Goal: Task Accomplishment & Management: Use online tool/utility

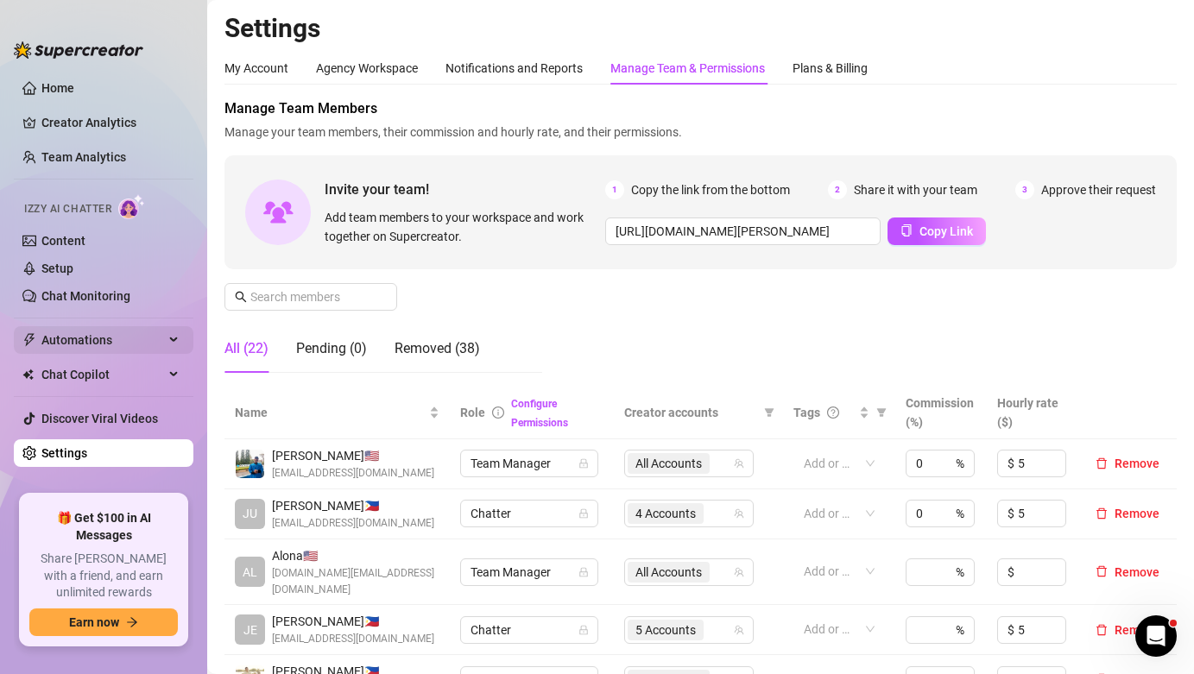
scroll to position [247, 0]
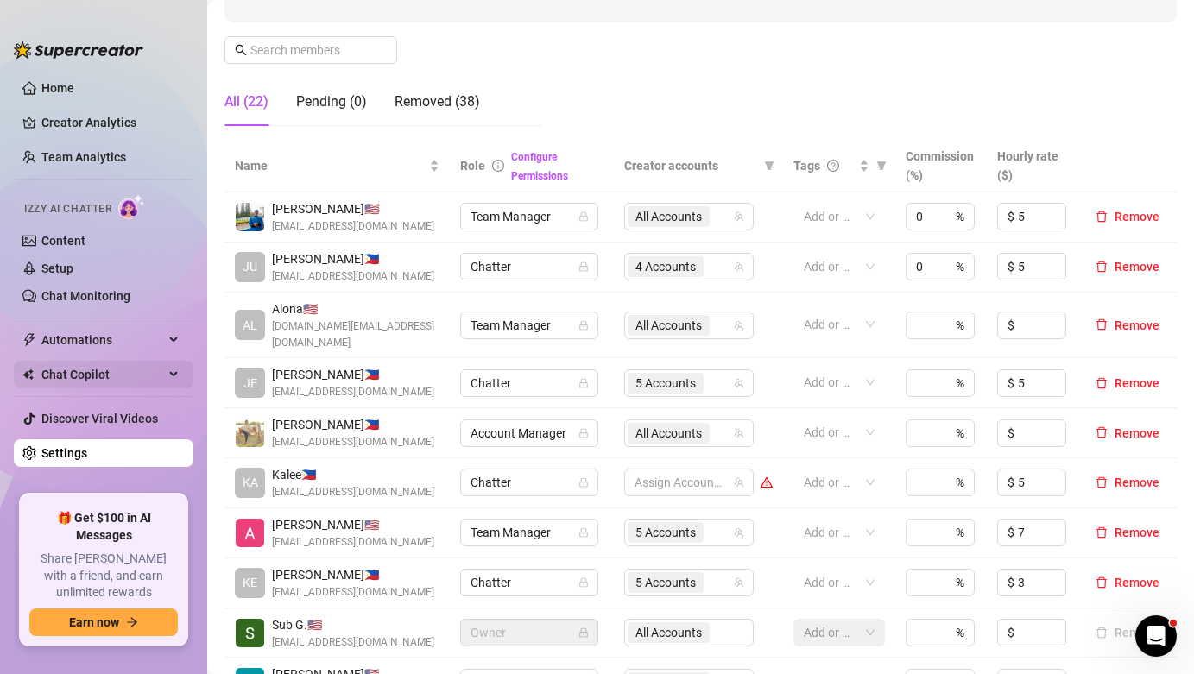
click at [105, 374] on span "Chat Copilot" at bounding box center [102, 375] width 123 height 28
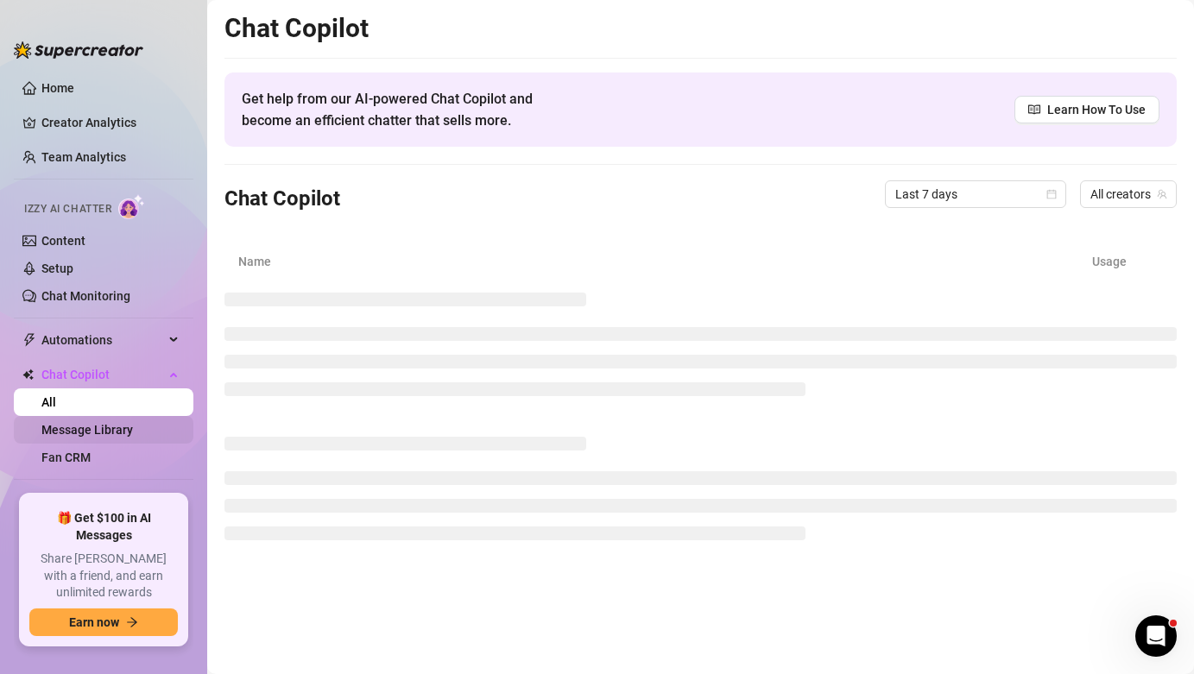
click at [96, 429] on link "Message Library" at bounding box center [87, 430] width 92 height 14
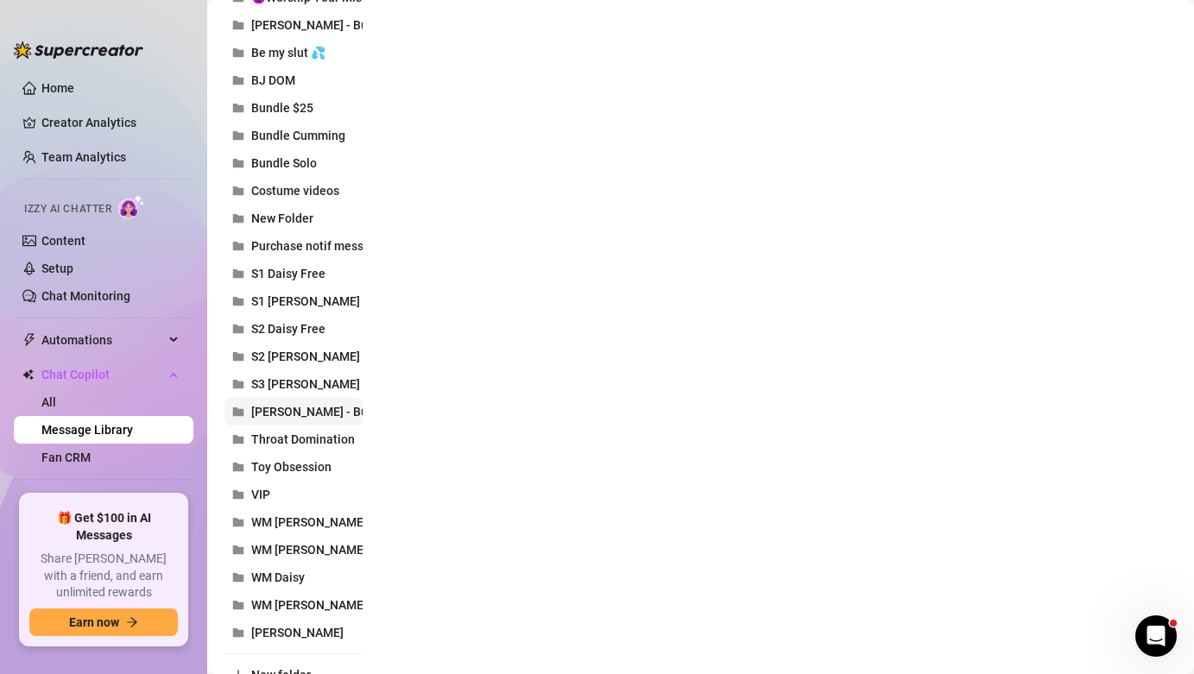
scroll to position [779, 0]
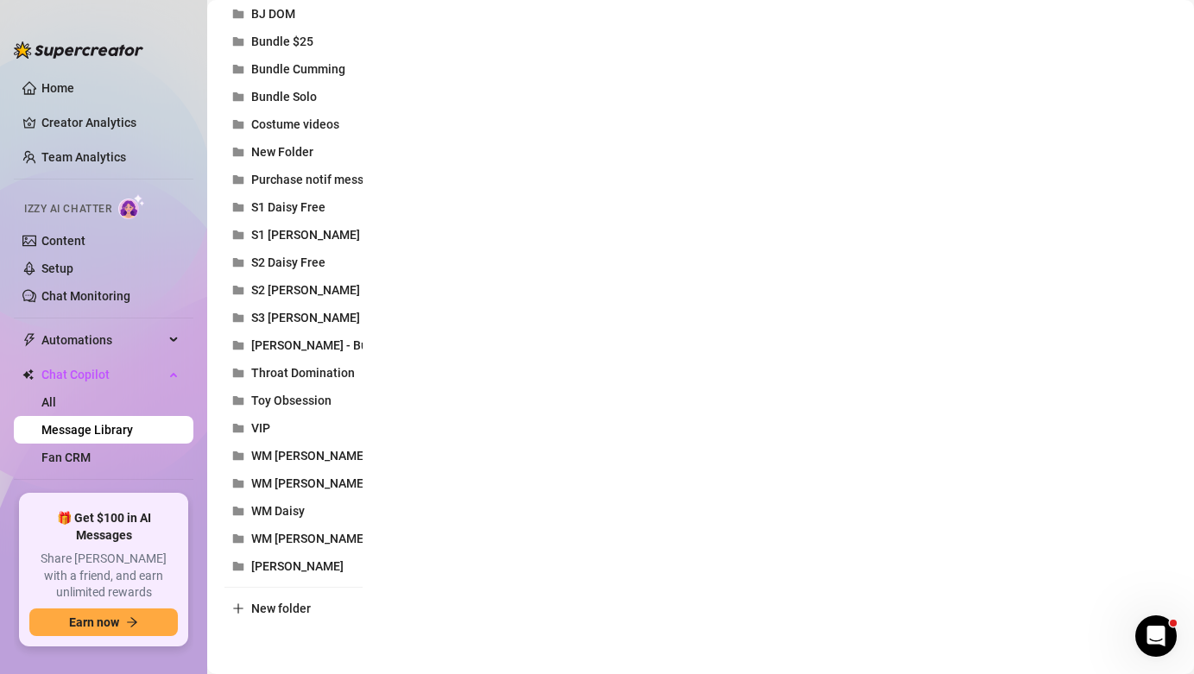
click at [299, 611] on span "New folder" at bounding box center [281, 609] width 60 height 14
click at [310, 583] on input "text" at bounding box center [293, 594] width 138 height 28
type input "😈 Interview with a creator"
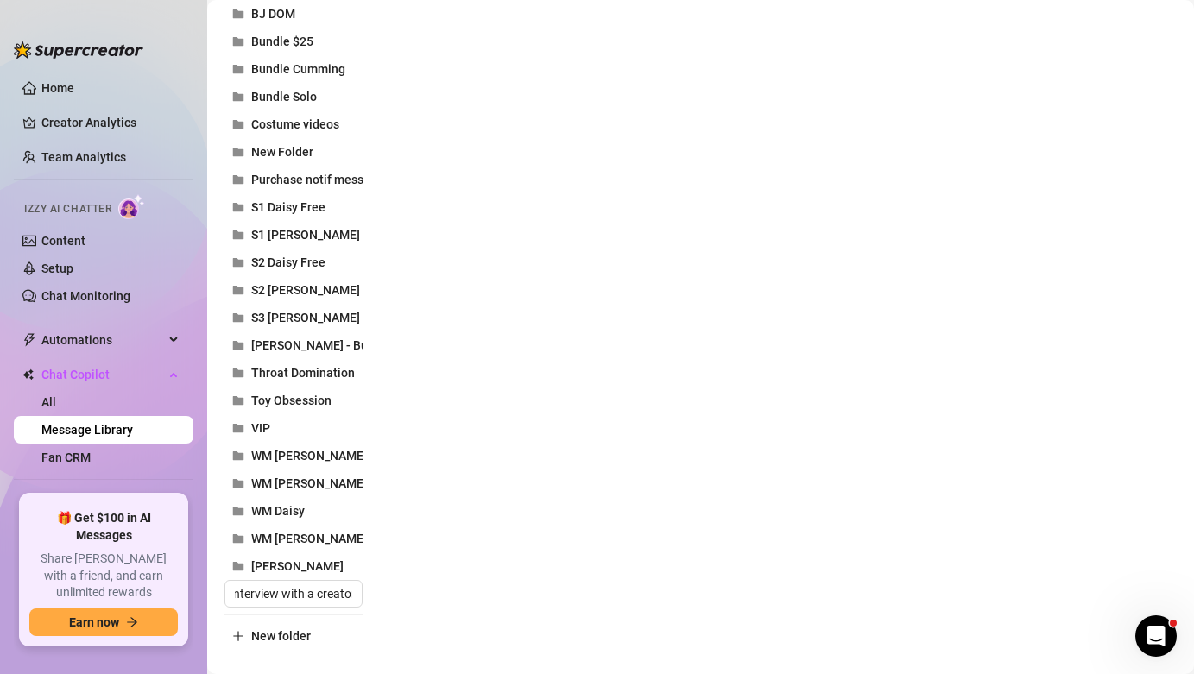
click at [460, 394] on div "Folders All messages ⭐ Candle Lit ( Bottoming ) ⭐ Watching tv (69) ⭐ Watching t…" at bounding box center [700, 53] width 952 height 1194
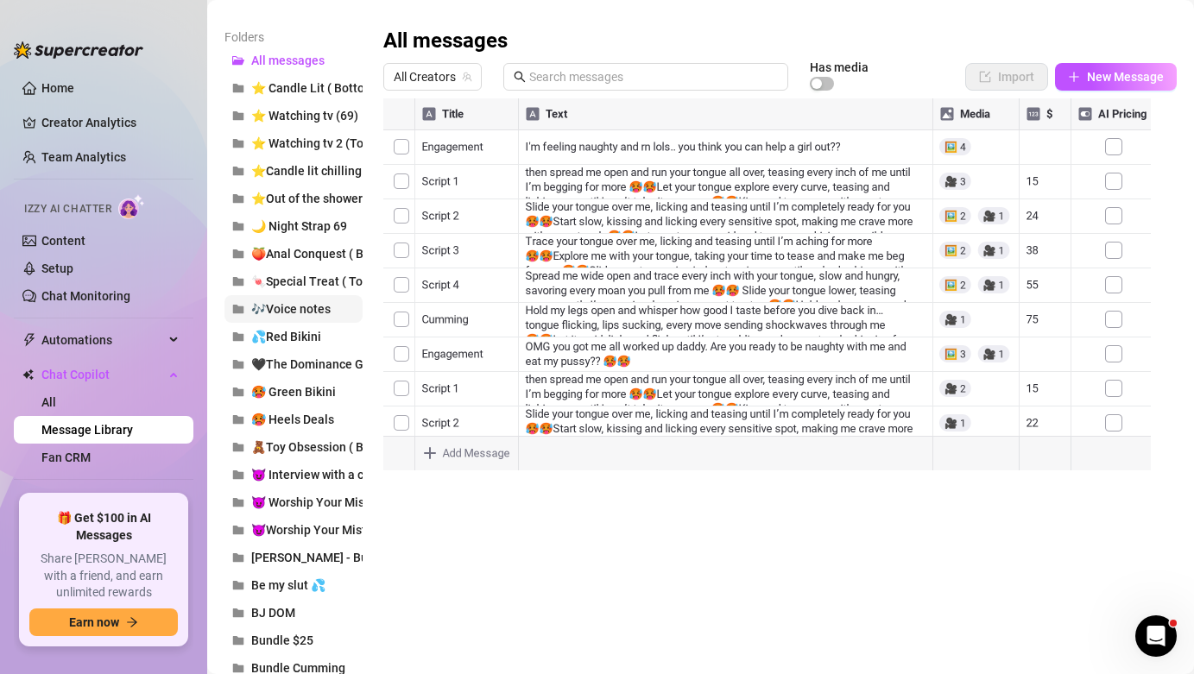
scroll to position [343, 0]
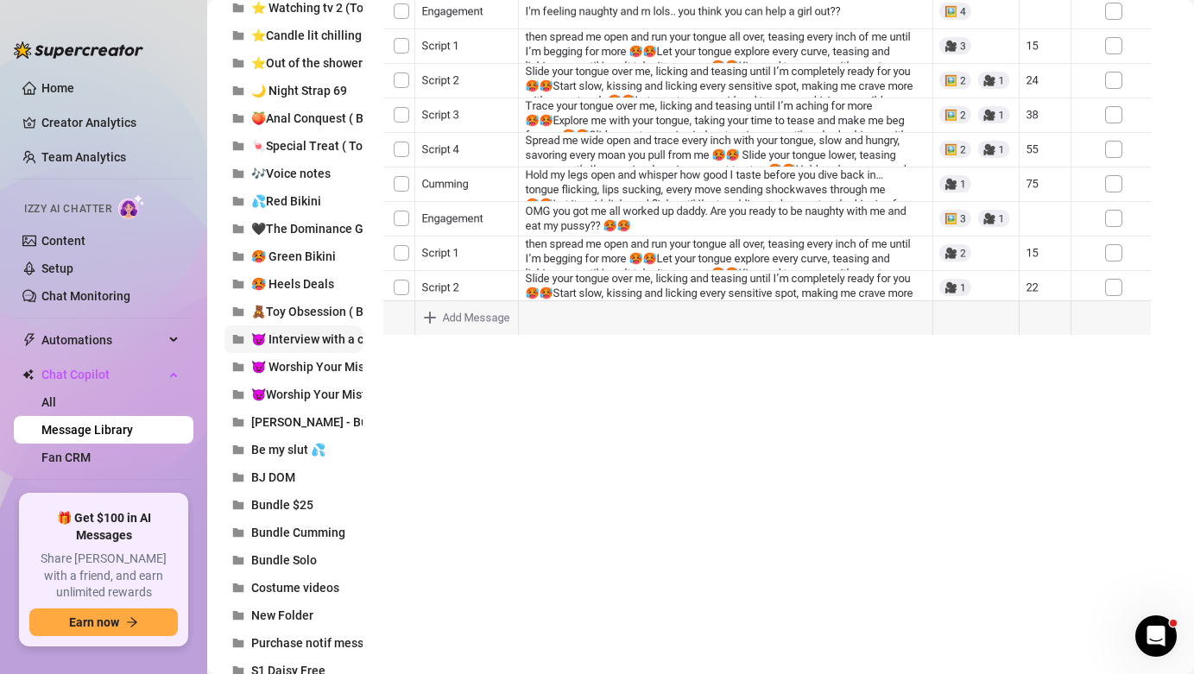
click at [298, 344] on span "😈 Interview with a creator" at bounding box center [324, 339] width 146 height 14
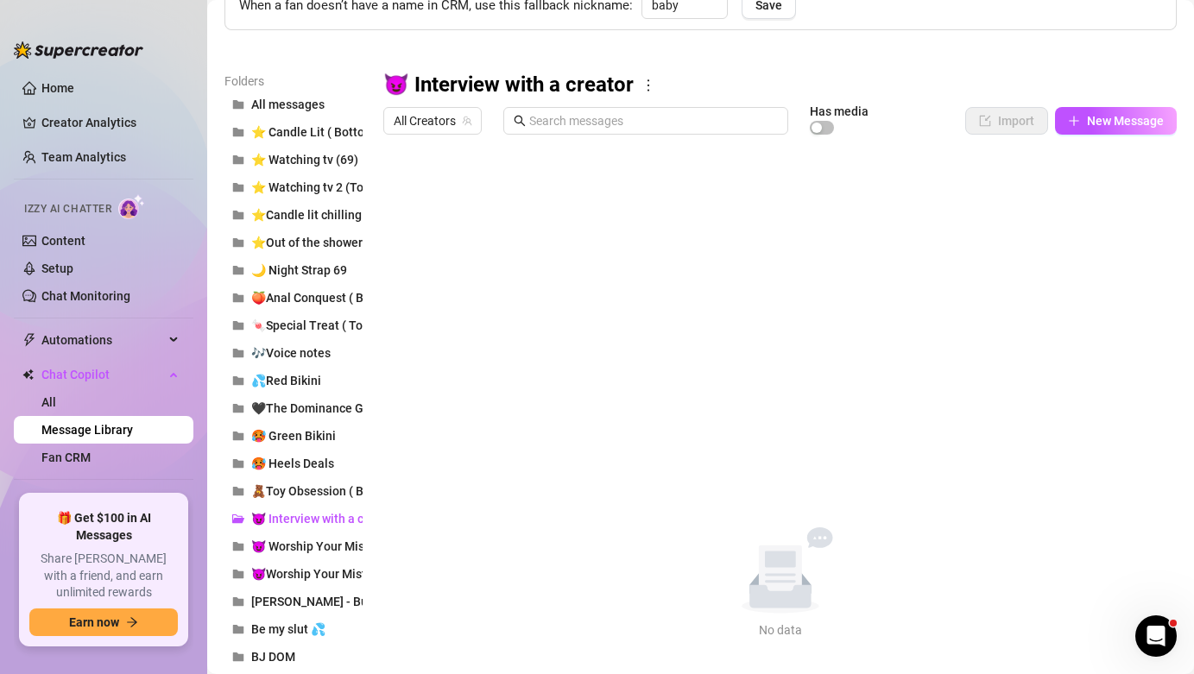
scroll to position [7, 0]
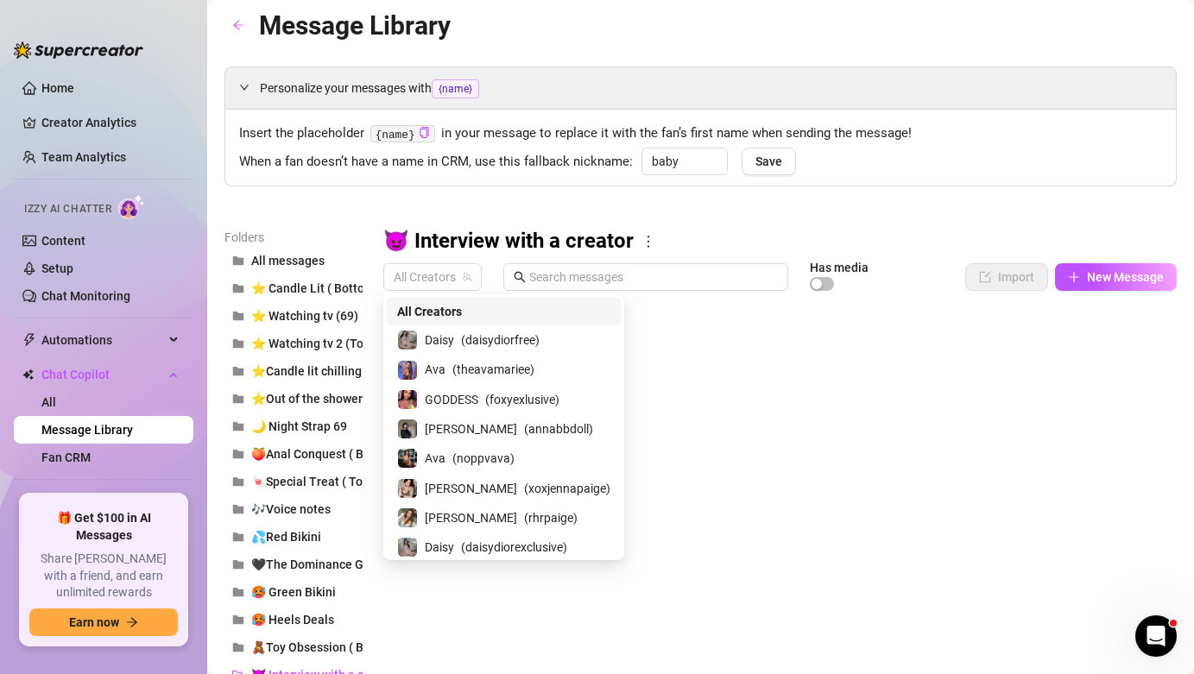
drag, startPoint x: 450, startPoint y: 266, endPoint x: 469, endPoint y: 343, distance: 79.1
click at [450, 268] on span "All Creators" at bounding box center [433, 277] width 78 height 26
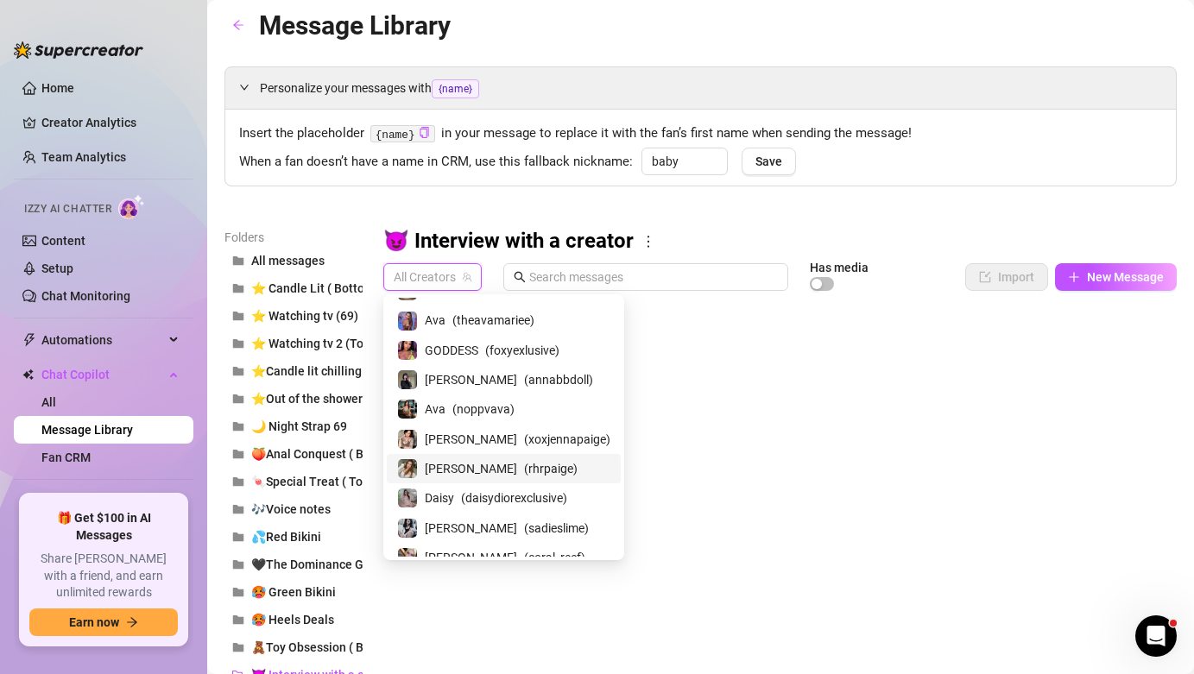
scroll to position [62, 0]
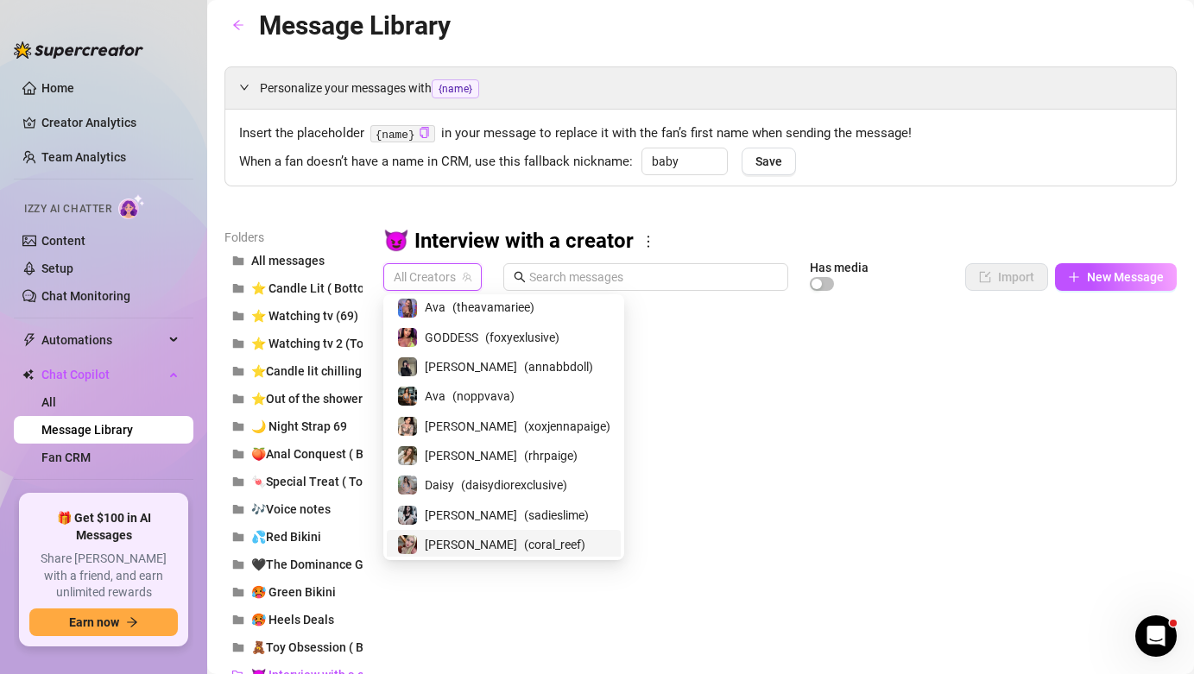
drag, startPoint x: 517, startPoint y: 545, endPoint x: 584, endPoint y: 531, distance: 67.9
click at [524, 546] on span "( coral_reef )" at bounding box center [554, 544] width 61 height 19
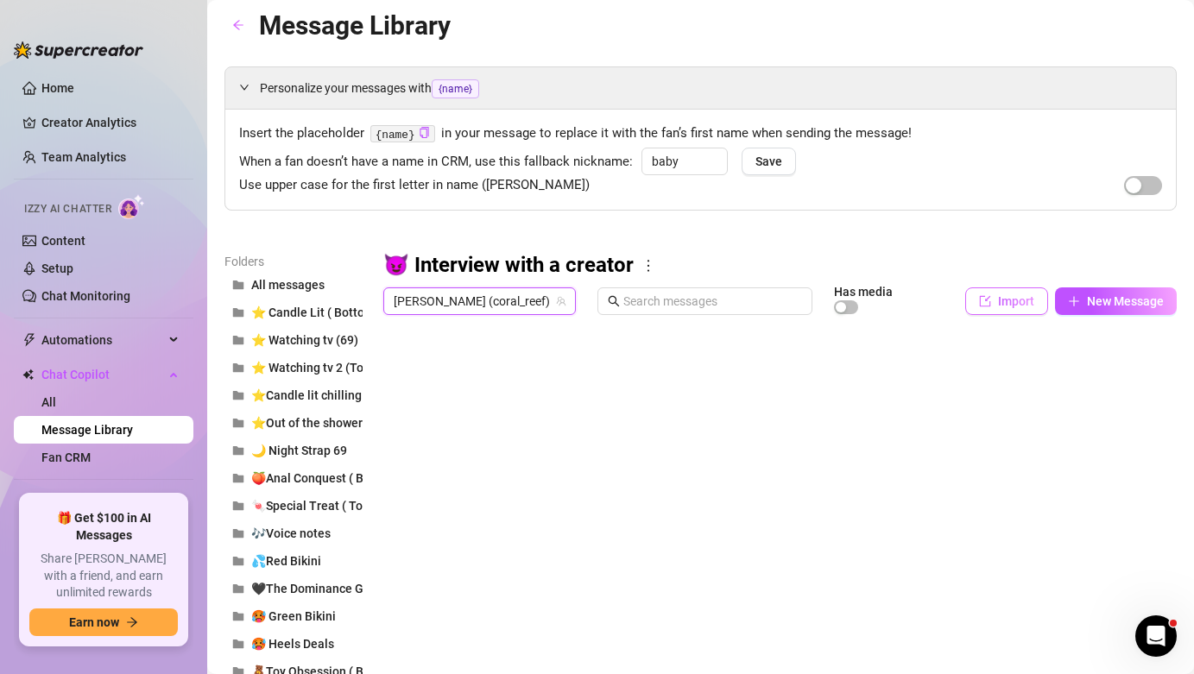
click at [965, 301] on button "Import" at bounding box center [1006, 301] width 83 height 28
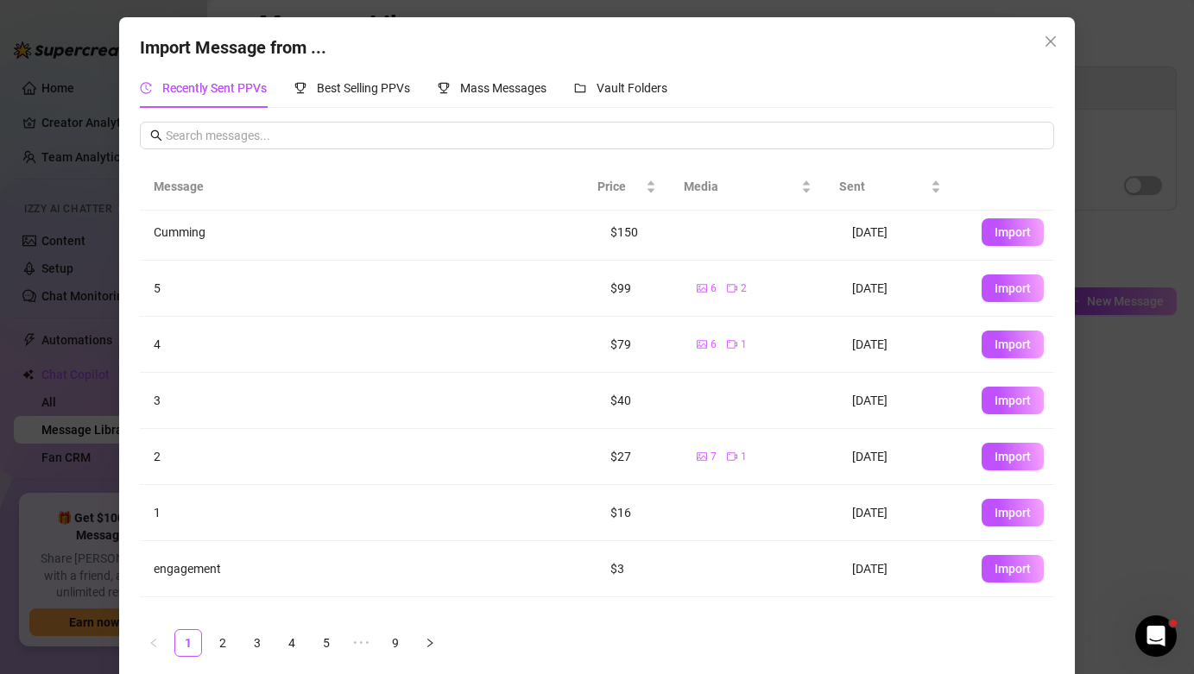
scroll to position [7, 0]
click at [994, 567] on span "Import" at bounding box center [1012, 568] width 36 height 14
type textarea "engagement"
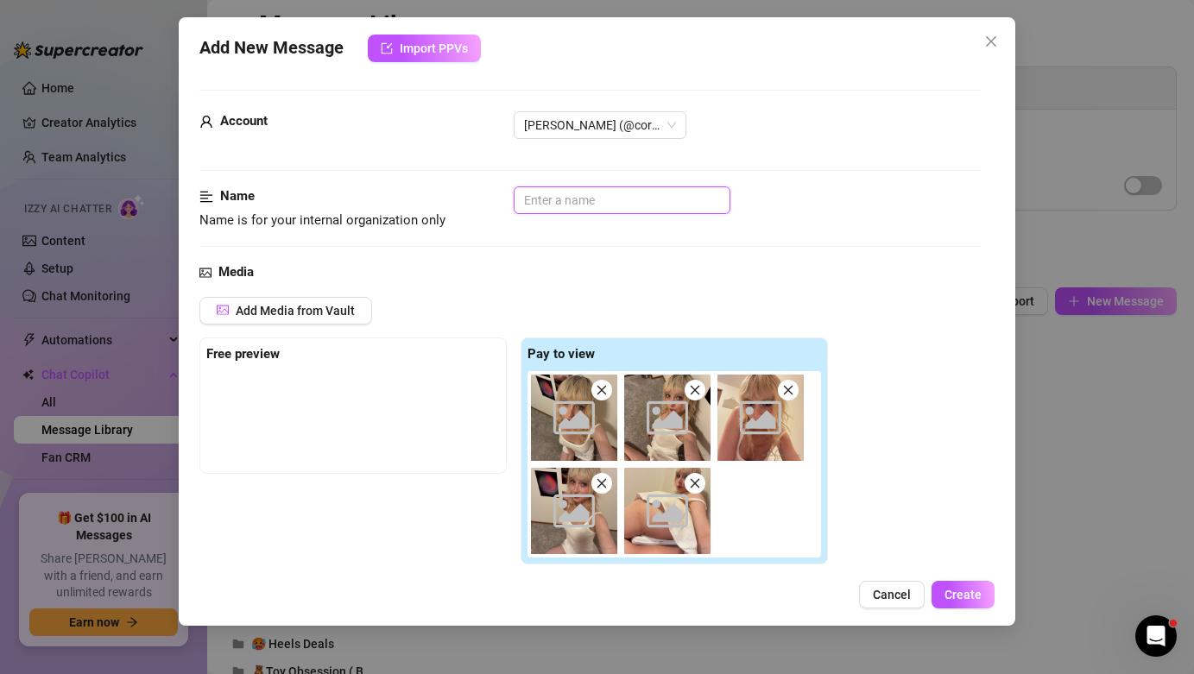
click at [663, 192] on input "text" at bounding box center [622, 200] width 217 height 28
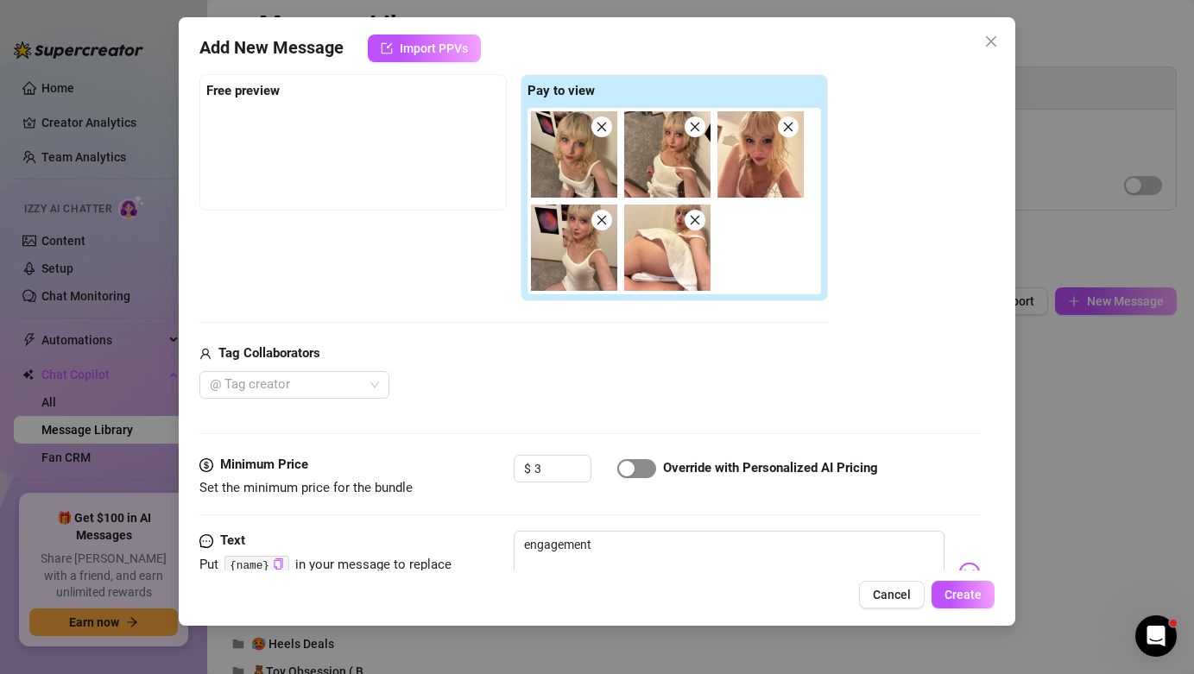
scroll to position [267, 0]
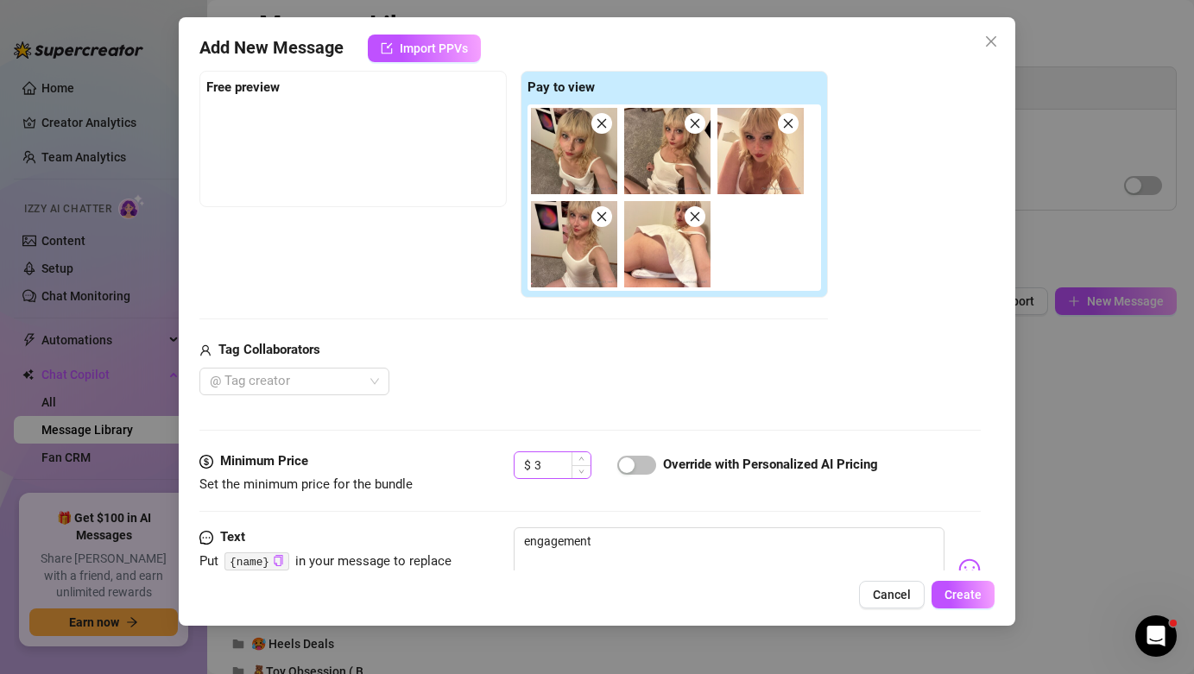
type input "Engagement"
click at [578, 471] on icon "down" at bounding box center [581, 472] width 6 height 6
type input "0"
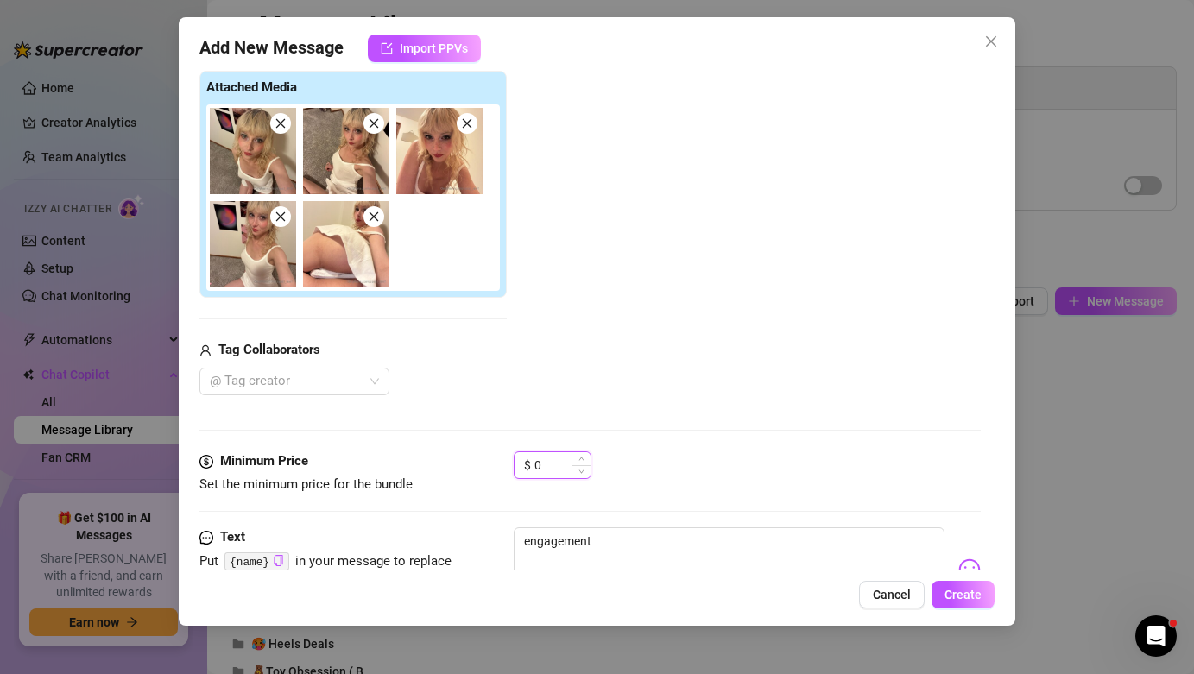
click at [578, 471] on icon "down" at bounding box center [581, 472] width 6 height 6
click at [651, 530] on textarea "engagement" at bounding box center [729, 561] width 430 height 69
paste textarea "there you are, babe. naughty, impatient—just how i like you. here’s the plan: i…"
type textarea "there you are, babe. naughty, impatient—just how i like you. here’s the plan: i…"
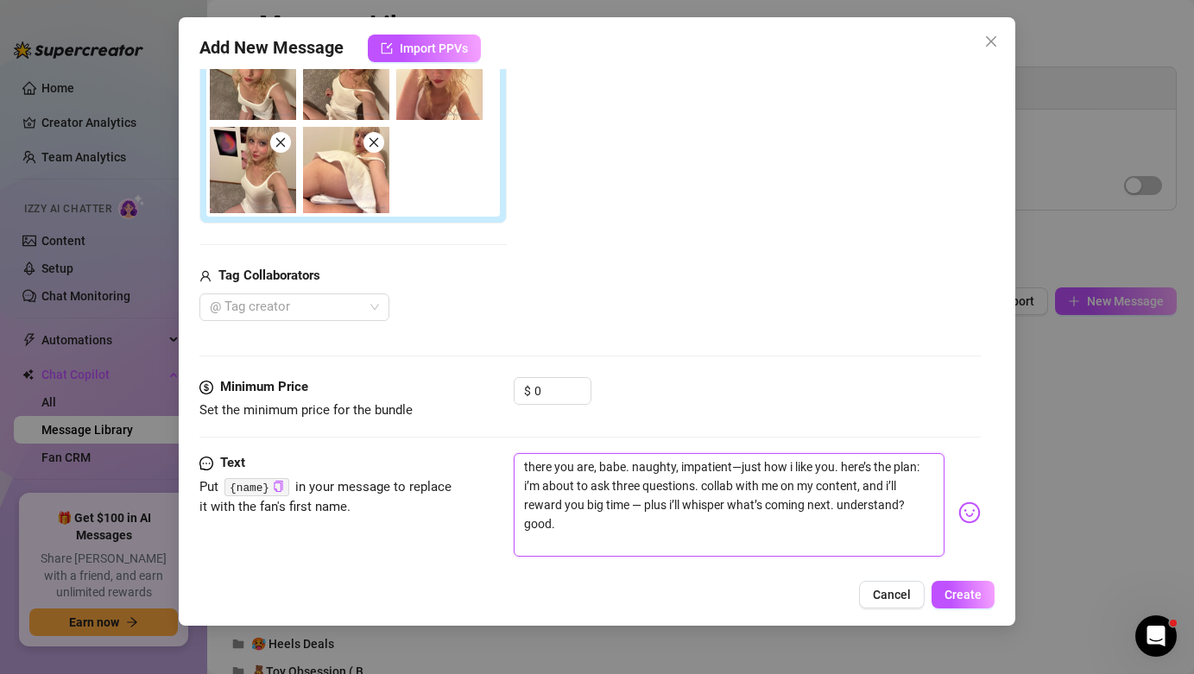
scroll to position [342, 0]
type textarea "there you are, babe. naughty, impatient—just how i like you. here’s the plan: i…"
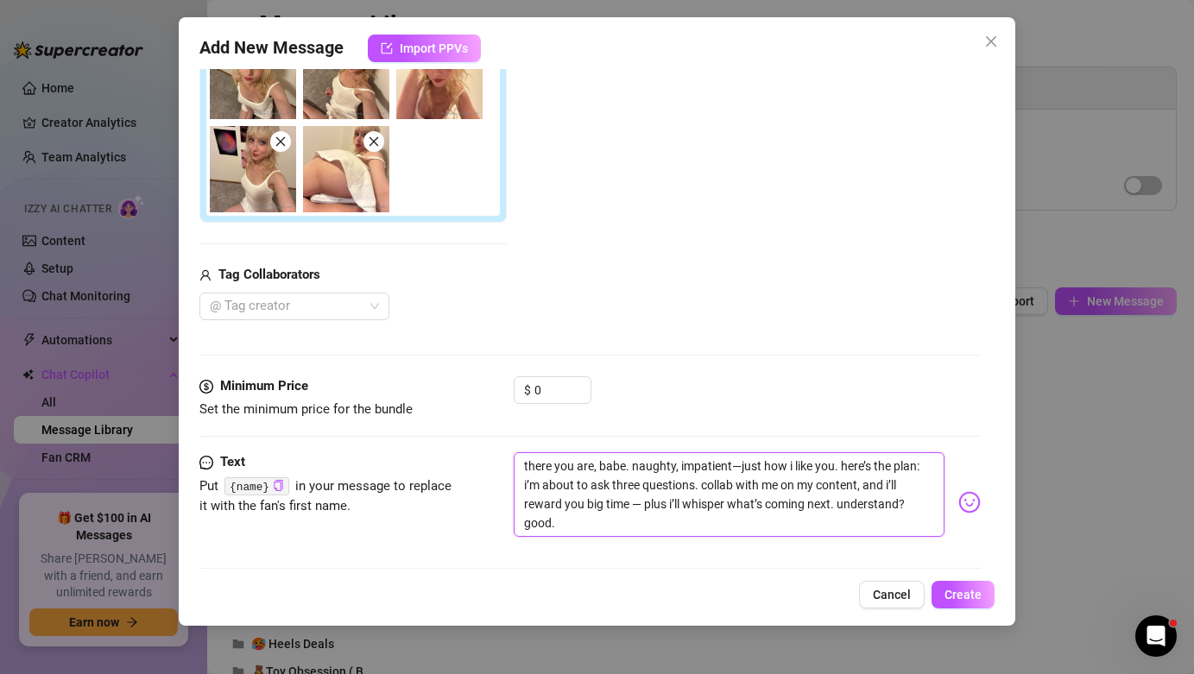
click at [721, 485] on textarea "there you are, babe. naughty, impatient—just how i like you. here’s the plan: i…" at bounding box center [729, 494] width 430 height 85
type textarea "there you are, babe. naughty, impatient—just how i like you. here’s the plan: i…"
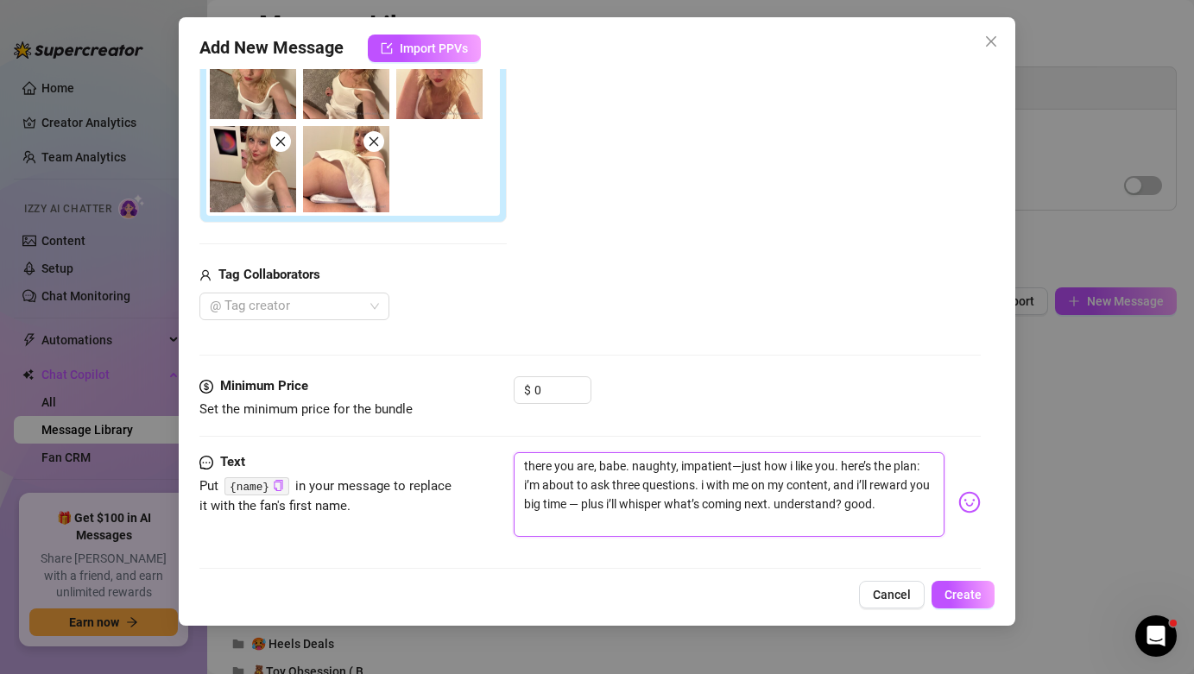
type textarea "there you are, babe. naughty, impatient—just how i like you. here’s the plan: i…"
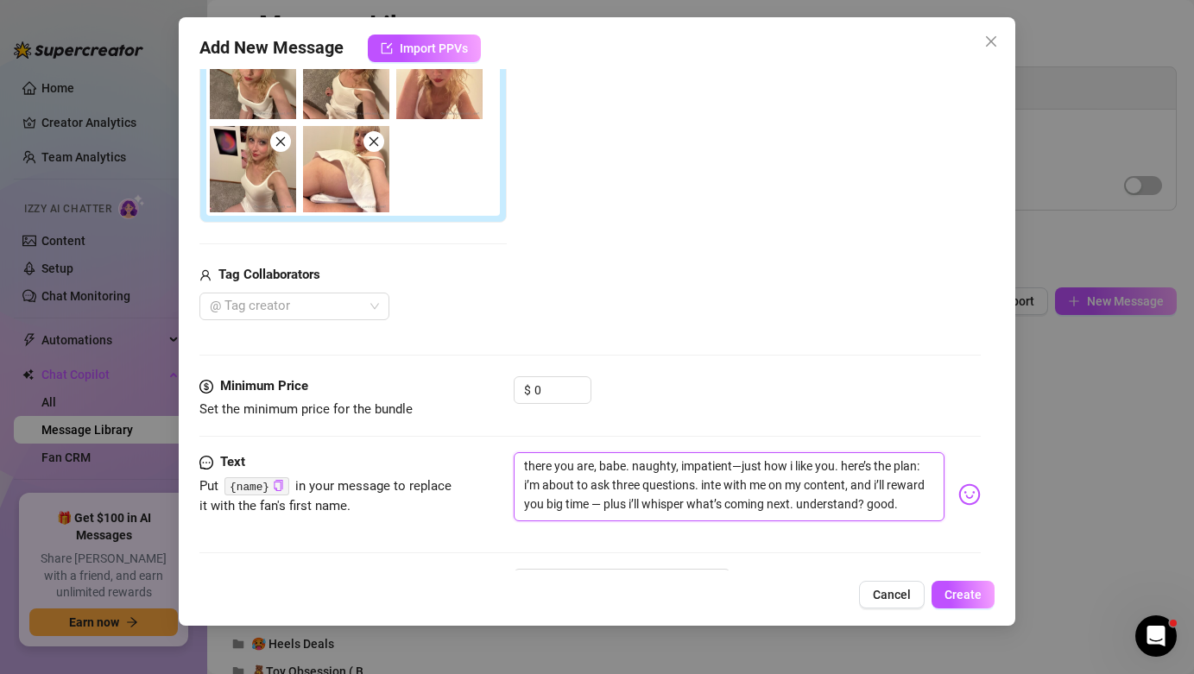
type textarea "there you are, babe. naughty, impatient—just how i like you. here’s the plan: i…"
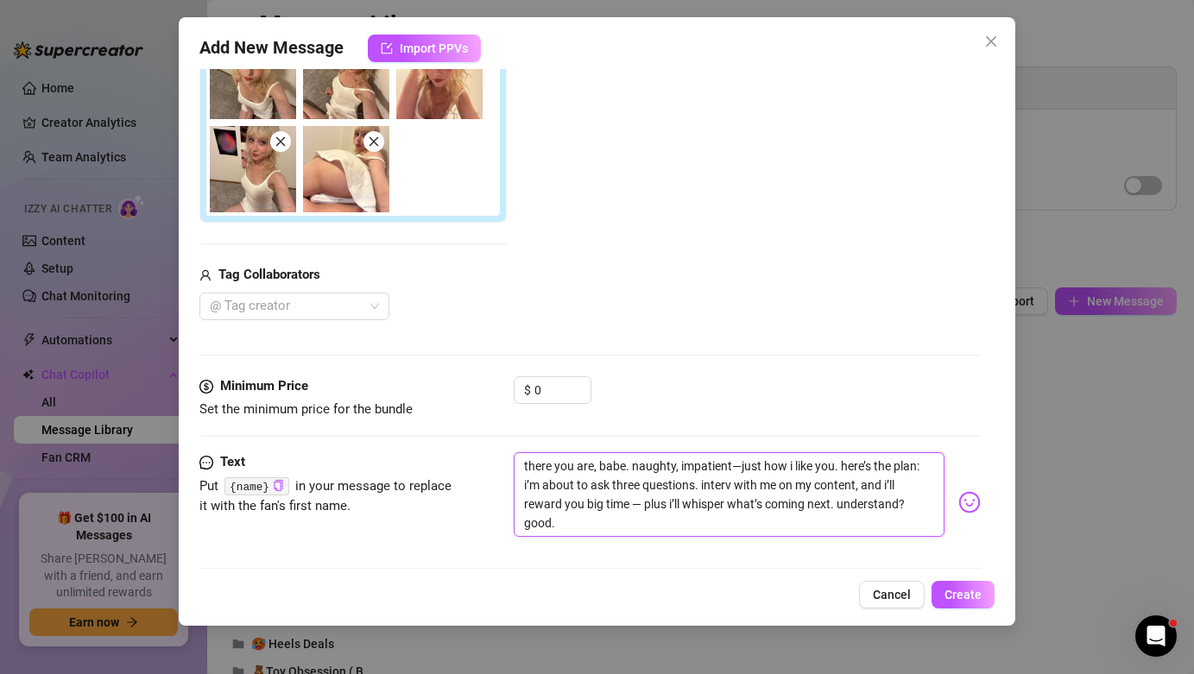
type textarea "there you are, babe. naughty, impatient—just how i like you. here’s the plan: i…"
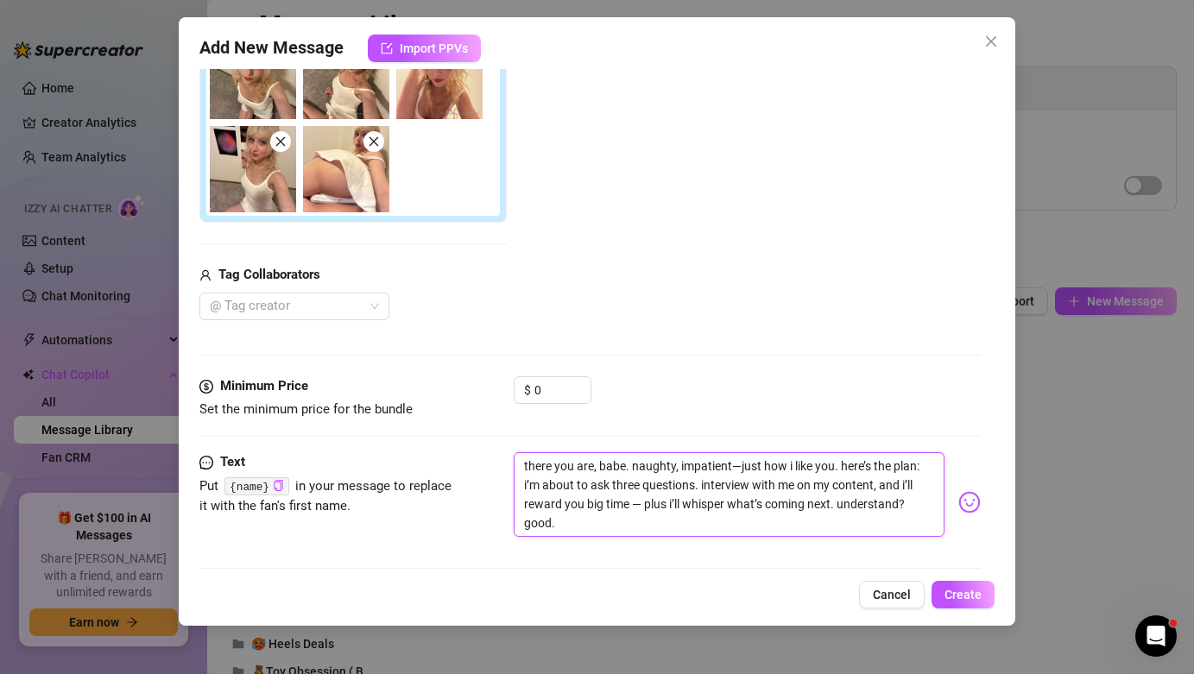
click at [661, 522] on textarea "there you are, babe. naughty, impatient—just how i like you. here’s the plan: i…" at bounding box center [729, 494] width 430 height 85
type textarea "there you are, babe. naughty, impatient—just how i like you. here’s the plan: i…"
click at [692, 519] on textarea "there you are, babe. naughty, impatient—just how i like you. here’s the plan: i…" at bounding box center [729, 494] width 430 height 85
click at [843, 461] on textarea "there you are, babe. naughty, impatient—just how i like you. here’s the plan: i…" at bounding box center [729, 494] width 430 height 85
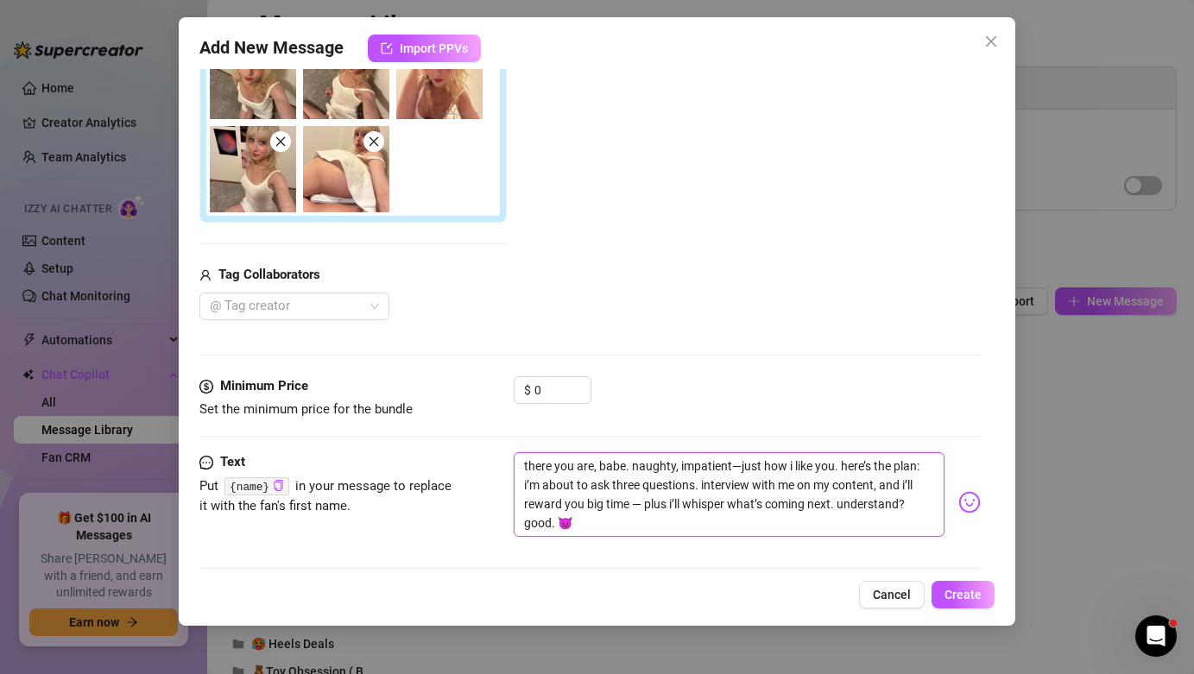
type textarea "there you are, babe. naughty, impatient—just how i like you. 🥵here’s the plan: …"
click at [788, 517] on textarea "there you are, babe. naughty, impatient—just how i like you. 🥵here’s the plan: …" at bounding box center [729, 494] width 430 height 85
click at [854, 464] on textarea "there you are, babe. naughty, impatient—just how i like you. 🥵here’s the plan: …" at bounding box center [729, 494] width 430 height 85
type textarea "there you are, babe. naughty, impatient—just how i like you. 🥵 here’s the plan:…"
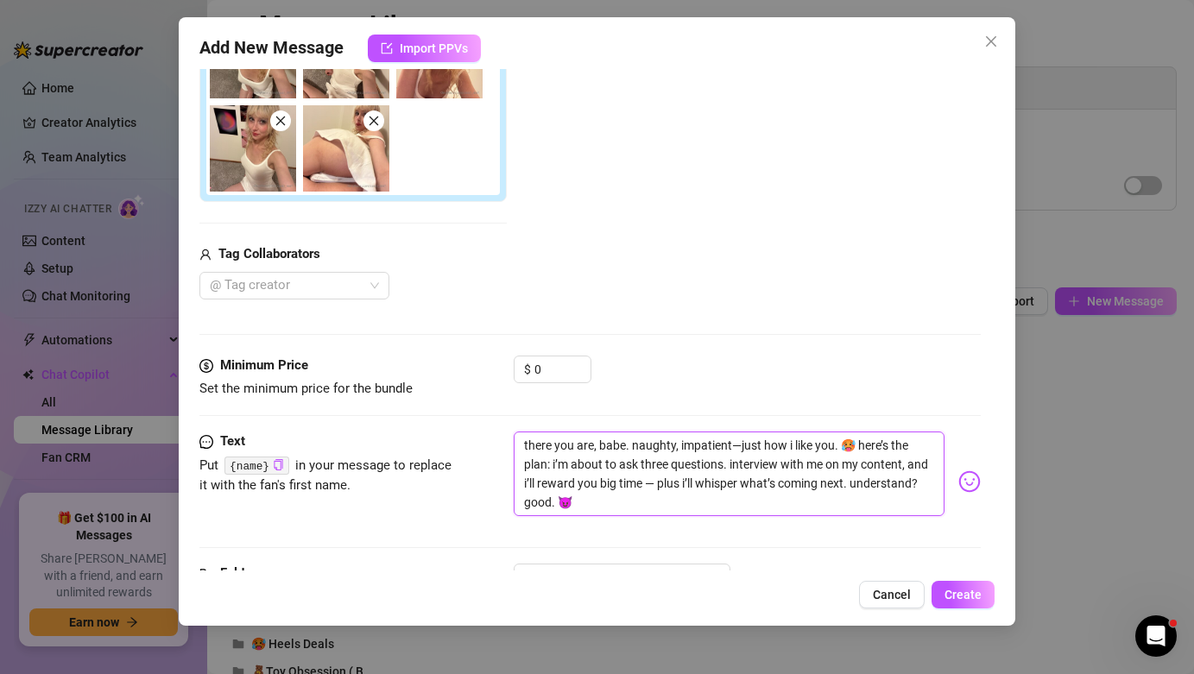
scroll to position [364, 0]
type textarea "there you are, babe. naughty, impatient—just how i like you. 🥵 here’s the plan:…"
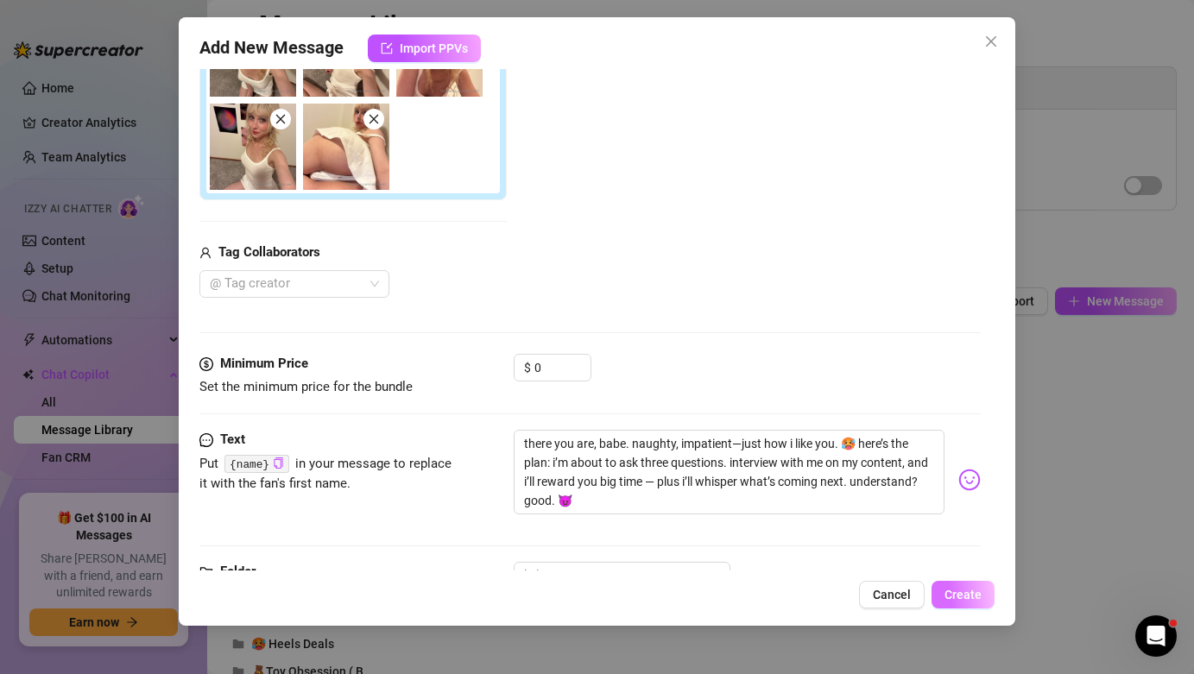
click at [943, 597] on button "Create" at bounding box center [962, 595] width 63 height 28
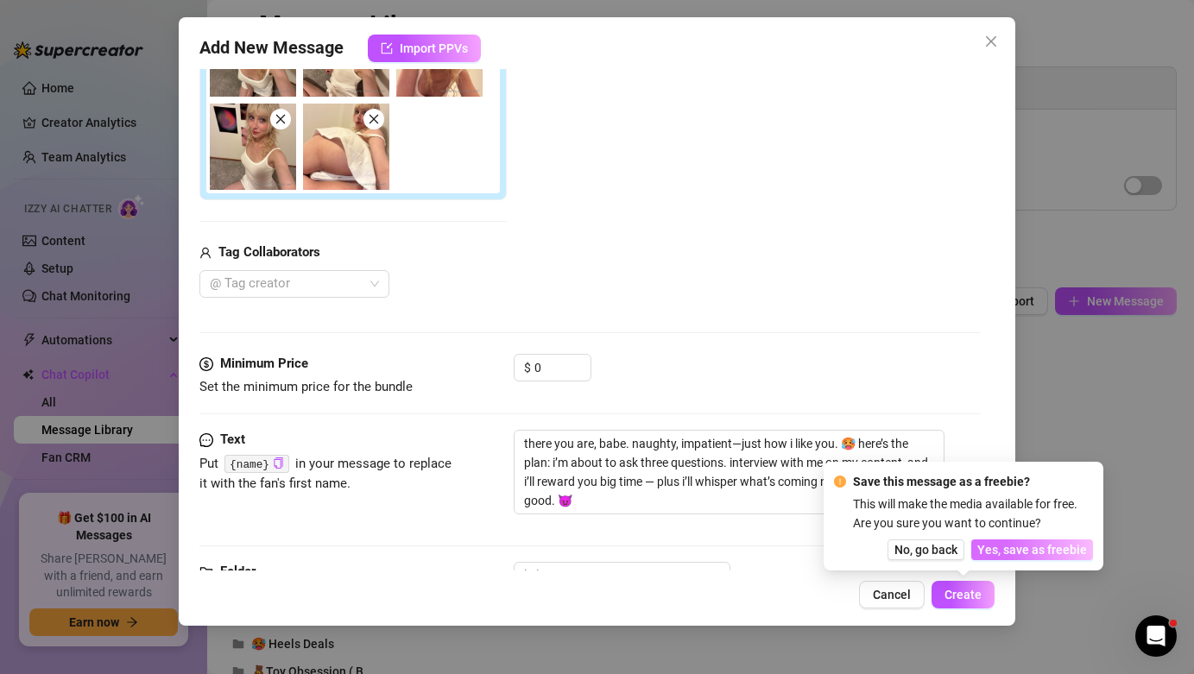
click at [1009, 554] on span "Yes, save as freebie" at bounding box center [1032, 550] width 110 height 14
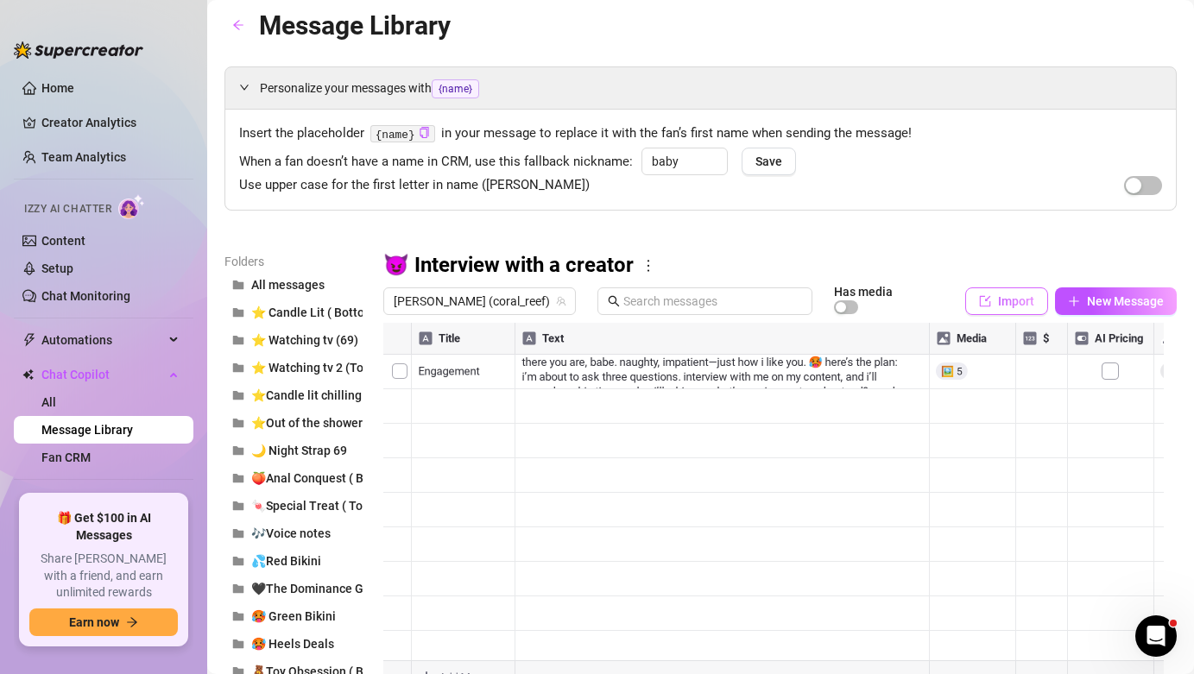
click at [998, 306] on span "Import" at bounding box center [1016, 301] width 36 height 14
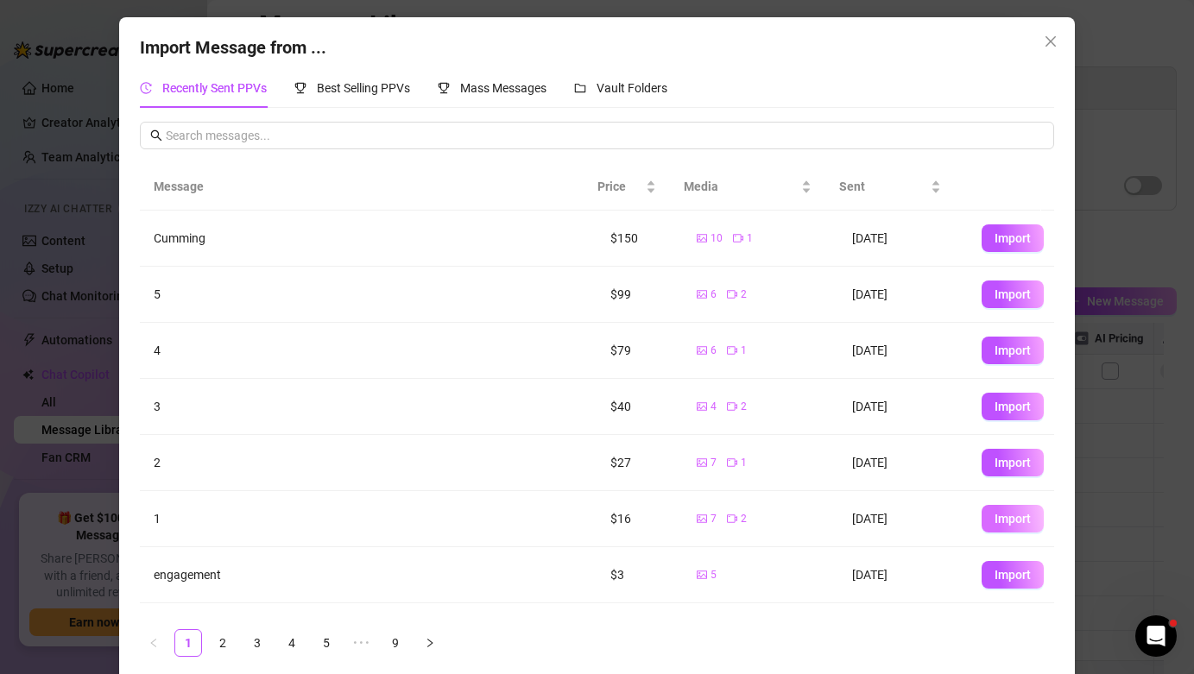
click at [1018, 514] on button "Import" at bounding box center [1013, 519] width 62 height 28
type textarea "1"
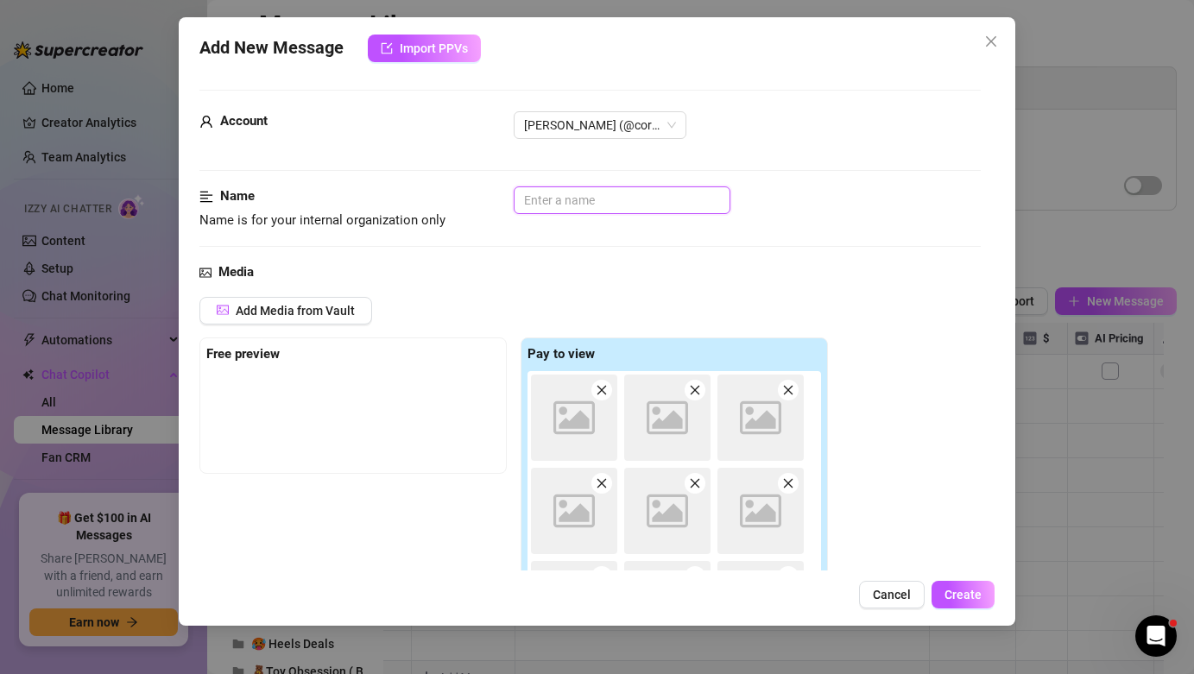
drag, startPoint x: 682, startPoint y: 199, endPoint x: 684, endPoint y: 208, distance: 8.8
click at [684, 207] on input "text" at bounding box center [622, 200] width 217 height 28
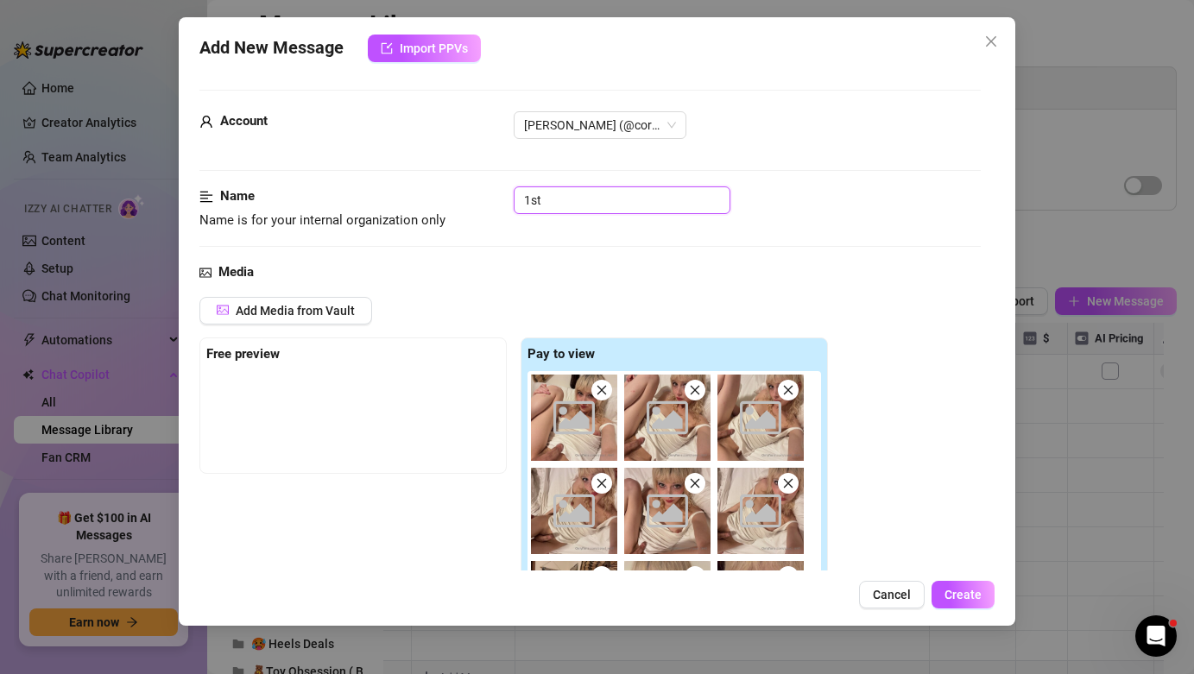
type input "1st"
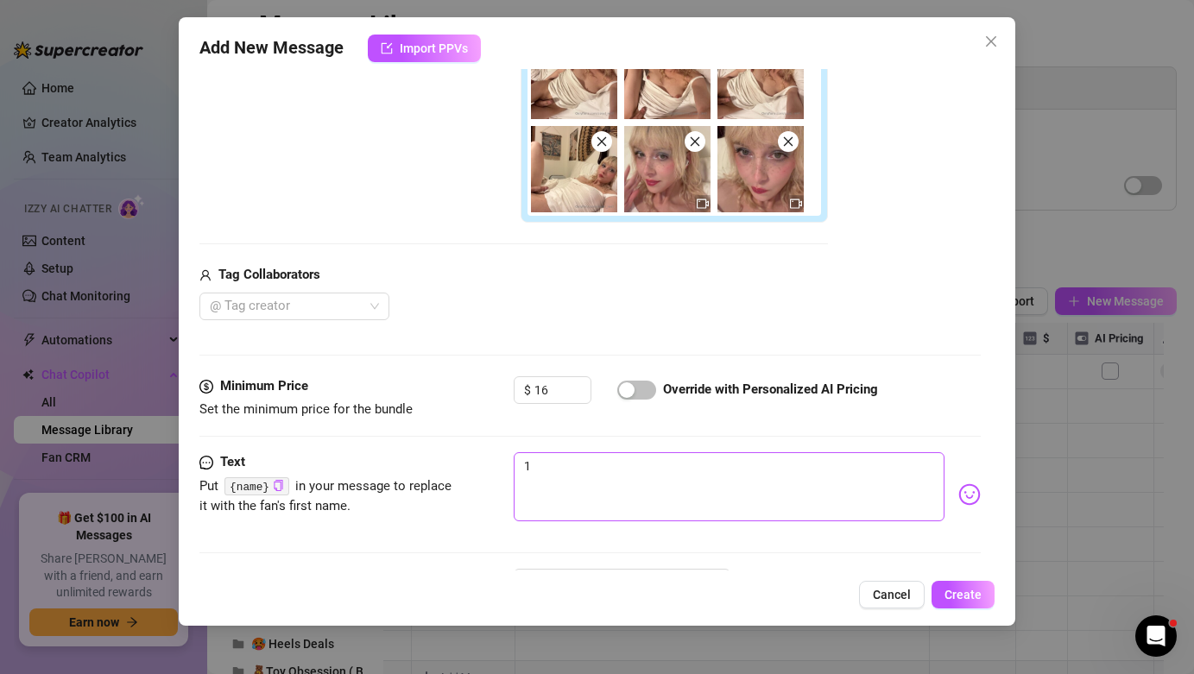
scroll to position [508, 0]
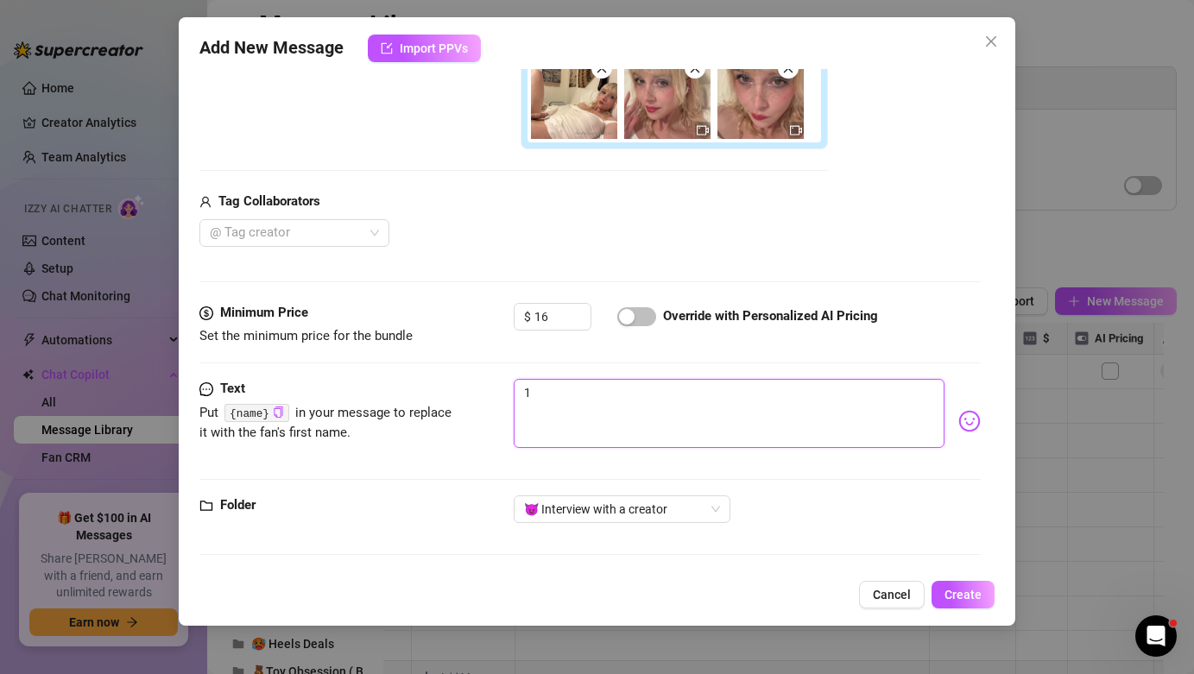
click at [645, 401] on textarea "1" at bounding box center [729, 413] width 430 height 69
paste textarea "i need to see what i’m working with. slide your hands down, pull your pants, le…"
type textarea "i need to see what i’m working with. slide your hands down, pull your pants, le…"
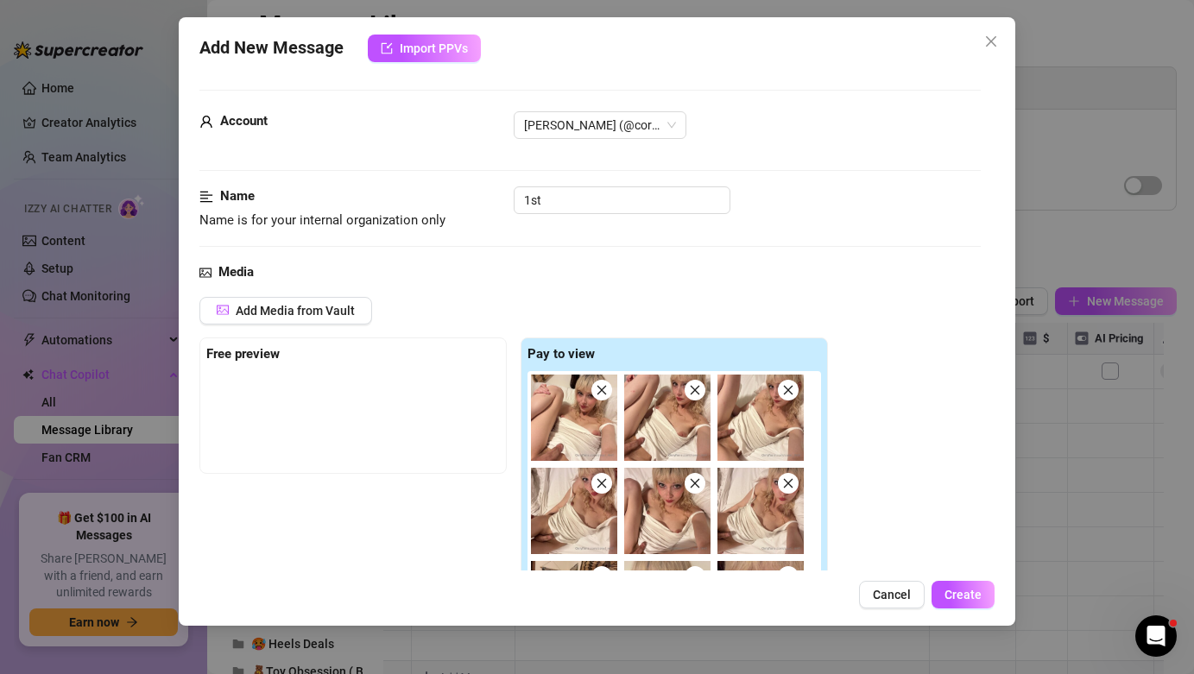
scroll to position [543, 0]
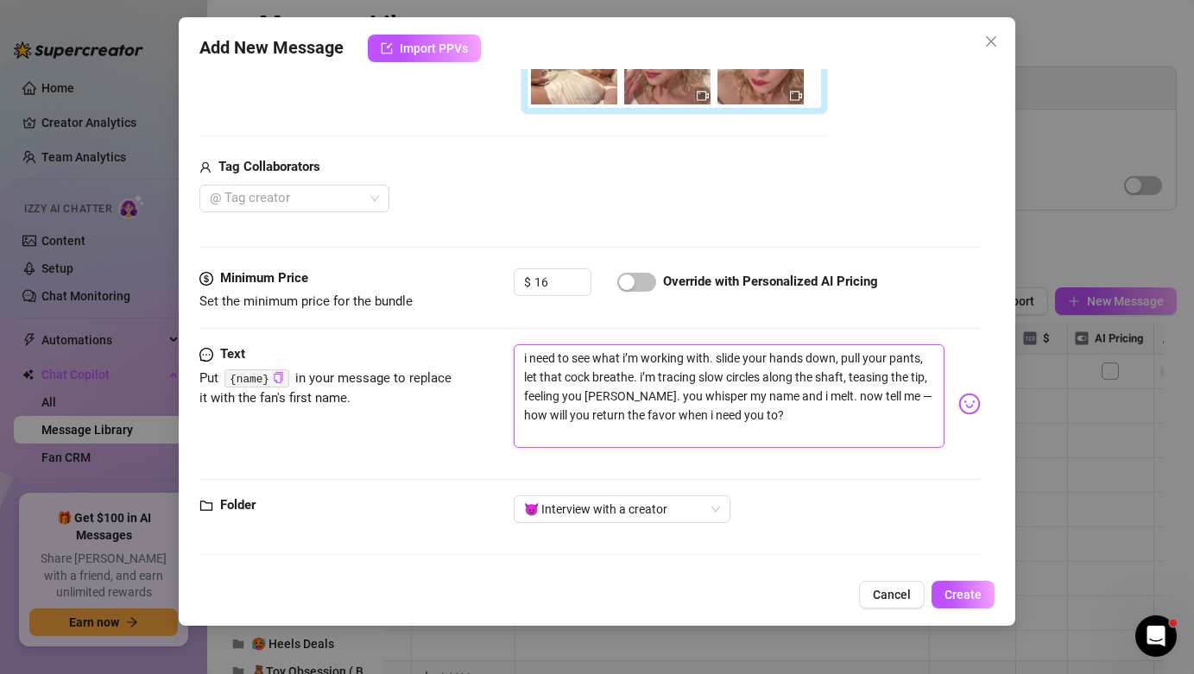
type textarea "i need to see what i’m working with. slide your hands down, pull your pants, le…"
click at [678, 355] on textarea "i need to see what i’m working with. slide your hands down, pull your pants, le…" at bounding box center [729, 396] width 430 height 104
type textarea "Type your message here..."
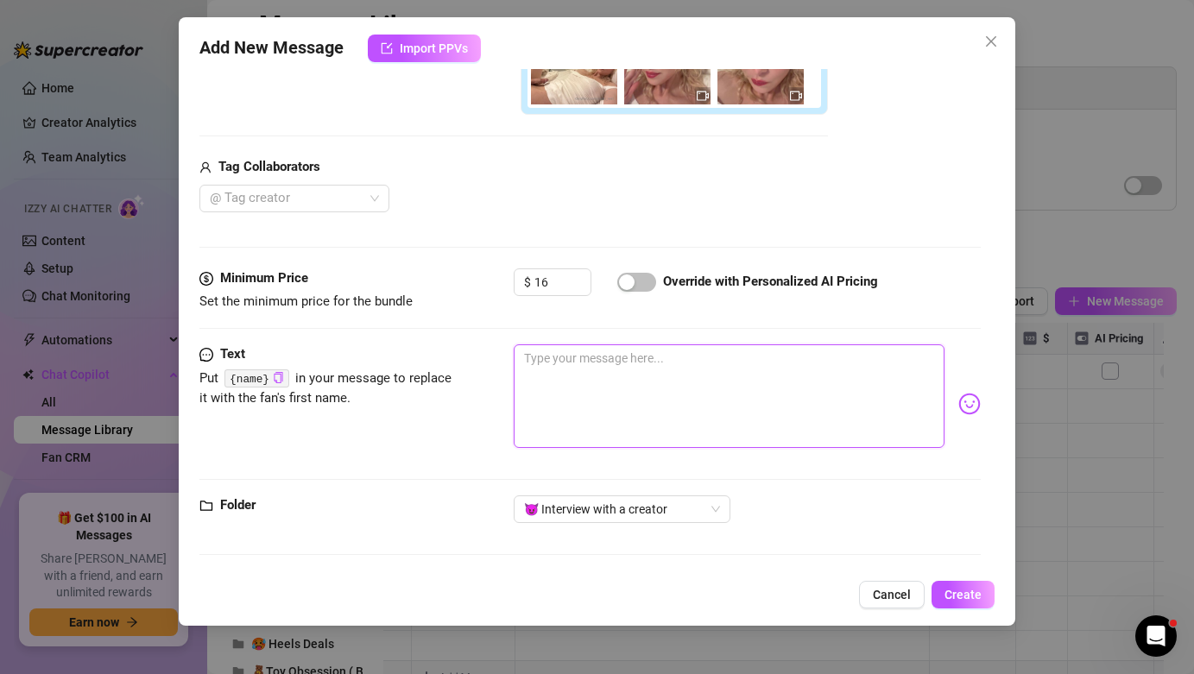
scroll to position [508, 0]
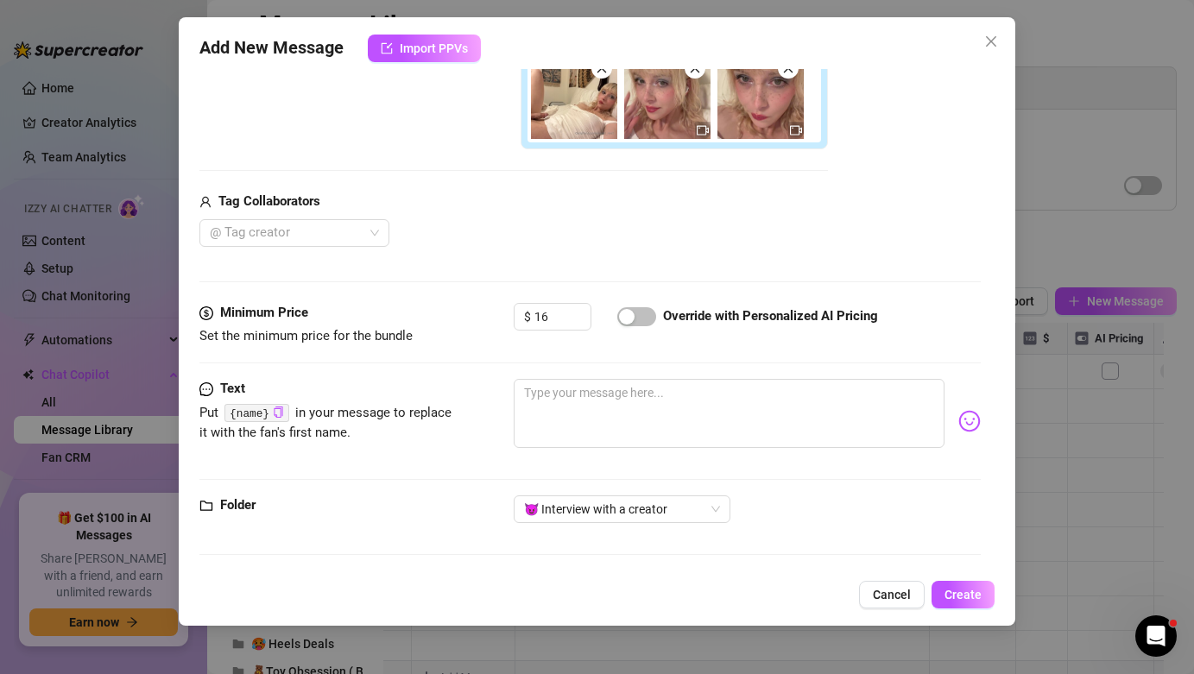
drag, startPoint x: 685, startPoint y: 483, endPoint x: 720, endPoint y: 373, distance: 115.2
click at [687, 481] on div "Text Put {name} in your message to replace it with the fan's first name." at bounding box center [589, 437] width 780 height 117
click at [720, 373] on div "Minimum Price Set the minimum price for the bundle $ 16 Override with Personali…" at bounding box center [589, 341] width 780 height 76
click at [713, 414] on textarea at bounding box center [729, 413] width 430 height 69
paste textarea "i need to see what i’m working with. slide your hands down, pull your pants, le…"
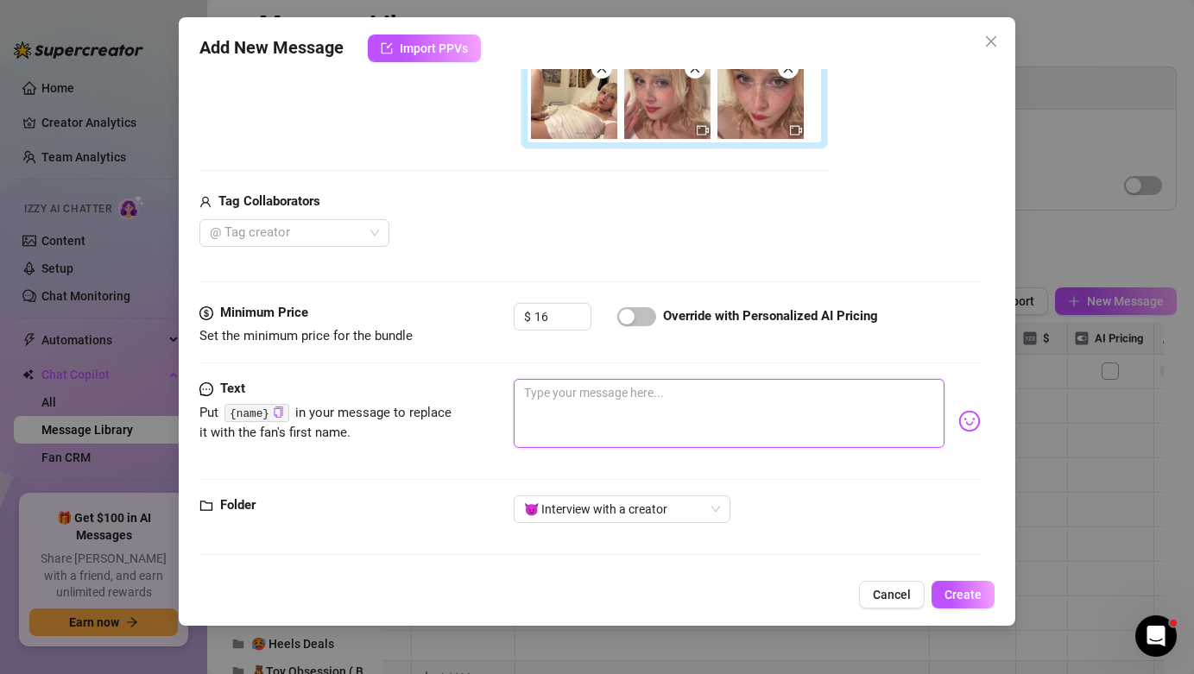
type textarea "i need to see what i’m working with. slide your hands down, pull your pants, le…"
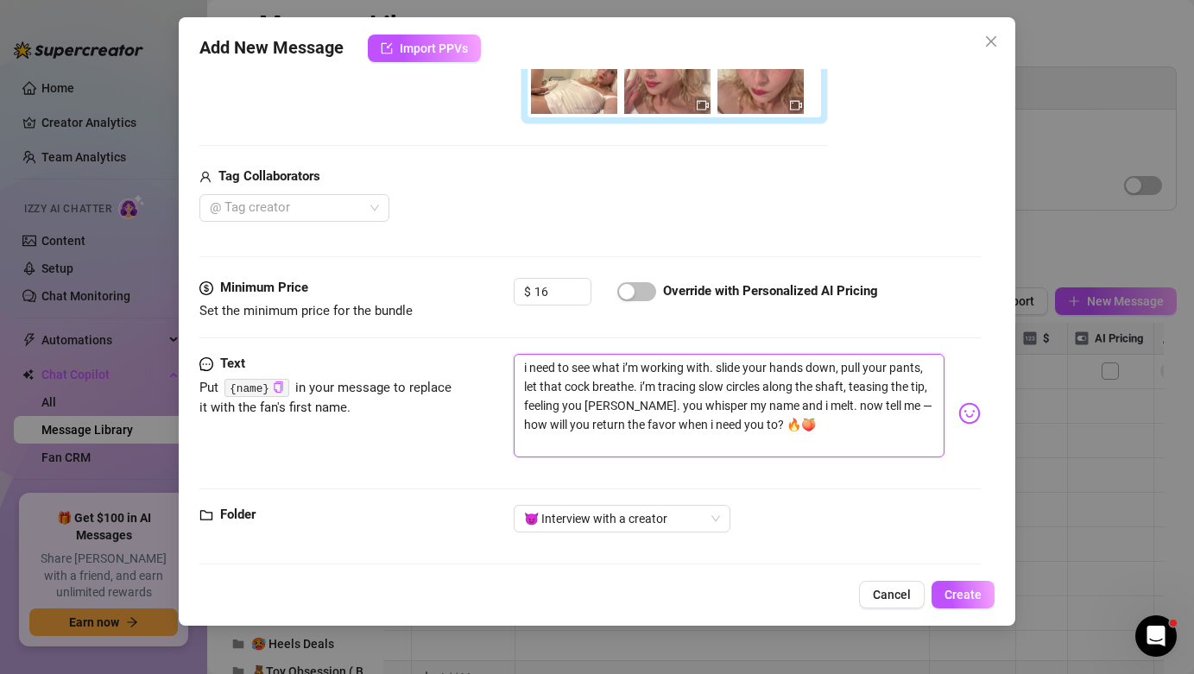
scroll to position [543, 0]
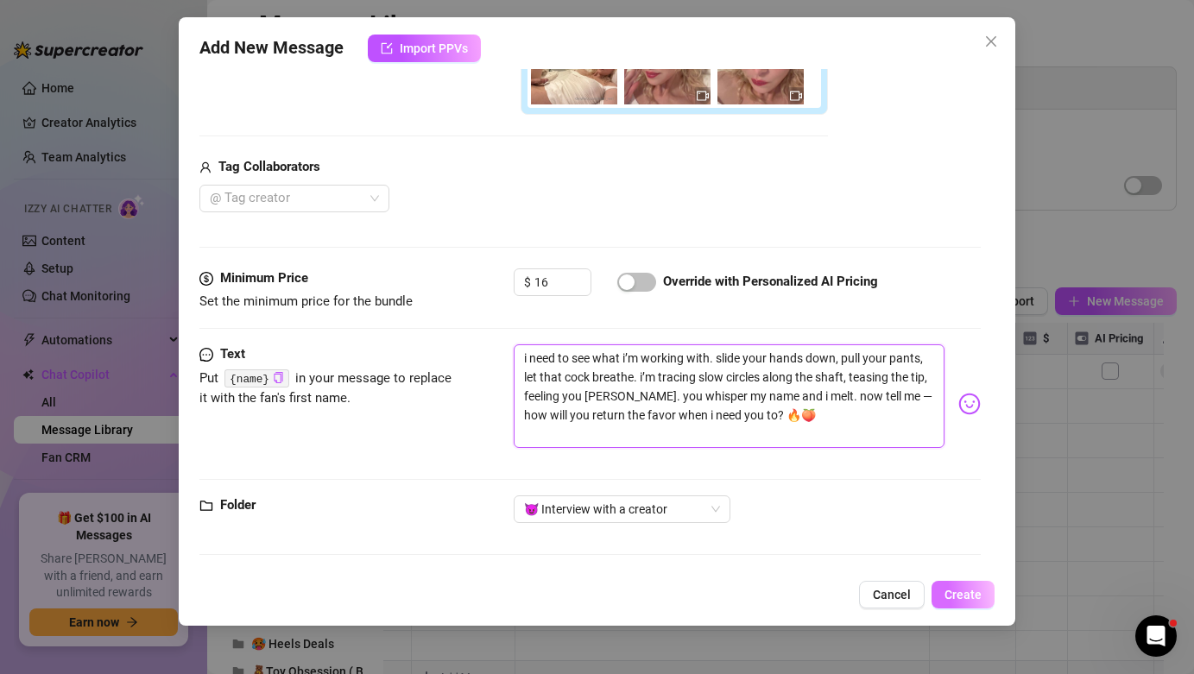
type textarea "i need to see what i’m working with. slide your hands down, pull your pants, le…"
click at [950, 593] on span "Create" at bounding box center [962, 595] width 37 height 14
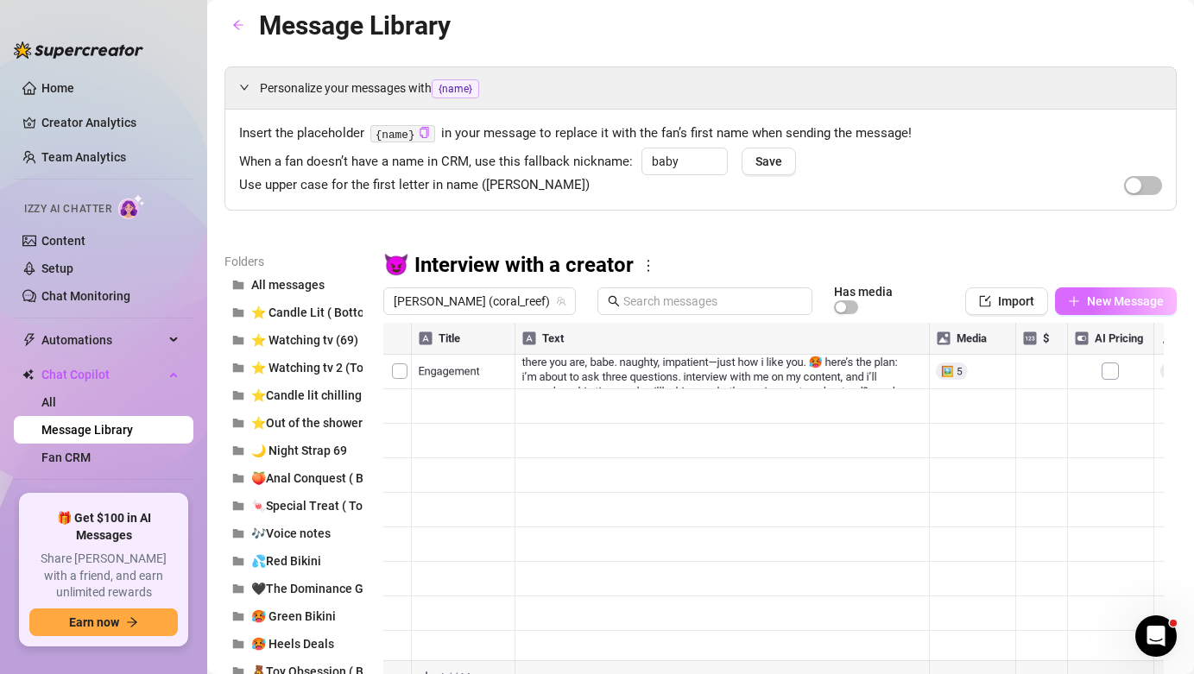
click at [1100, 295] on span "New Message" at bounding box center [1125, 301] width 77 height 14
type textarea "Type your message here..."
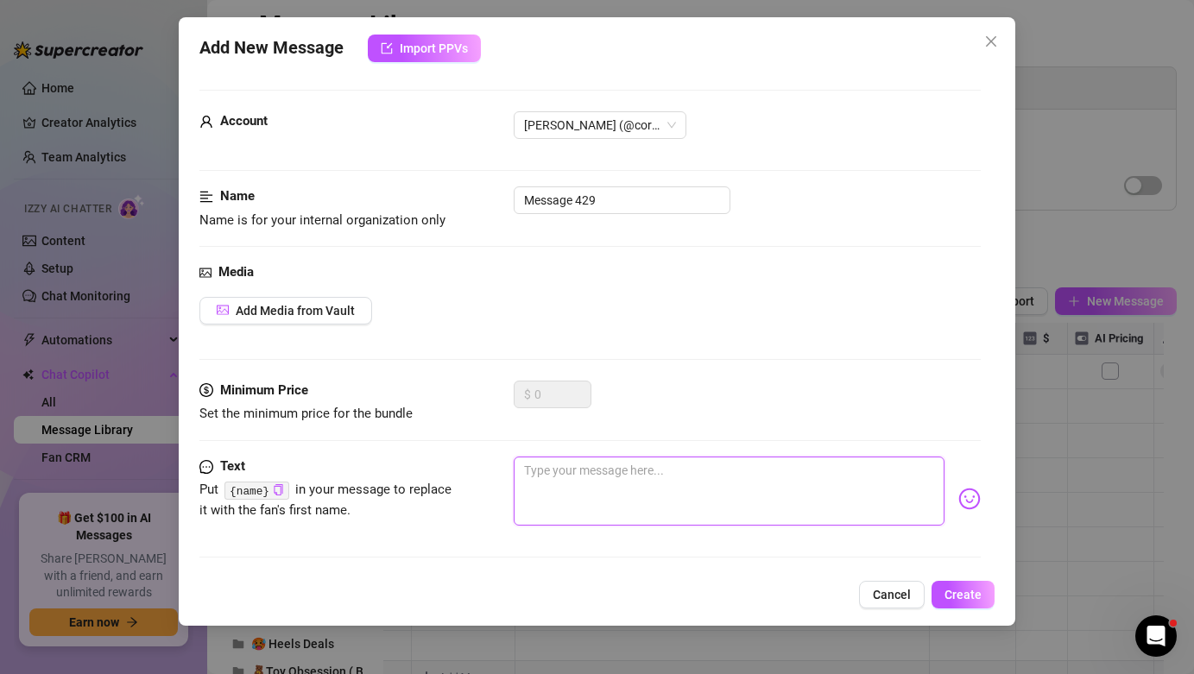
click at [630, 462] on textarea at bounding box center [729, 491] width 430 height 69
paste textarea "unlock this clip to answer. this is the first test. don’t forget — answering is…"
type textarea "unlock this clip to answer. this is the first test. don’t forget — answering is…"
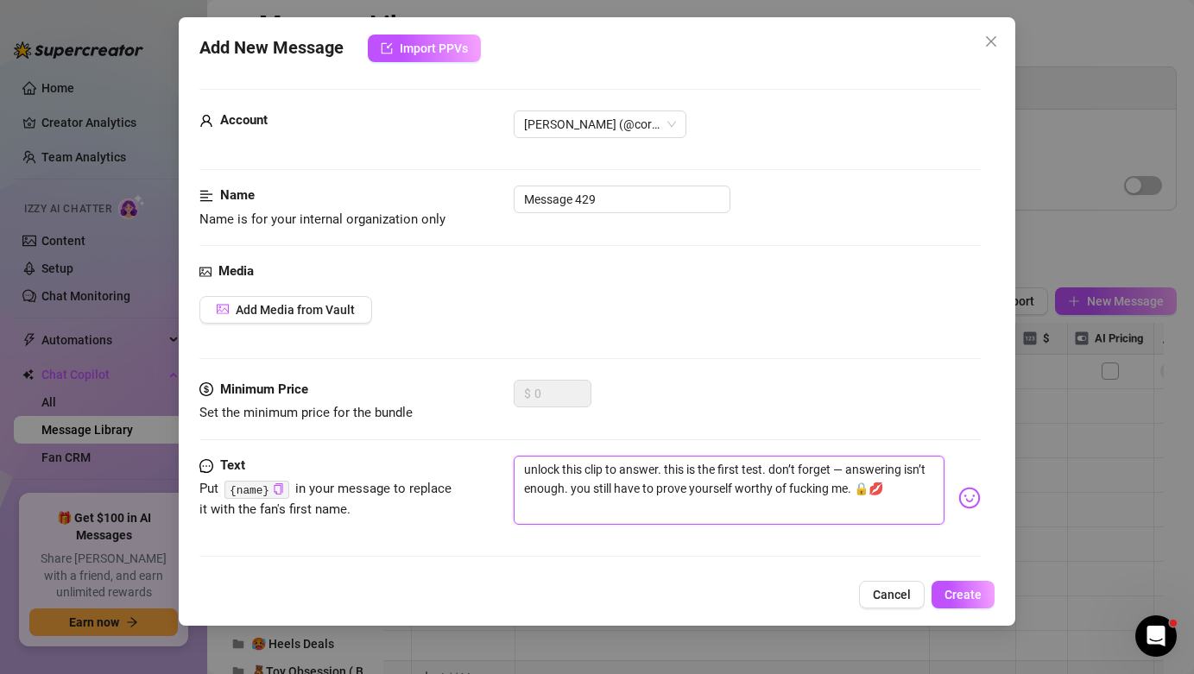
scroll to position [0, 0]
type textarea "unlock this clip to answer. this is the first test. don’t forget — answering is…"
drag, startPoint x: 617, startPoint y: 201, endPoint x: 467, endPoint y: 179, distance: 151.9
click at [477, 185] on form "Account [PERSON_NAME] (@coral_reef) Name Name is for your internal organization…" at bounding box center [589, 369] width 780 height 559
type input "Bump"
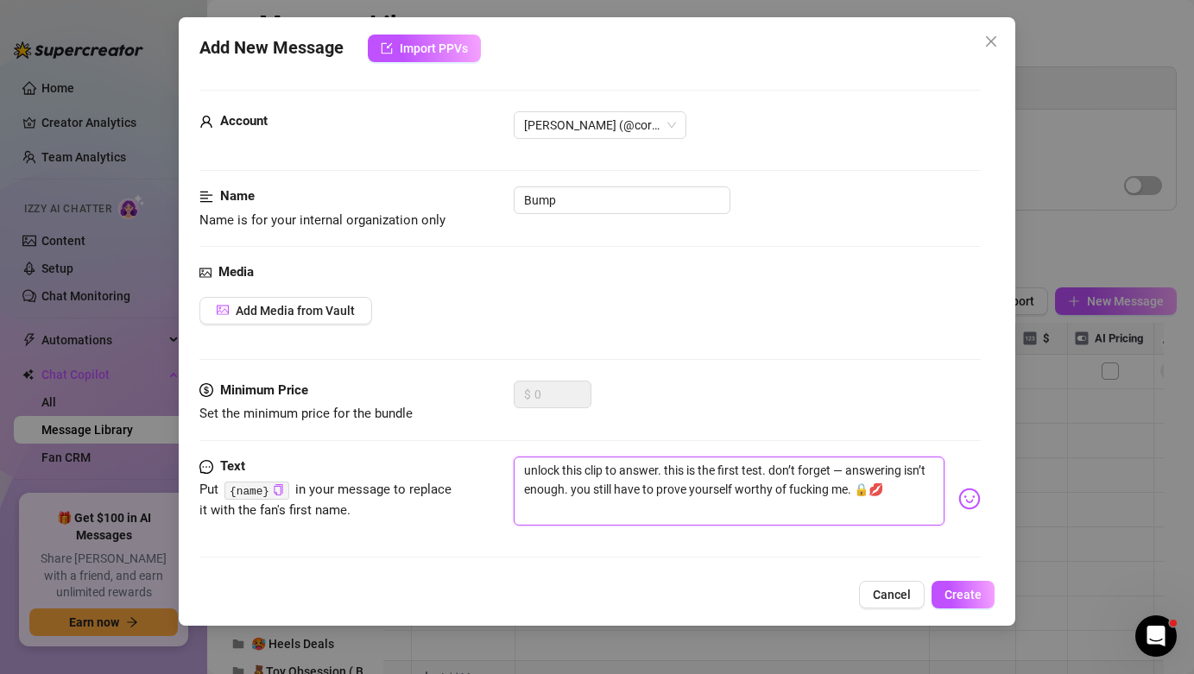
click at [598, 470] on textarea "unlock this clip to answer. this is the first test. don’t forget — answering is…" at bounding box center [729, 491] width 430 height 69
type textarea "unlock this to answer. this is the first test. don’t forget — answering isn’t e…"
type textarea "unlock thi to answer. this is the first test. don’t forget — answering isn’t en…"
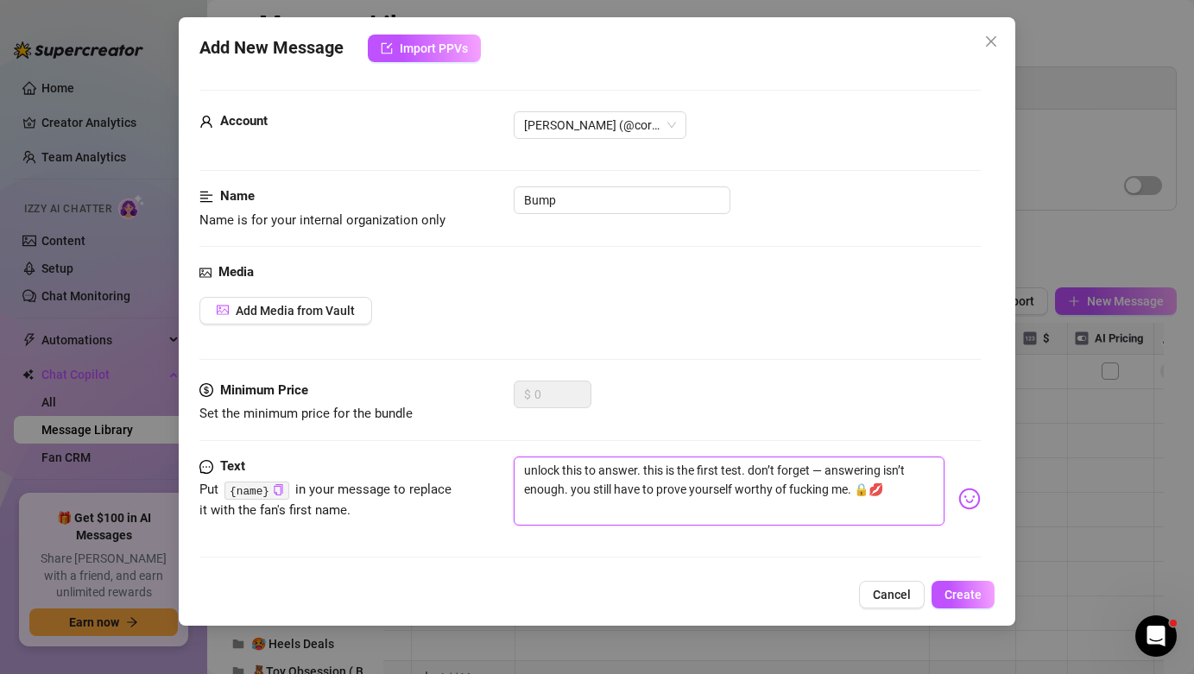
type textarea "unlock thi to answer. this is the first test. don’t forget — answering isn’t en…"
type textarea "unlock this to answer. this is the first test. don’t forget — answering isn’t e…"
click at [970, 597] on span "Create" at bounding box center [962, 595] width 37 height 14
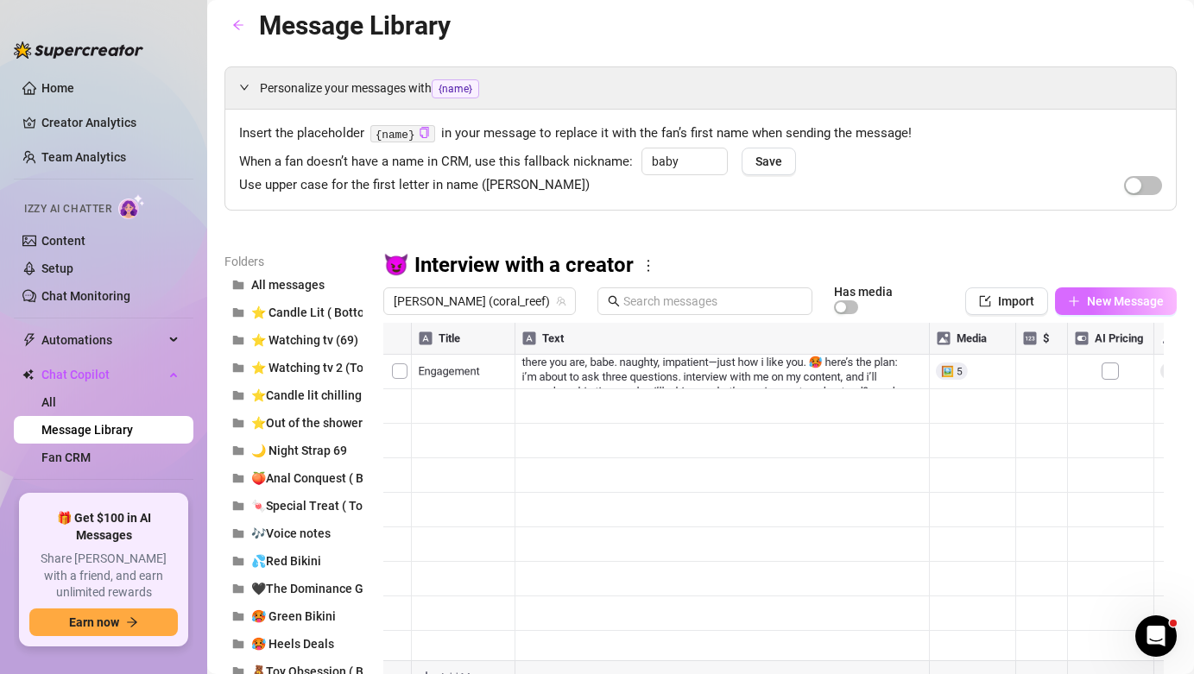
click at [1094, 306] on span "New Message" at bounding box center [1125, 301] width 77 height 14
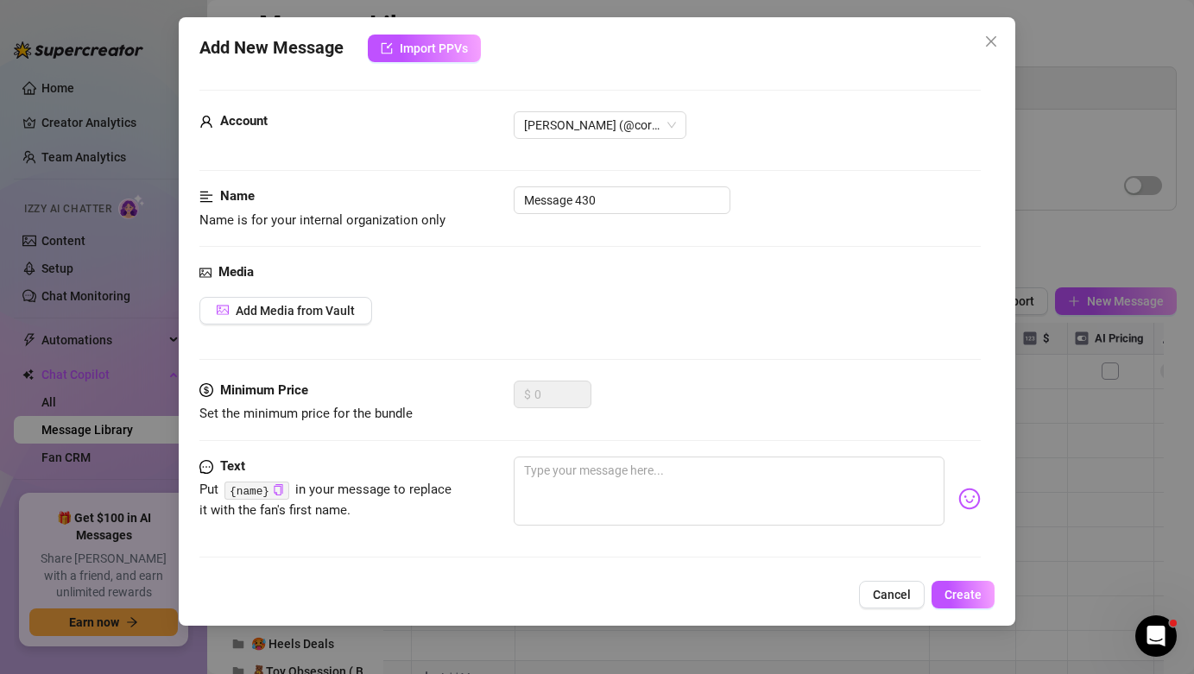
click at [1109, 224] on div "Add New Message Import PPVs Account [PERSON_NAME] (@coral_reef) Name Name is fo…" at bounding box center [597, 337] width 1194 height 674
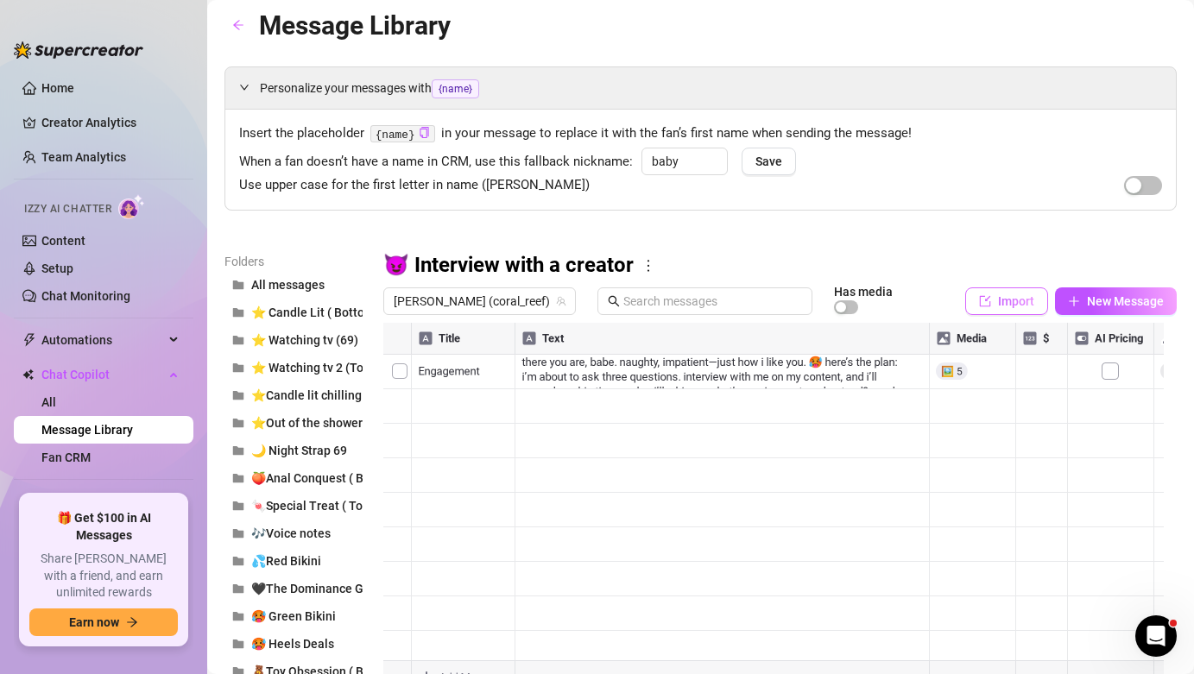
click at [1023, 298] on button "Import" at bounding box center [1006, 301] width 83 height 28
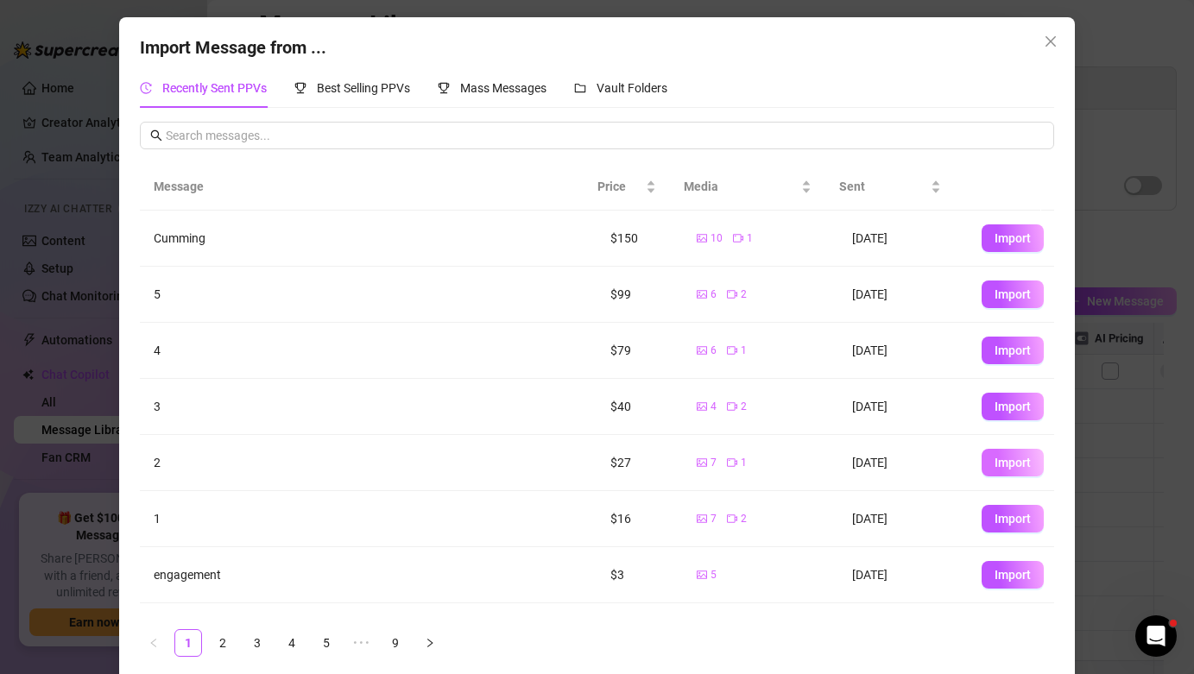
click at [982, 459] on button "Import" at bounding box center [1013, 463] width 62 height 28
type textarea "2"
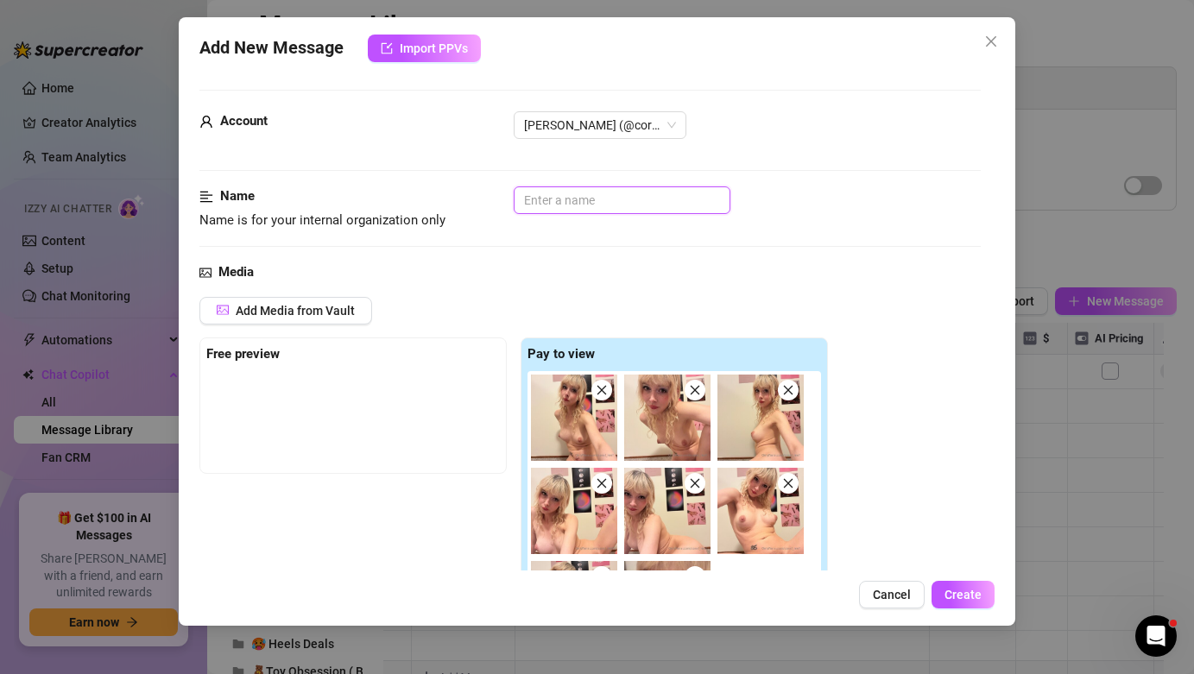
click at [605, 205] on input "text" at bounding box center [622, 200] width 217 height 28
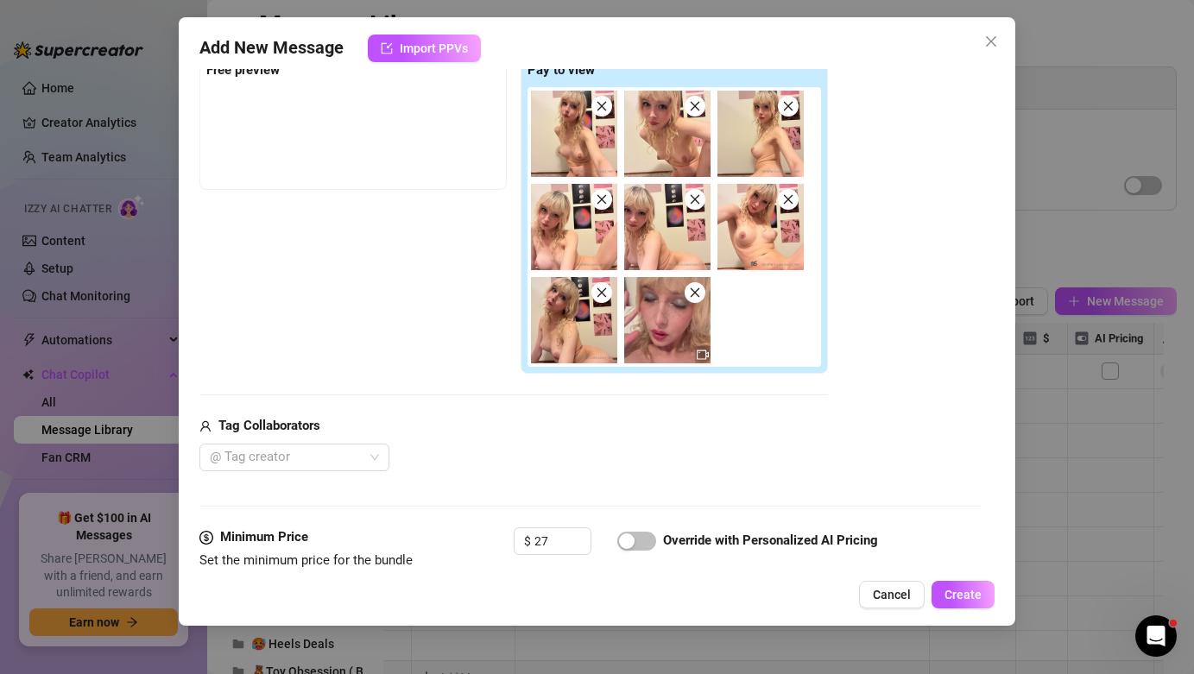
scroll to position [489, 0]
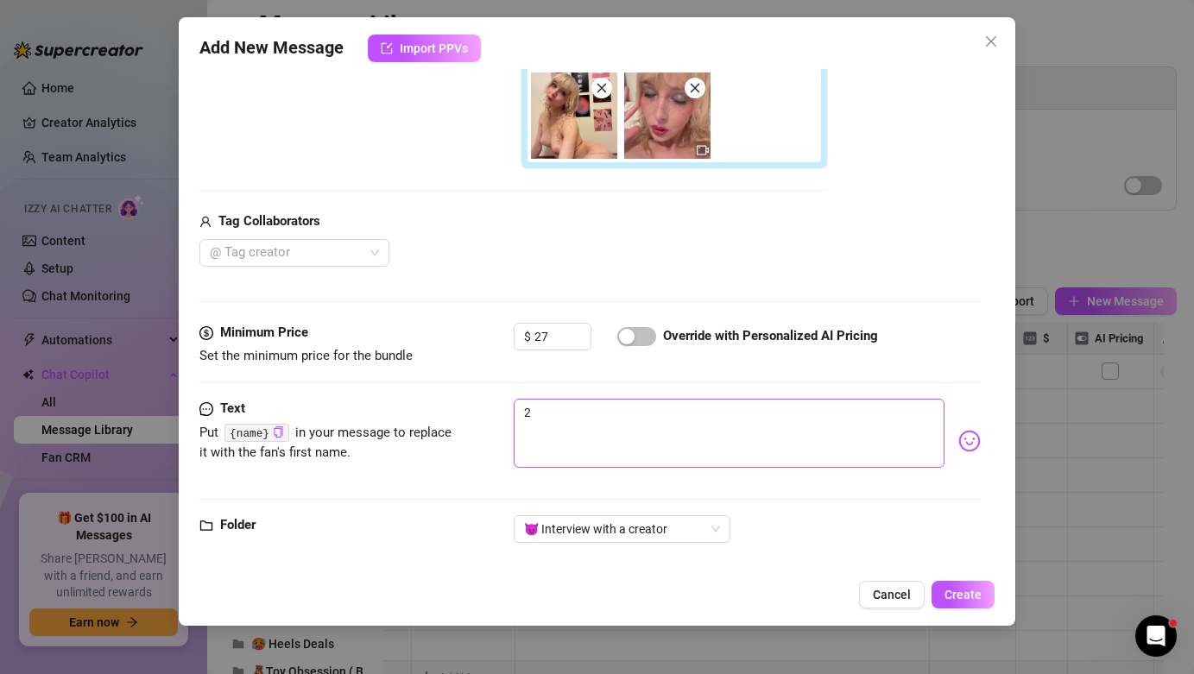
type input "2nd"
click at [581, 419] on textarea "2" at bounding box center [729, 433] width 430 height 69
paste textarea "picture this: i’m on my knees, licking your cock up and down until you’re about…"
type textarea "picture this: i’m on my knees, licking your cock up and down until you’re about…"
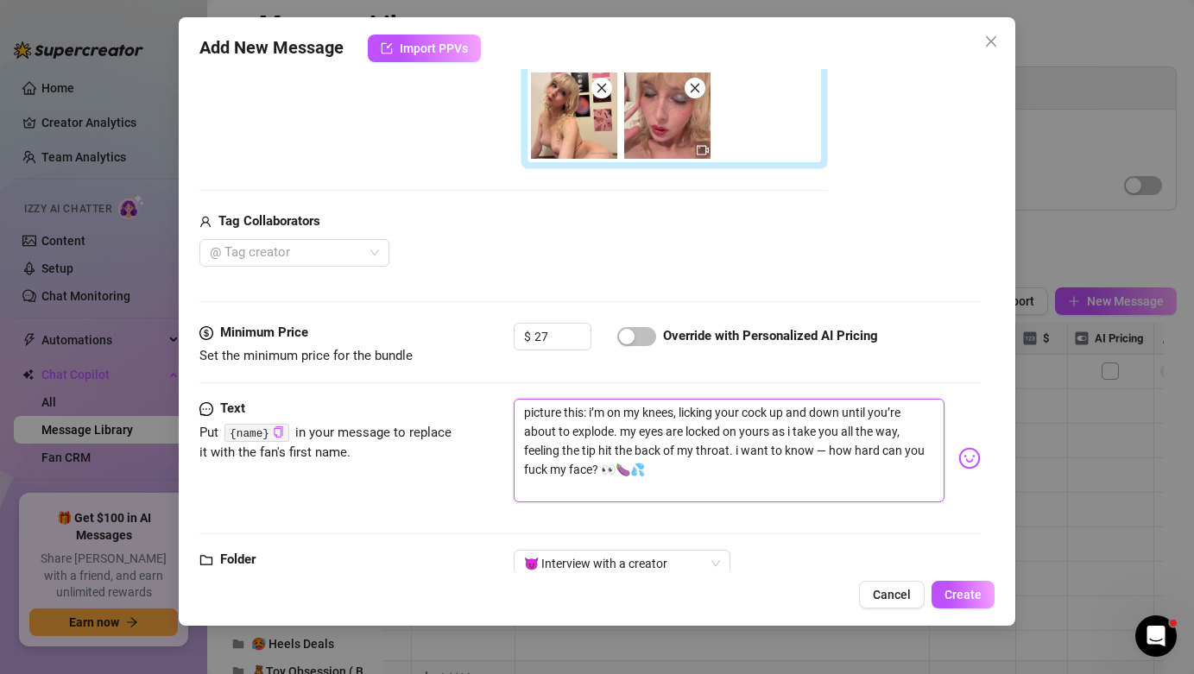
scroll to position [0, 0]
type textarea "picture this: i’m on my knees, licking your cock up and down until you’re about…"
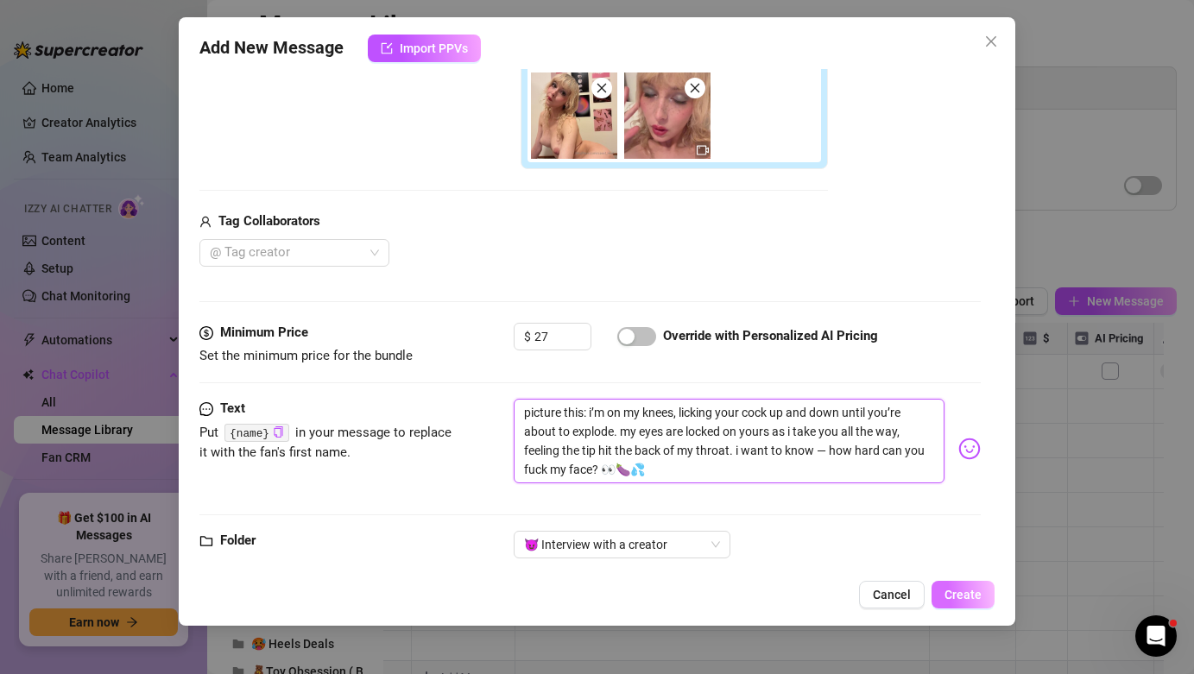
type textarea "picture this: i’m on my knees, licking your cock up and down until you’re about…"
click at [957, 593] on span "Create" at bounding box center [962, 595] width 37 height 14
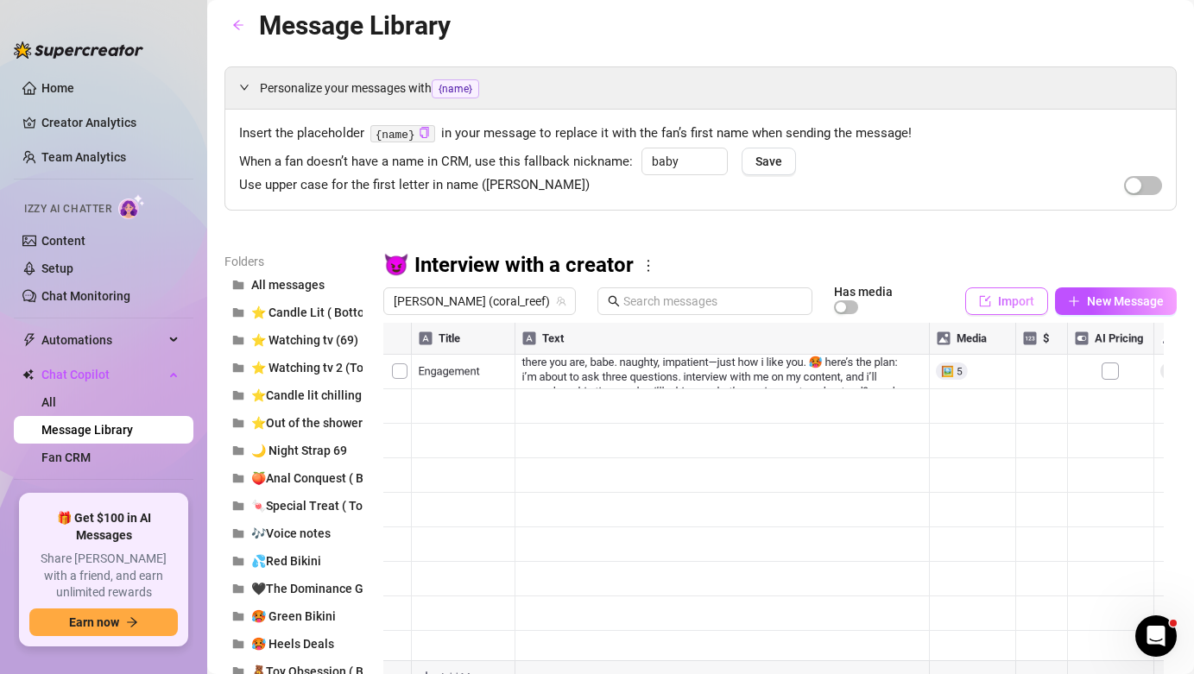
click at [1015, 300] on span "Import" at bounding box center [1016, 301] width 36 height 14
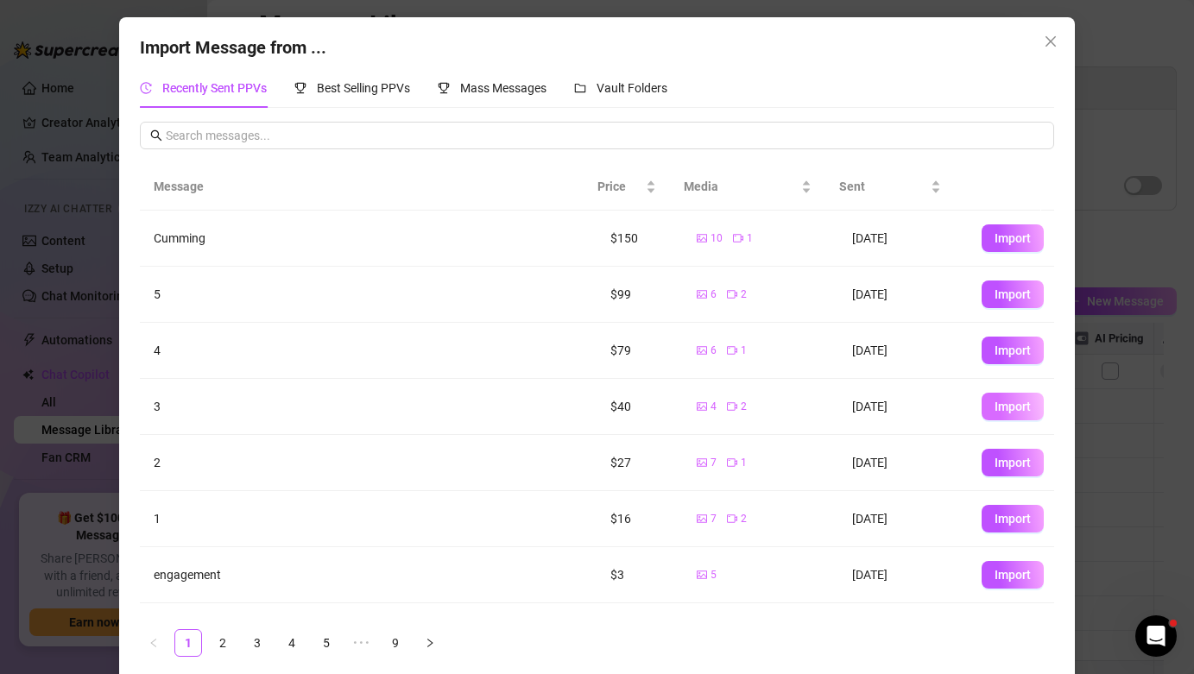
click at [985, 417] on button "Import" at bounding box center [1013, 407] width 62 height 28
type textarea "3"
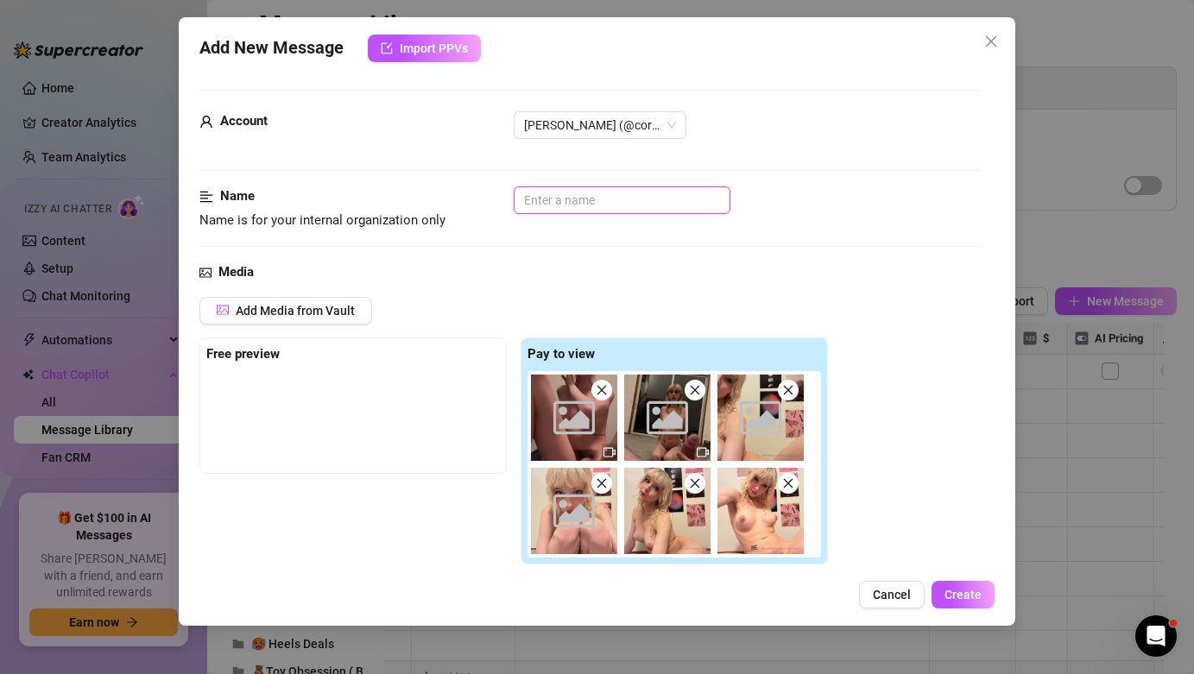
click at [630, 186] on input "text" at bounding box center [622, 200] width 217 height 28
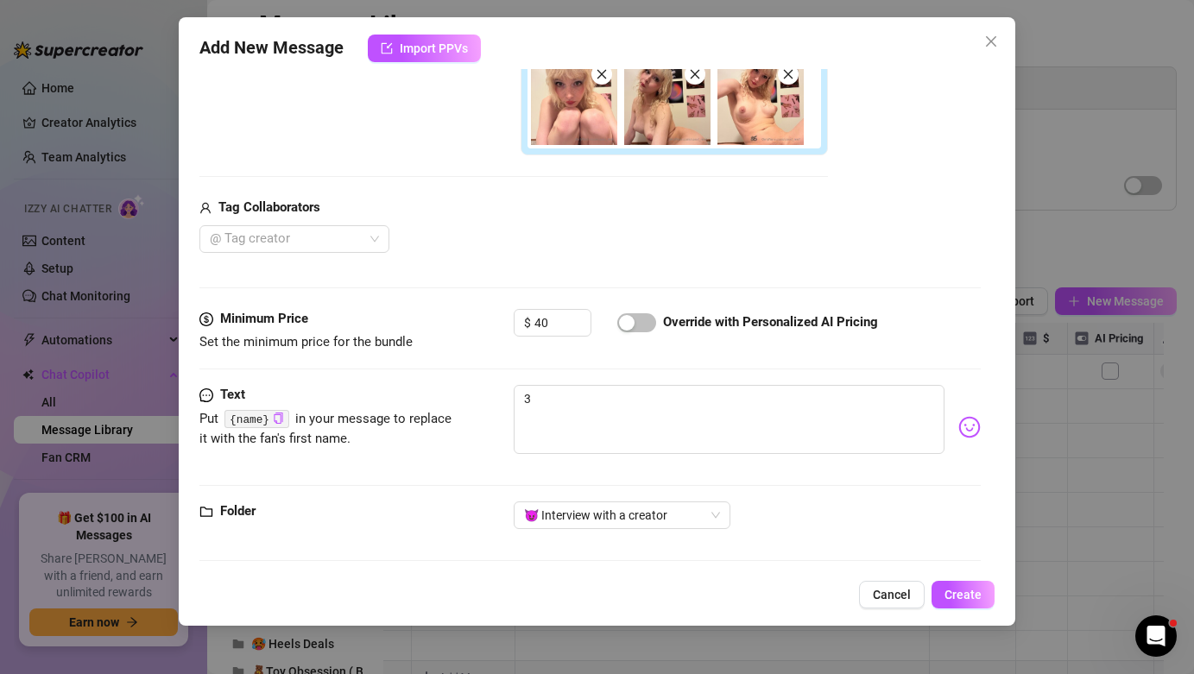
scroll to position [415, 0]
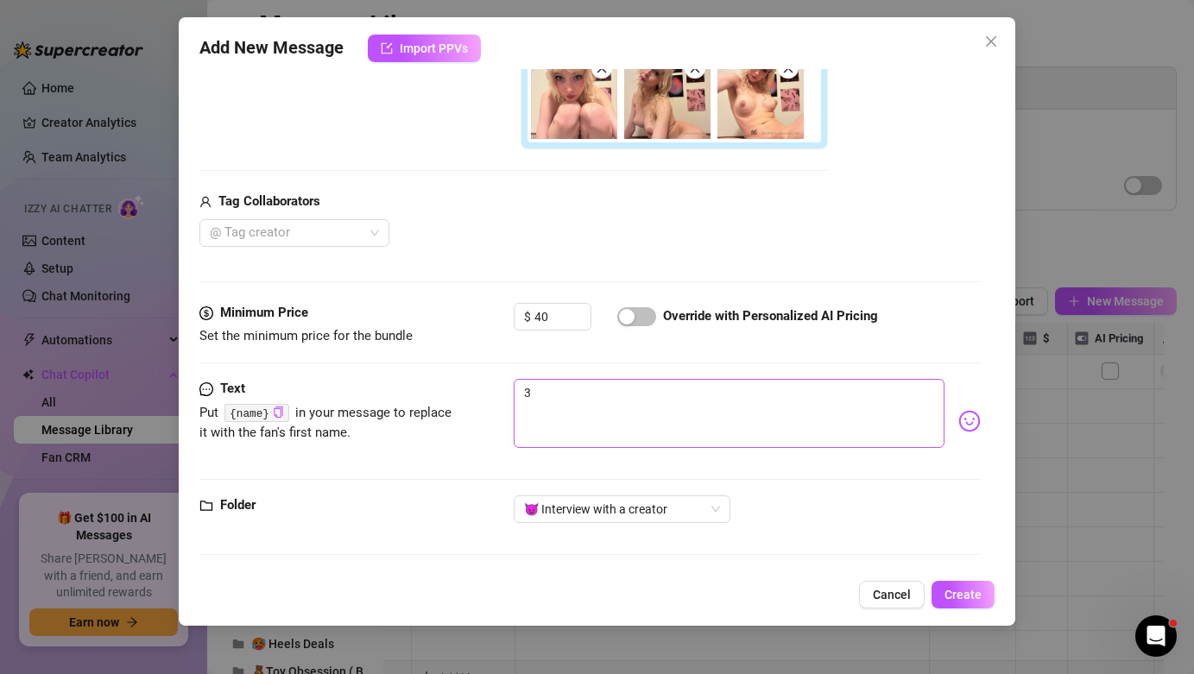
type input "3rd - with BG"
click at [704, 413] on textarea "3" at bounding box center [729, 413] width 430 height 69
paste textarea "mmm… i think you’re gonna make me cum before we even get to set, baby. but are …"
type textarea "mmm… i think you’re gonna make me cum before we even get to set, baby. but are …"
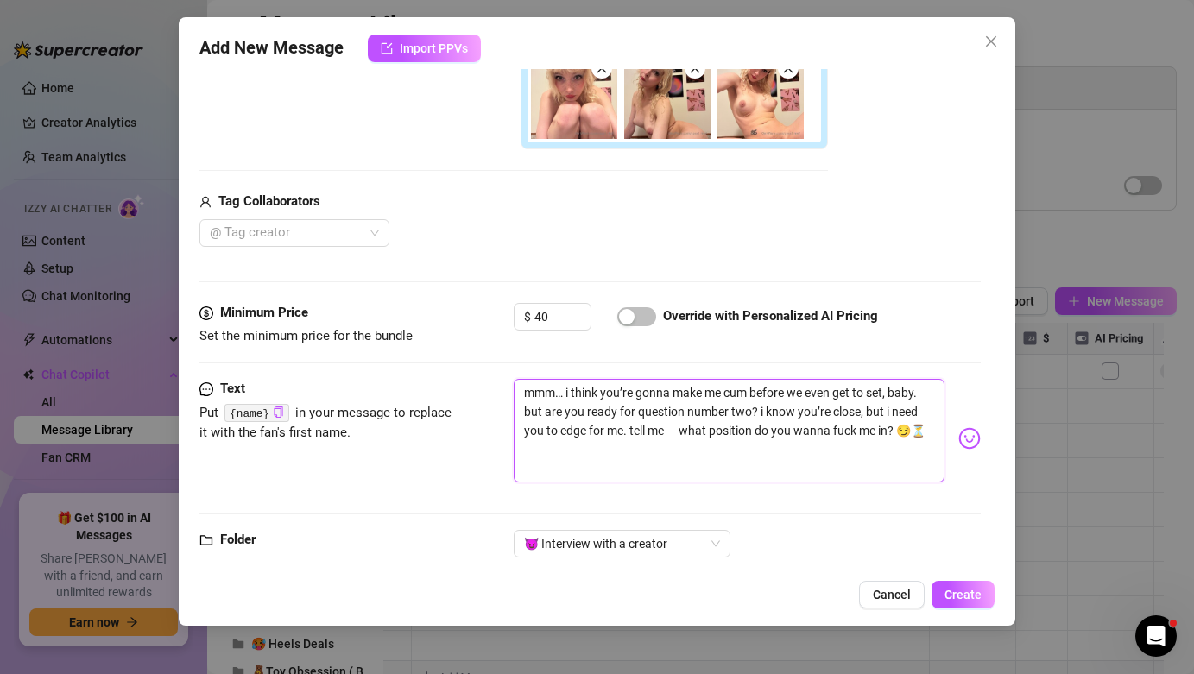
scroll to position [0, 0]
type textarea "mmm… i think you’re gonna make me cum before we even get to set, baby. but are …"
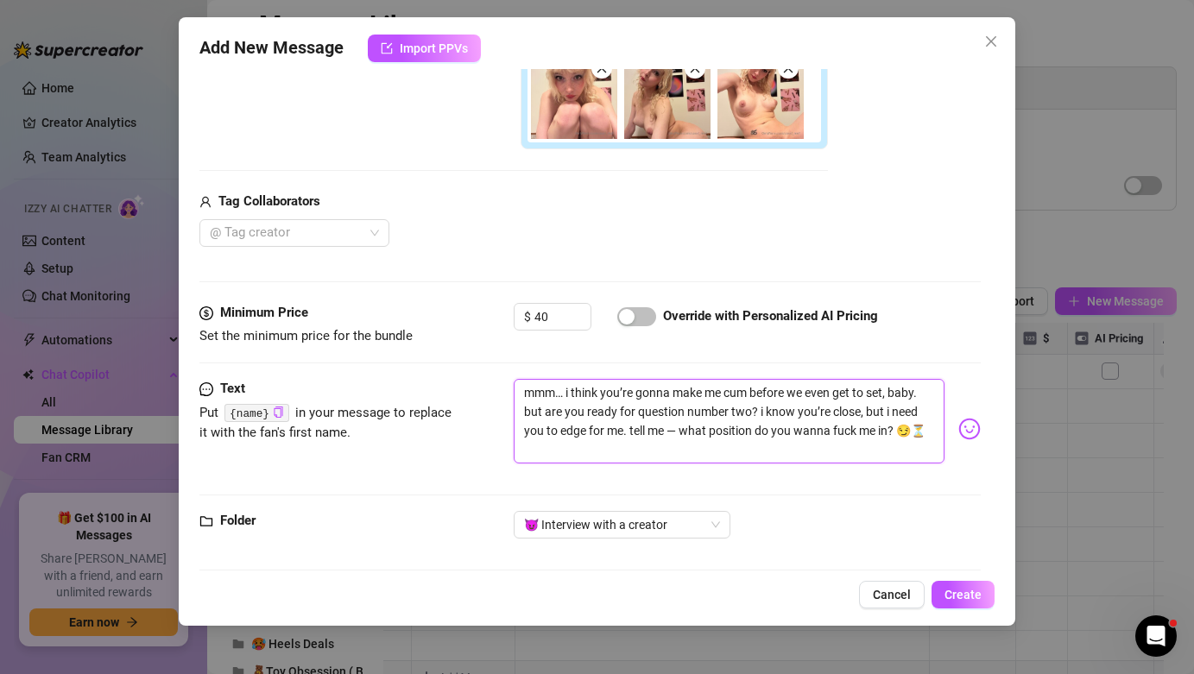
type textarea "mmm… i think you’re gonna make me cum before we even get to set, baby. but are …"
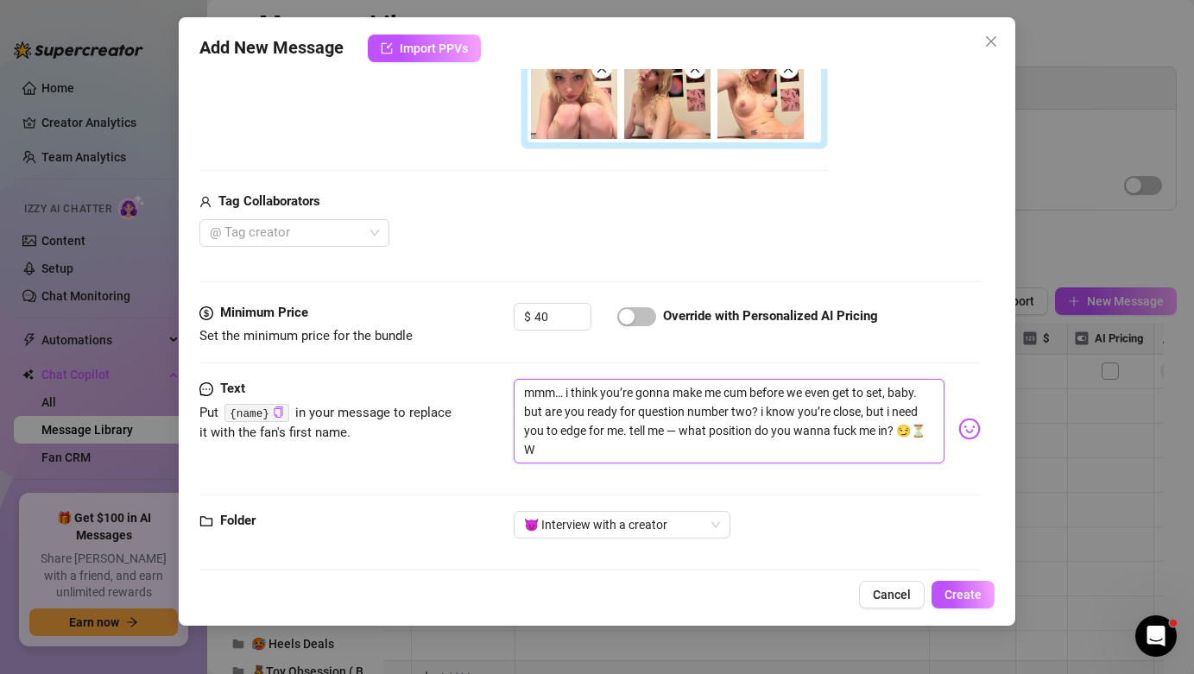
type textarea "mmm… i think you’re gonna make me cum before we even get to set, baby. but are …"
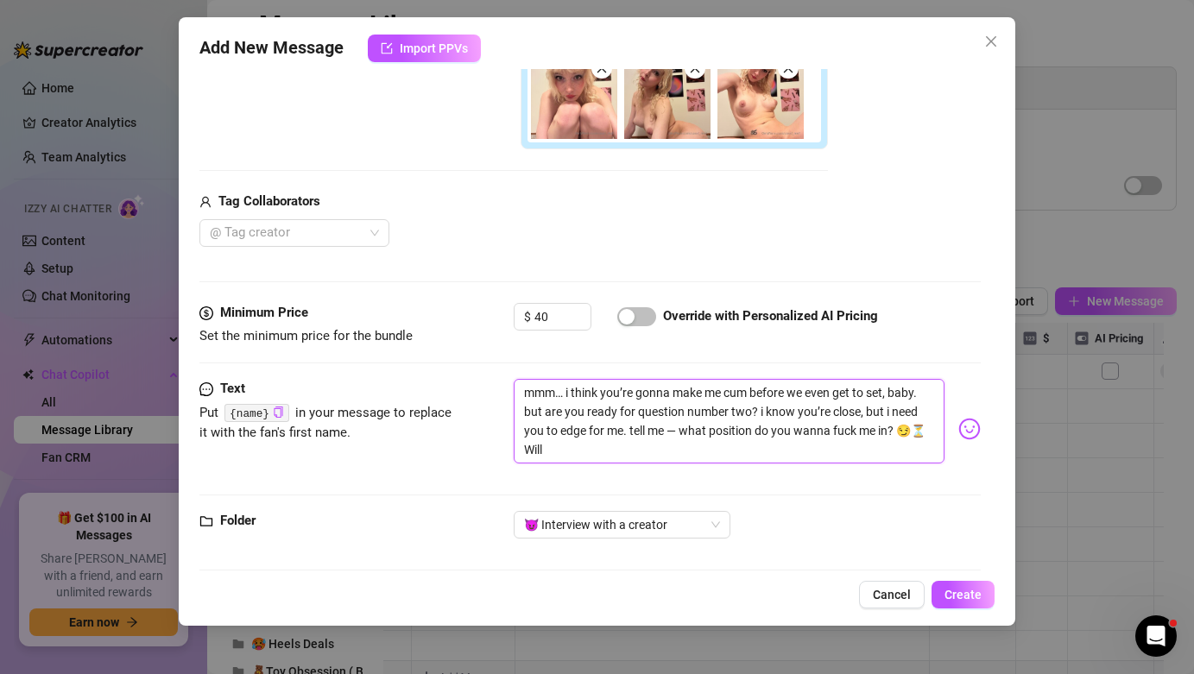
type textarea "mmm… i think you’re gonna make me cum before we even get to set, baby. but are …"
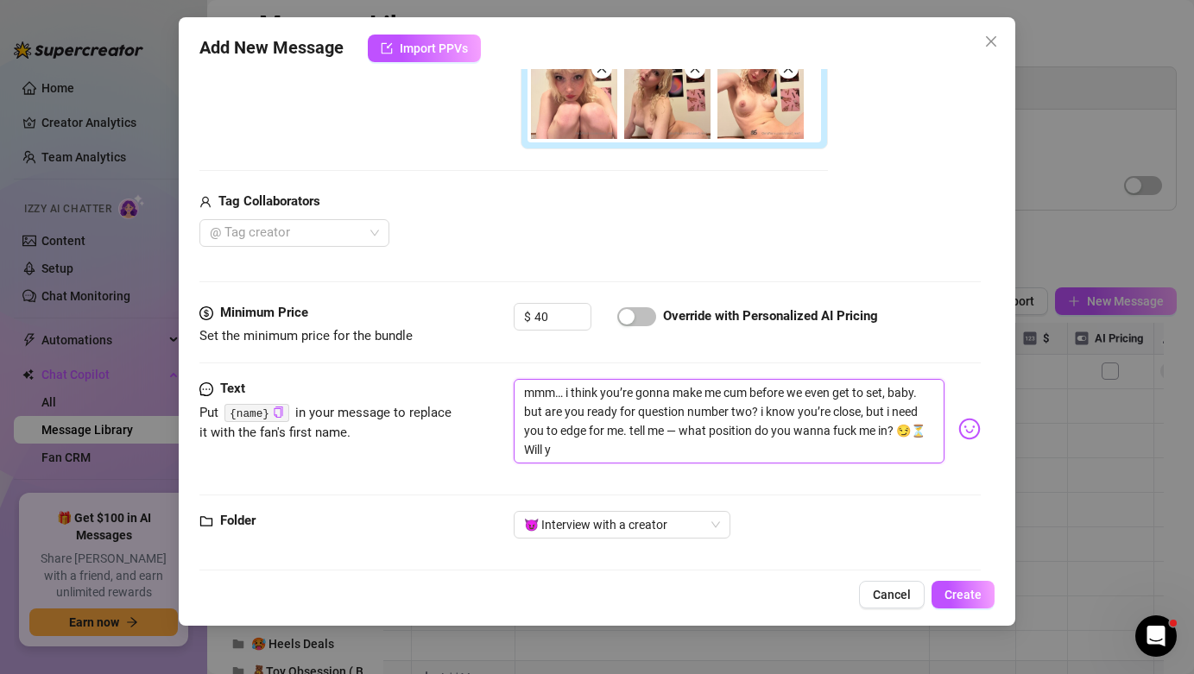
type textarea "mmm… i think you’re gonna make me cum before we even get to set, baby. but are …"
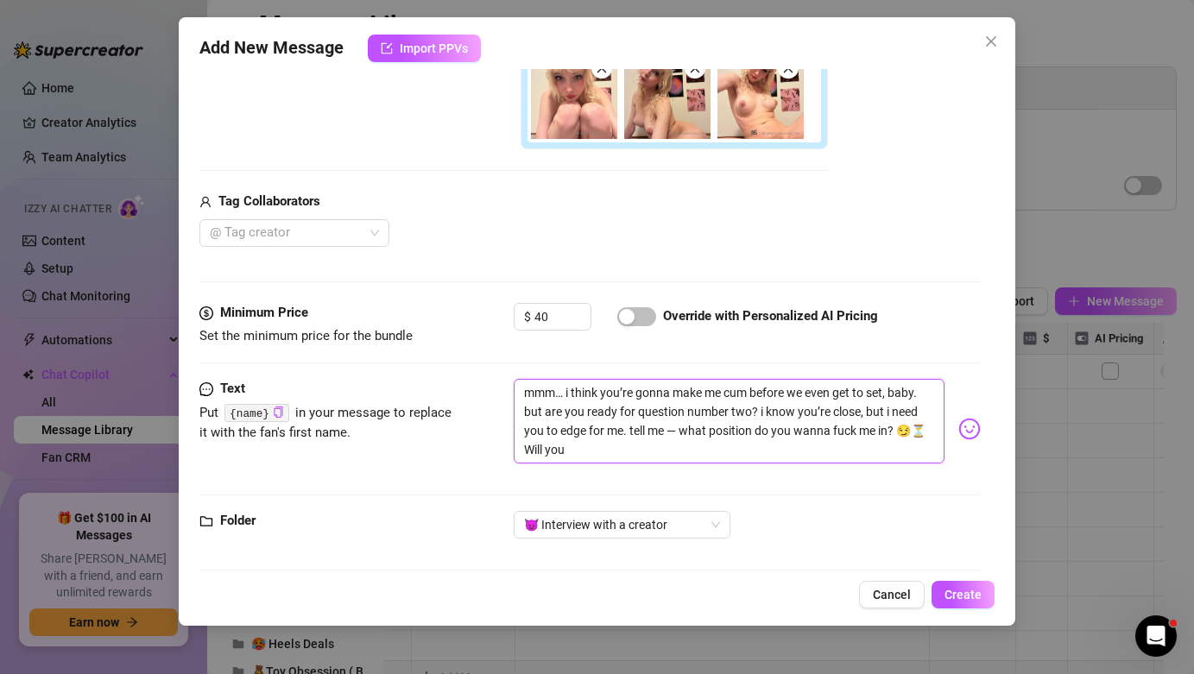
type textarea "mmm… i think you’re gonna make me cum before we even get to set, baby. but are …"
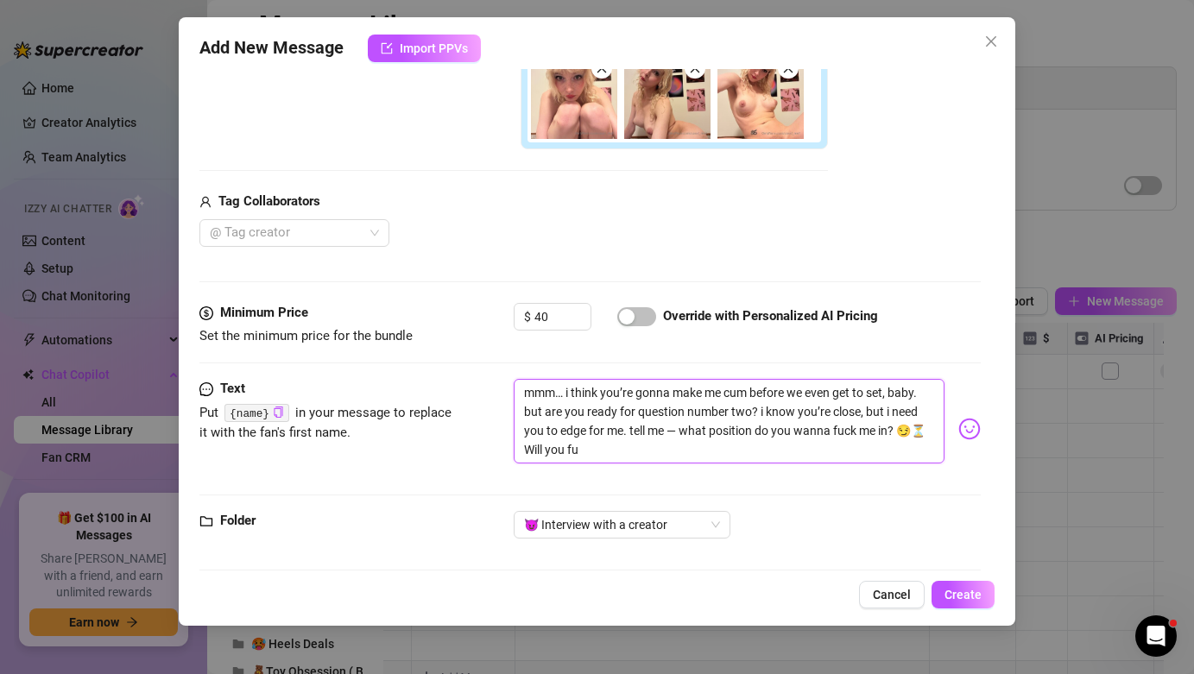
type textarea "mmm… i think you’re gonna make me cum before we even get to set, baby. but are …"
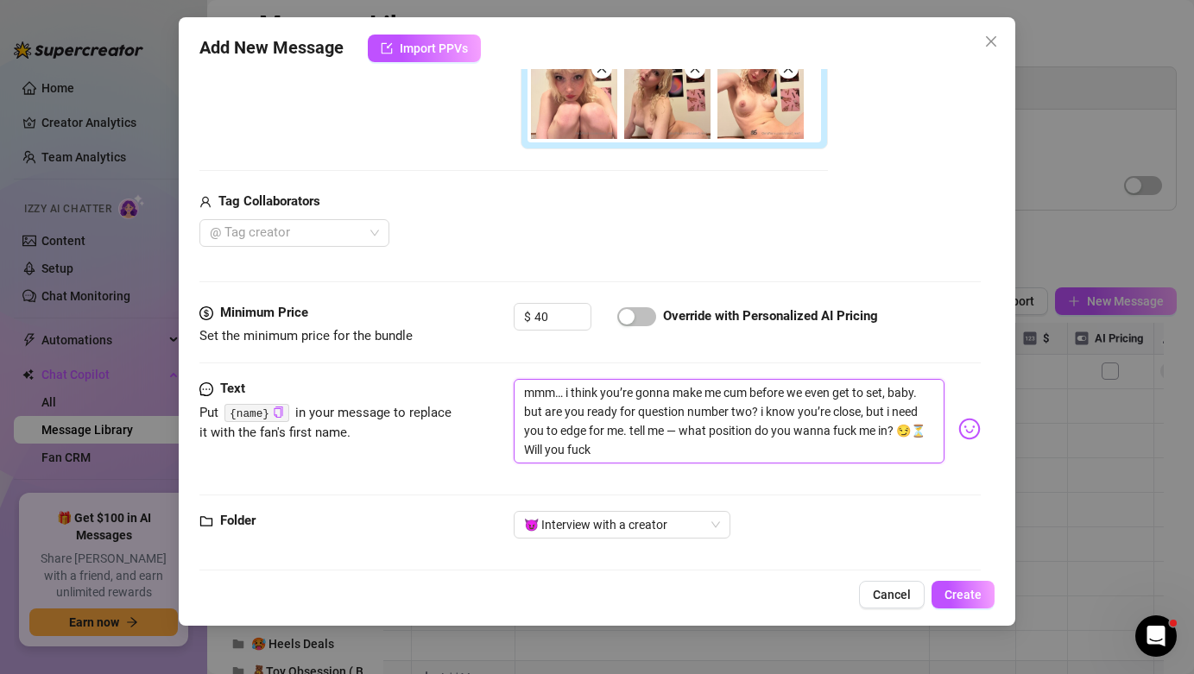
type textarea "mmm… i think you’re gonna make me cum before we even get to set, baby. but are …"
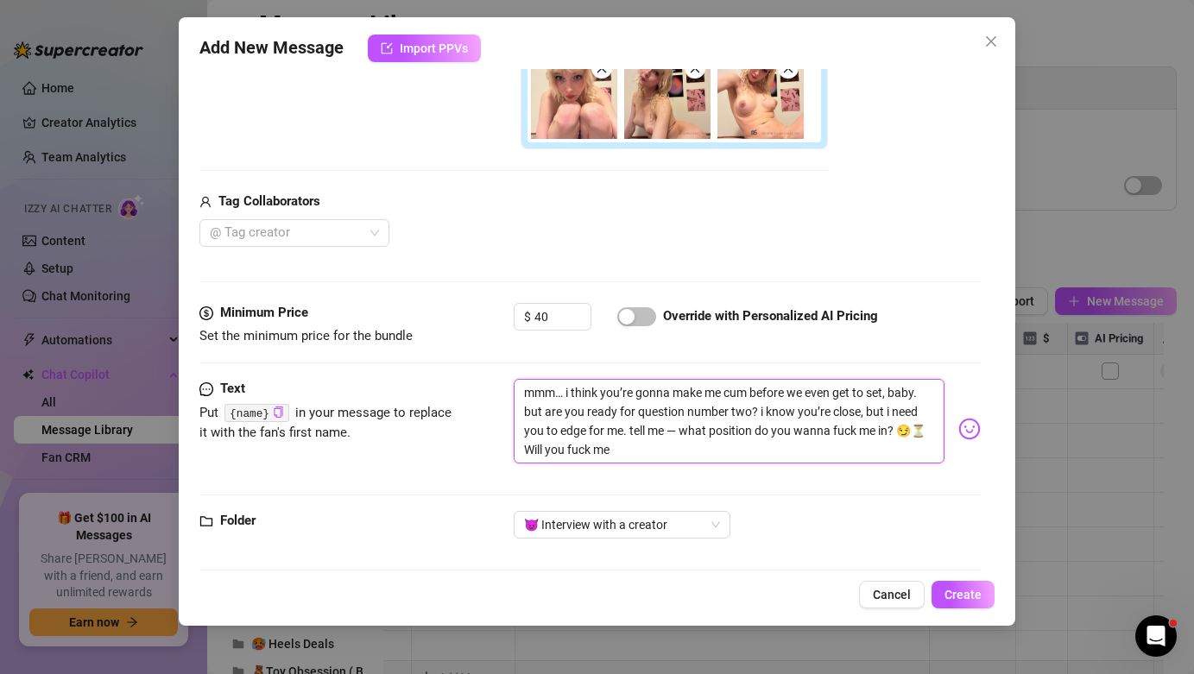
type textarea "mmm… i think you’re gonna make me cum before we even get to set, baby. but are …"
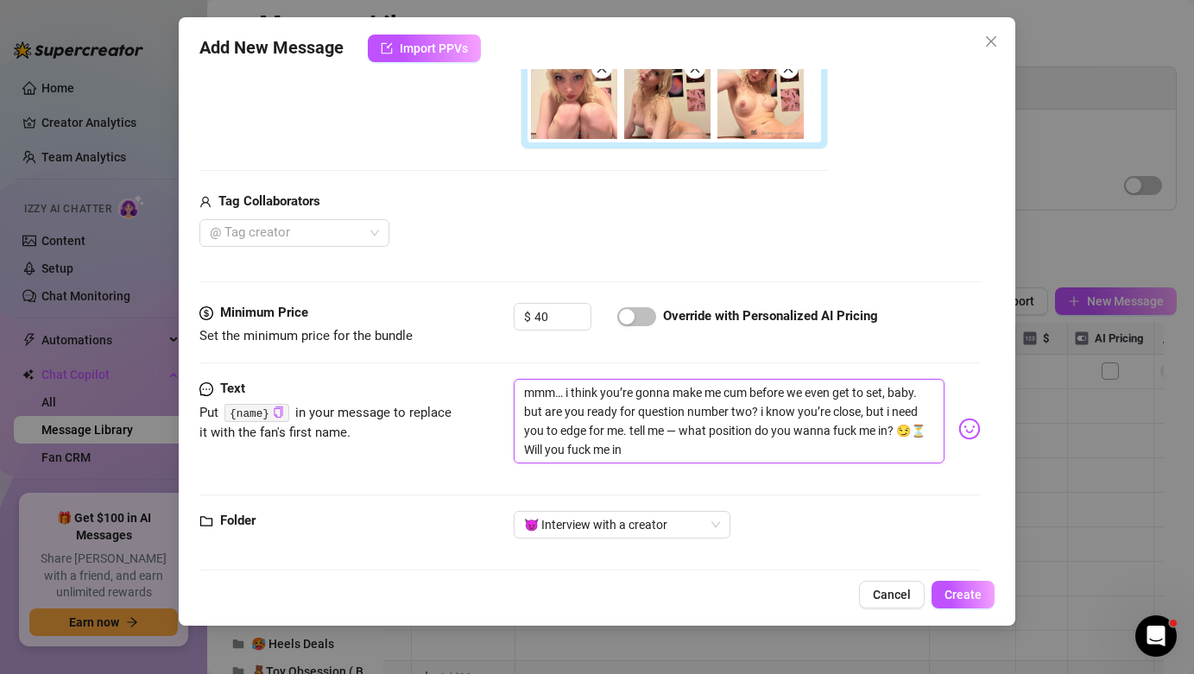
type textarea "mmm… i think you’re gonna make me cum before we even get to set, baby. but are …"
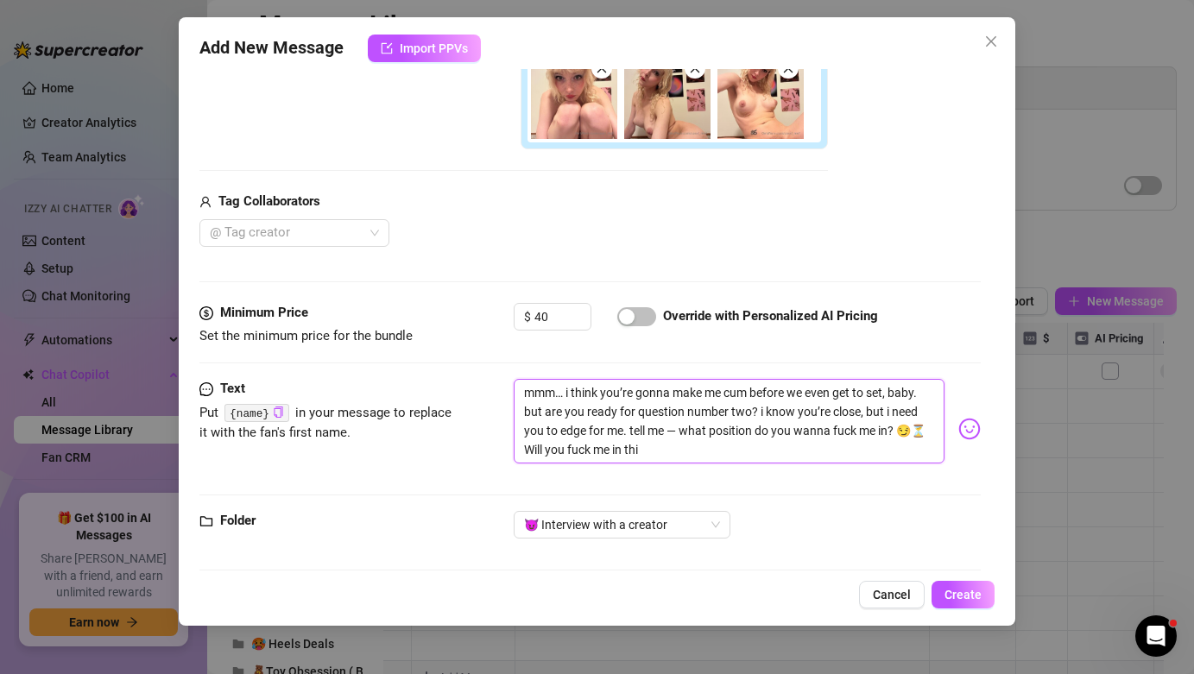
type textarea "mmm… i think you’re gonna make me cum before we even get to set, baby. but are …"
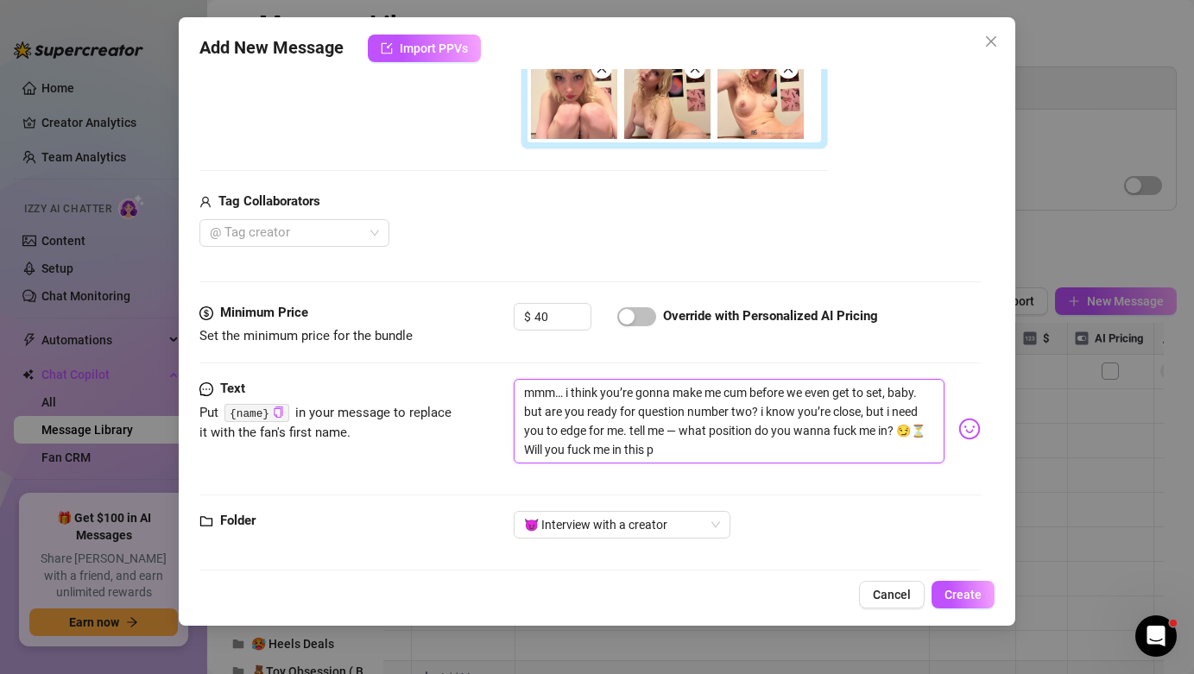
type textarea "mmm… i think you’re gonna make me cum before we even get to set, baby. but are …"
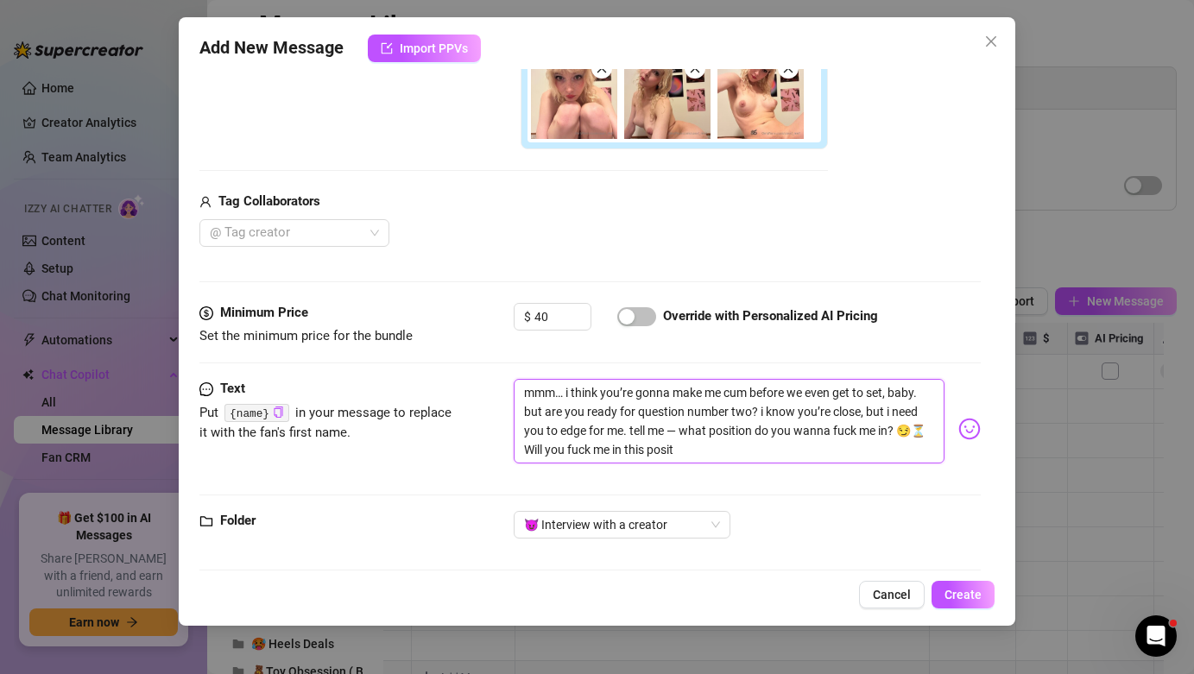
type textarea "mmm… i think you’re gonna make me cum before we even get to set, baby. but are …"
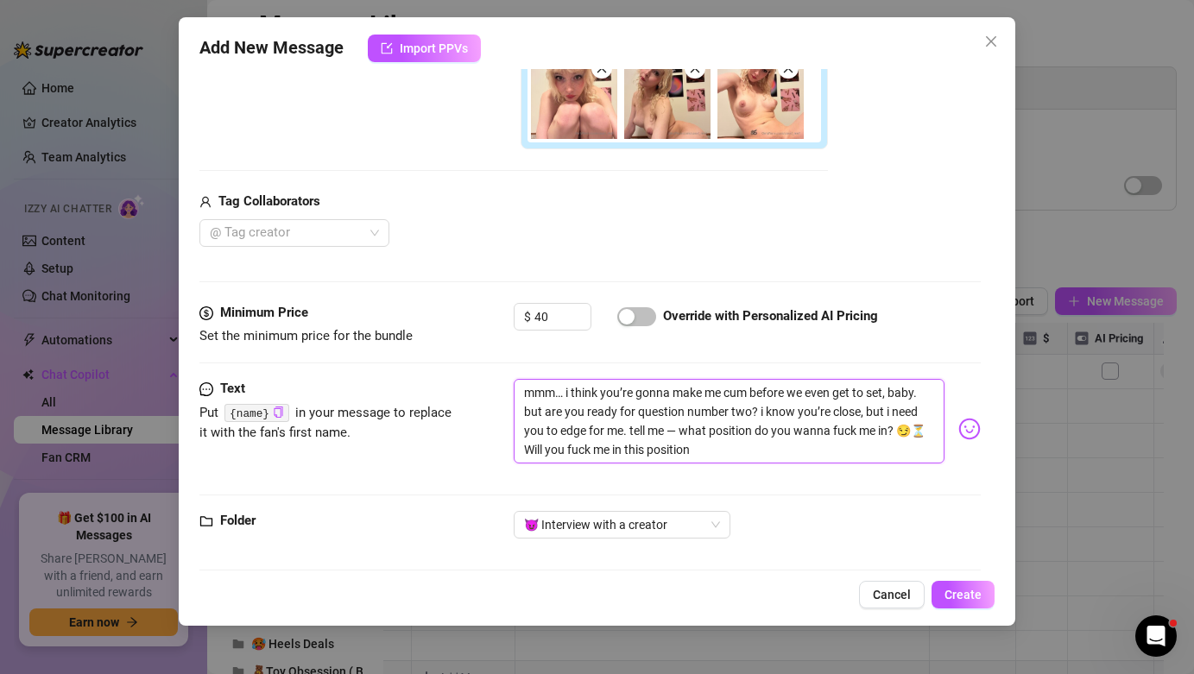
type textarea "mmm… i think you’re gonna make me cum before we even get to set, baby. but are …"
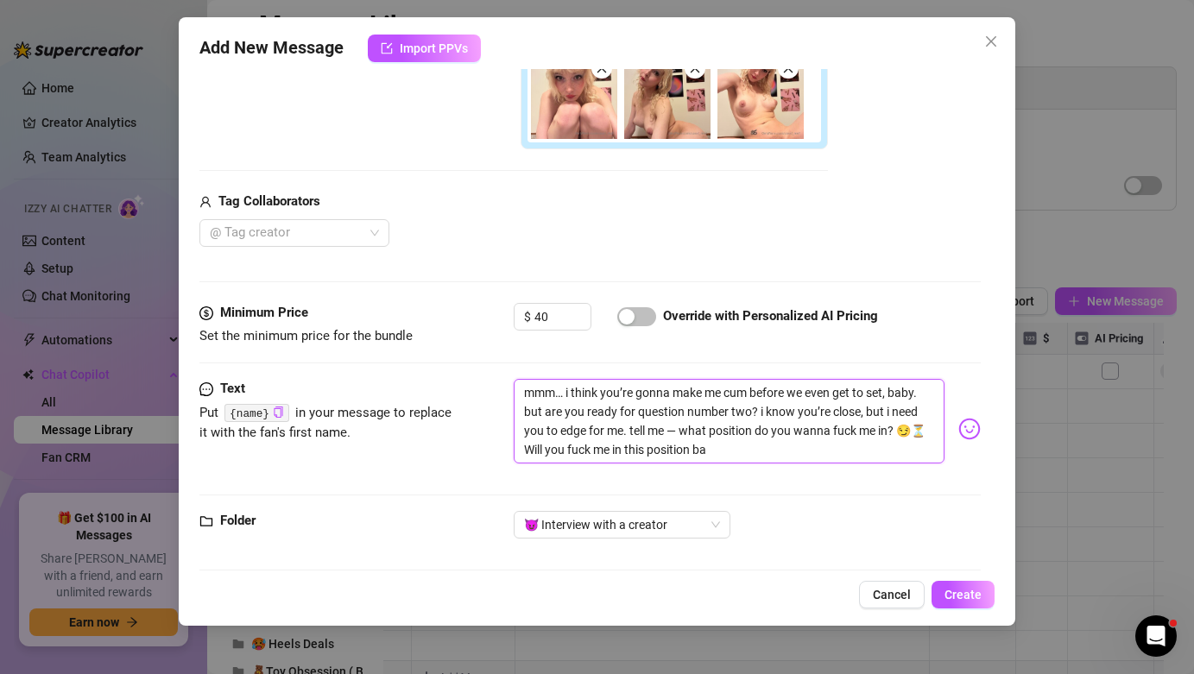
type textarea "mmm… i think you’re gonna make me cum before we even get to set, baby. but are …"
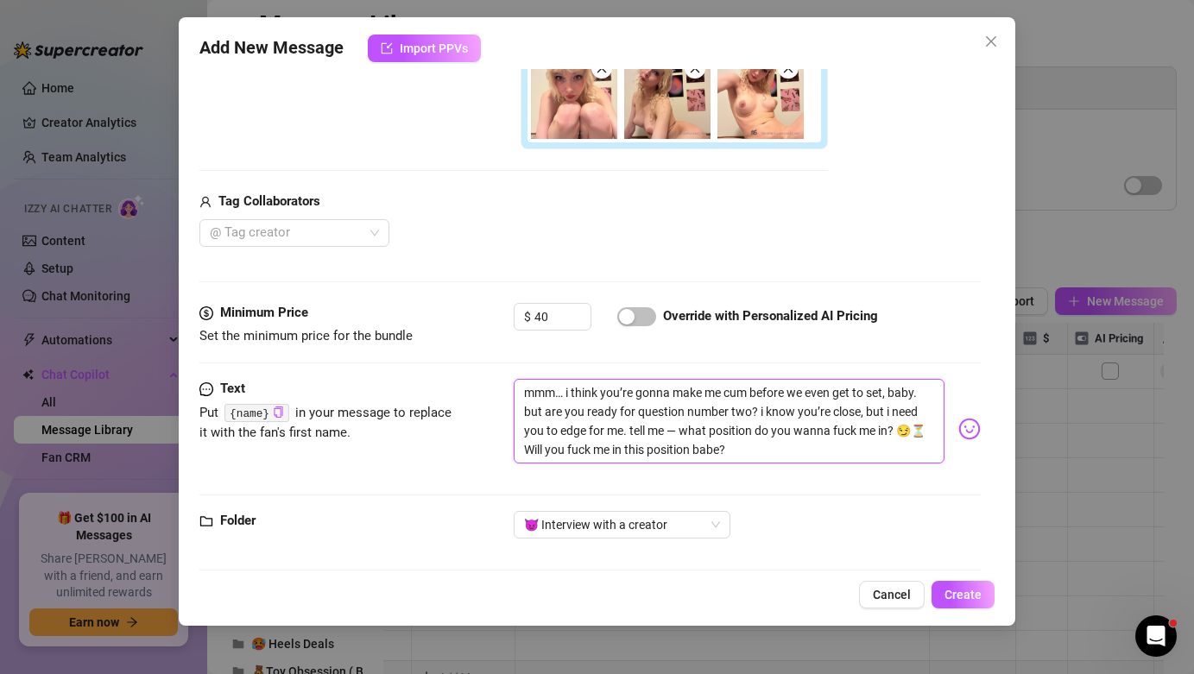
type textarea "mmm… i think you’re gonna make me cum before we even get to set, baby. but are …"
click at [956, 590] on span "Create" at bounding box center [962, 595] width 37 height 14
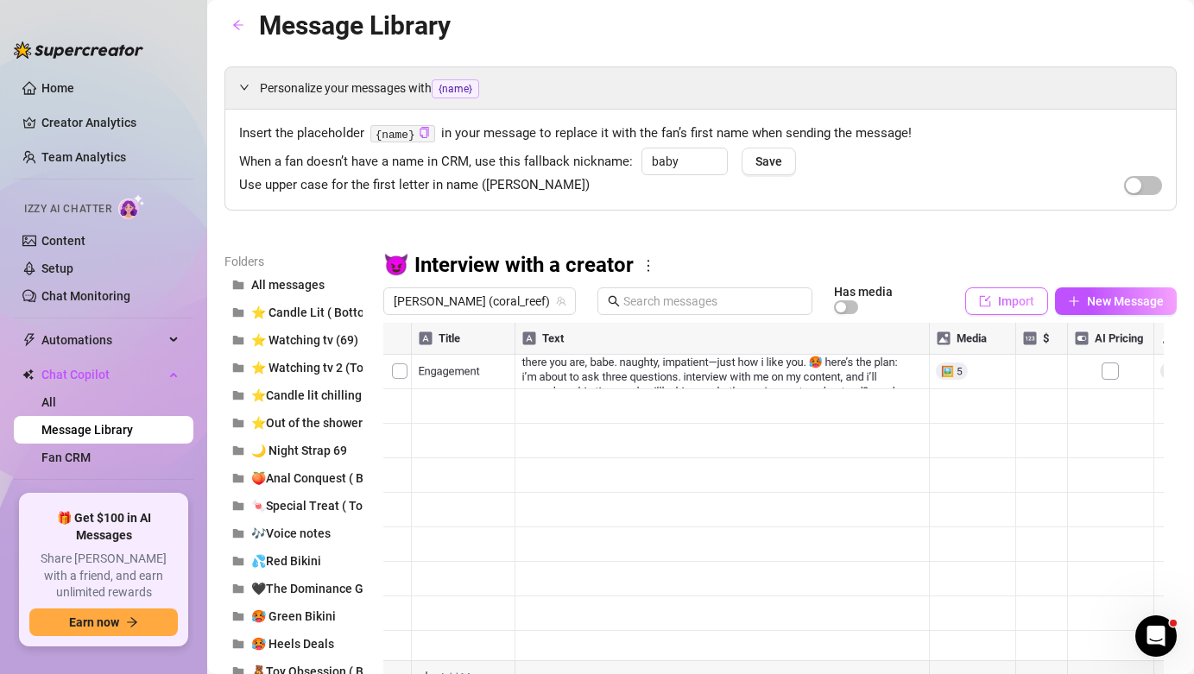
click at [983, 297] on button "Import" at bounding box center [1006, 301] width 83 height 28
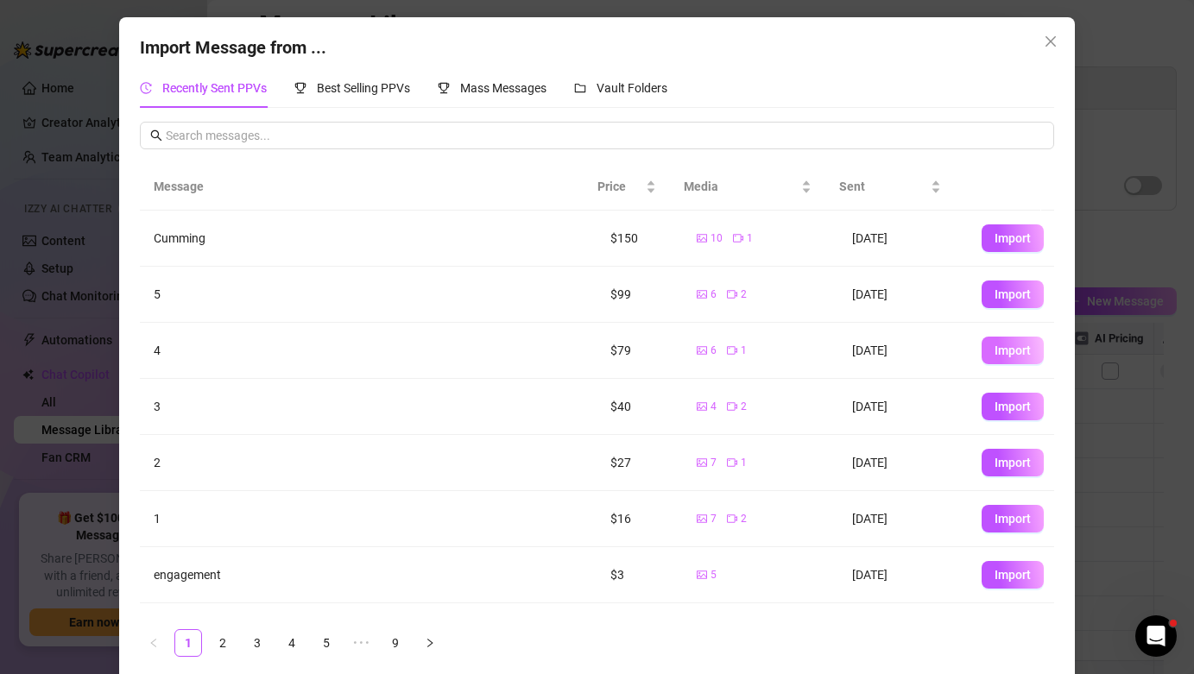
click at [982, 359] on button "Import" at bounding box center [1013, 351] width 62 height 28
type textarea "4"
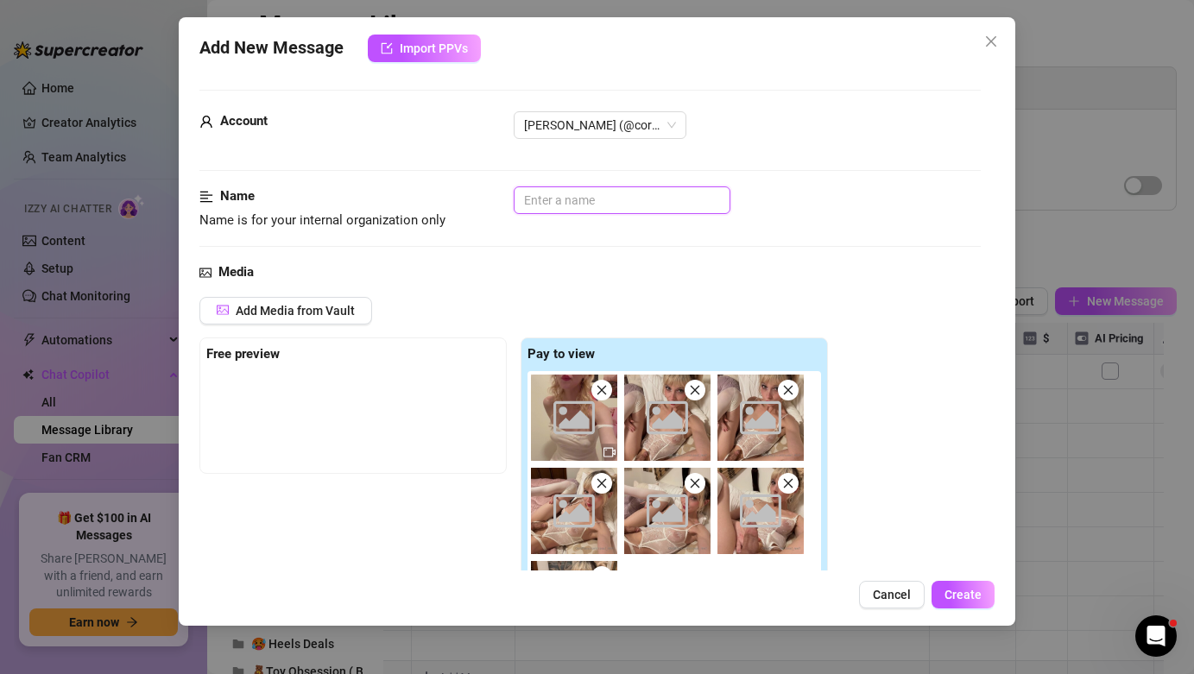
click at [617, 197] on input "text" at bounding box center [622, 200] width 217 height 28
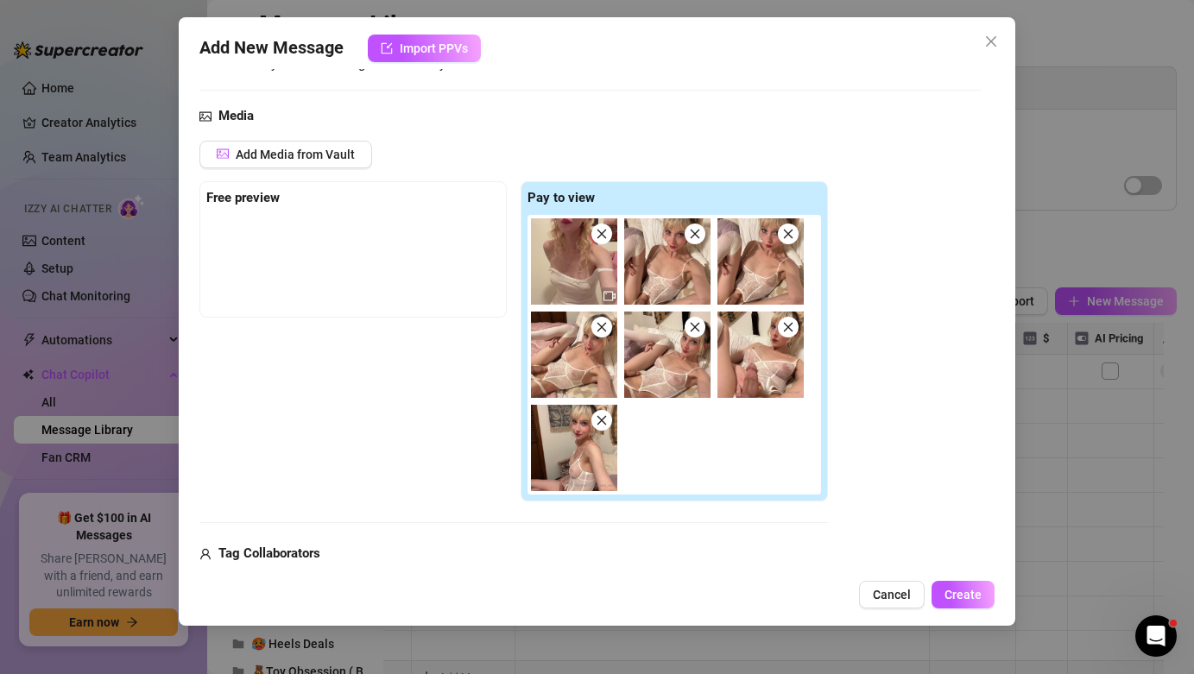
scroll to position [200, 0]
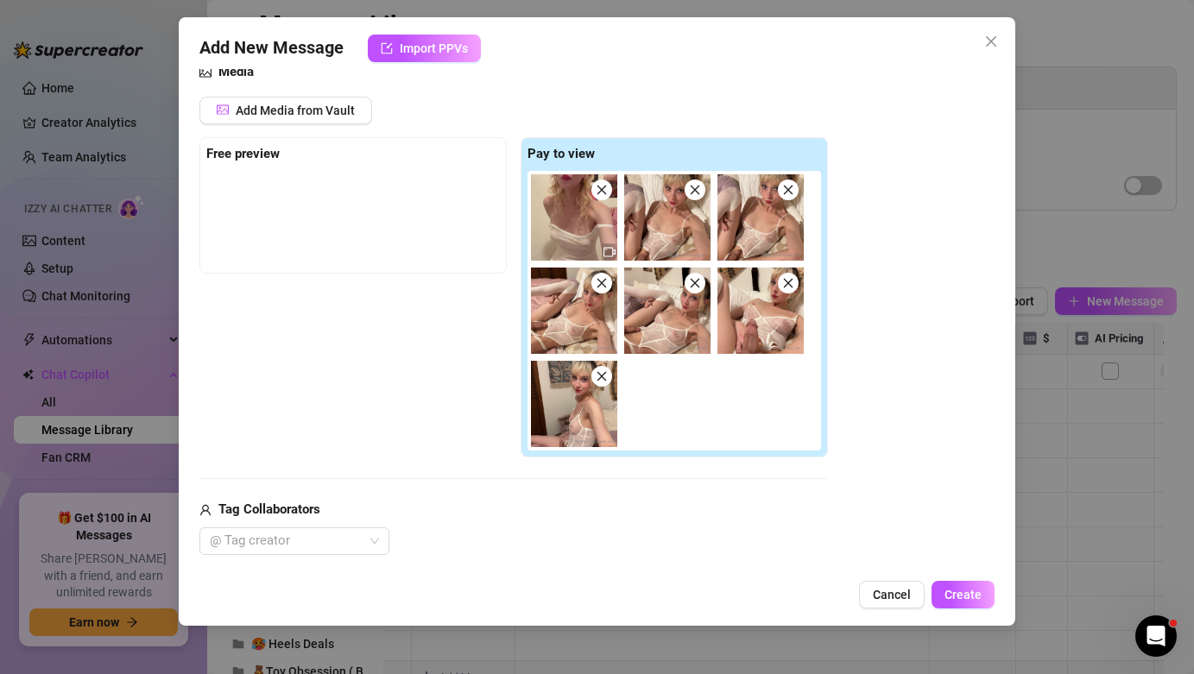
type input "4th"
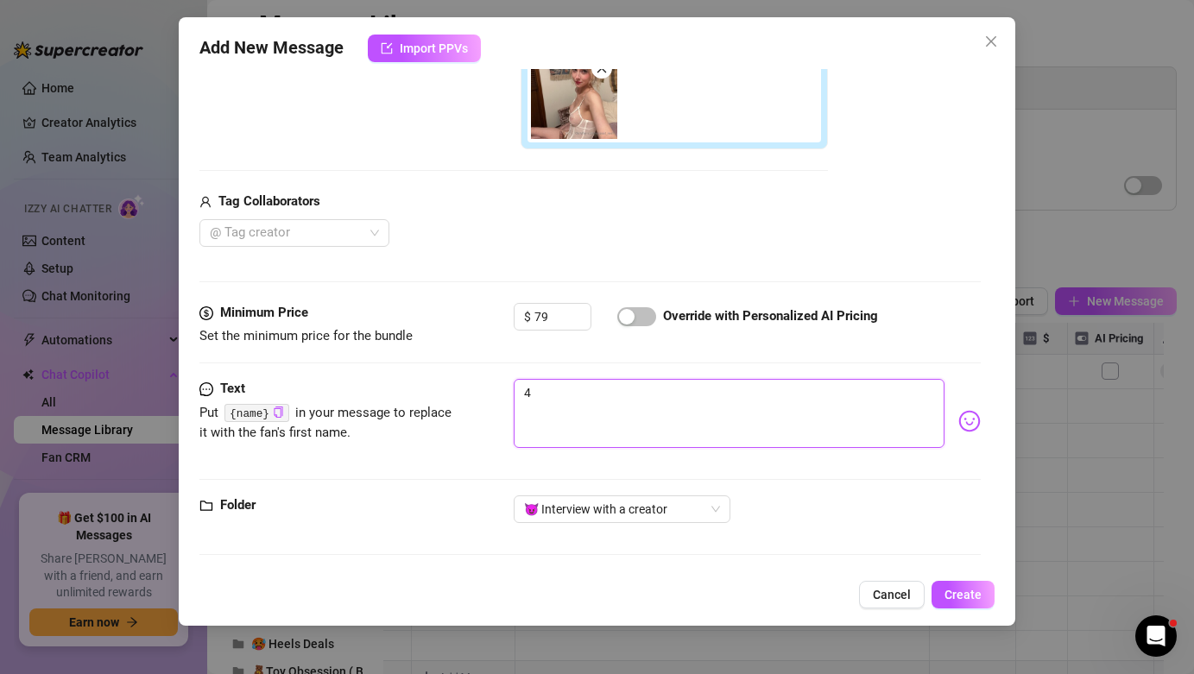
click at [632, 397] on textarea "4" at bounding box center [729, 413] width 430 height 69
paste textarea "fuck, i know you’re struggling not to cum. but prove to me you’re worthy, and l…"
type textarea "fuck, i know you’re struggling not to cum. but prove to me you’re worthy, and l…"
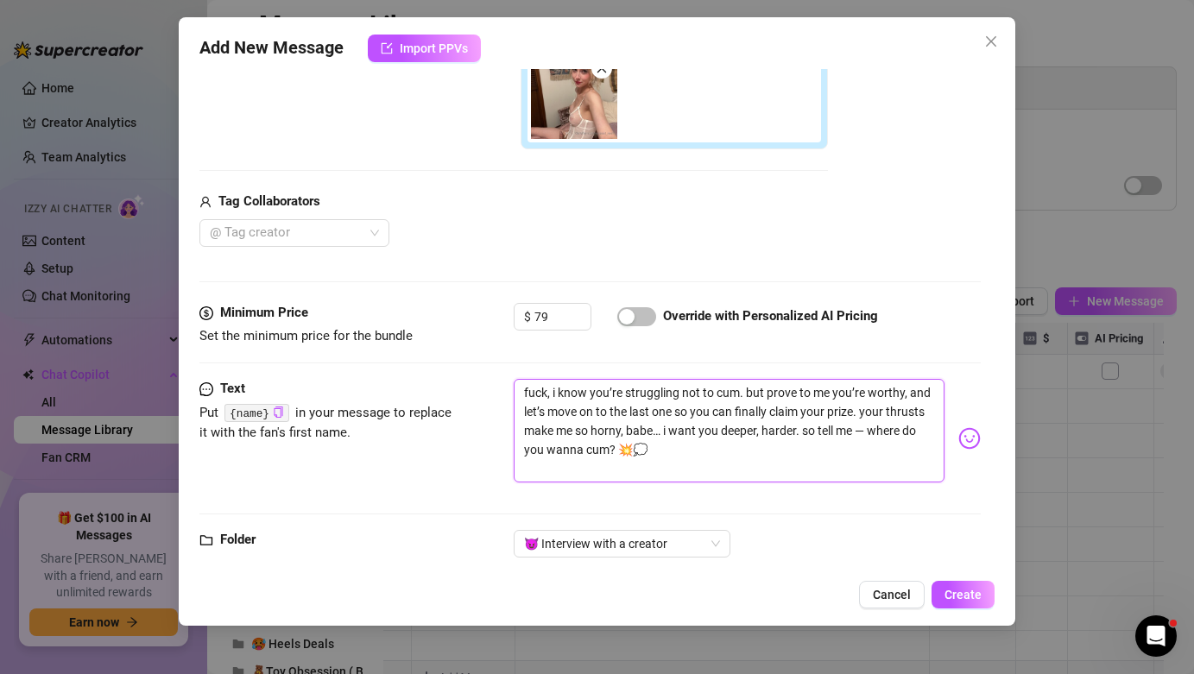
scroll to position [0, 0]
type textarea "fuck, i know you’re struggling not to cum. but prove to me you’re worthy, and l…"
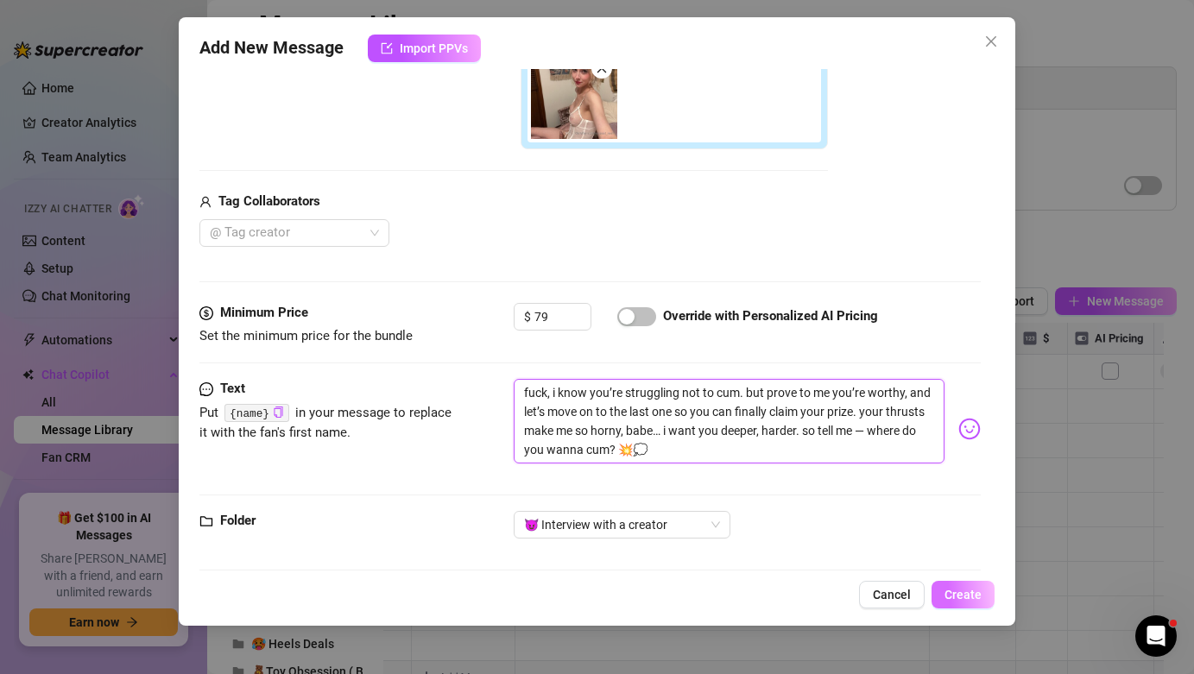
type textarea "fuck, i know you’re struggling not to cum. but prove to me you’re worthy, and l…"
click at [964, 589] on span "Create" at bounding box center [962, 595] width 37 height 14
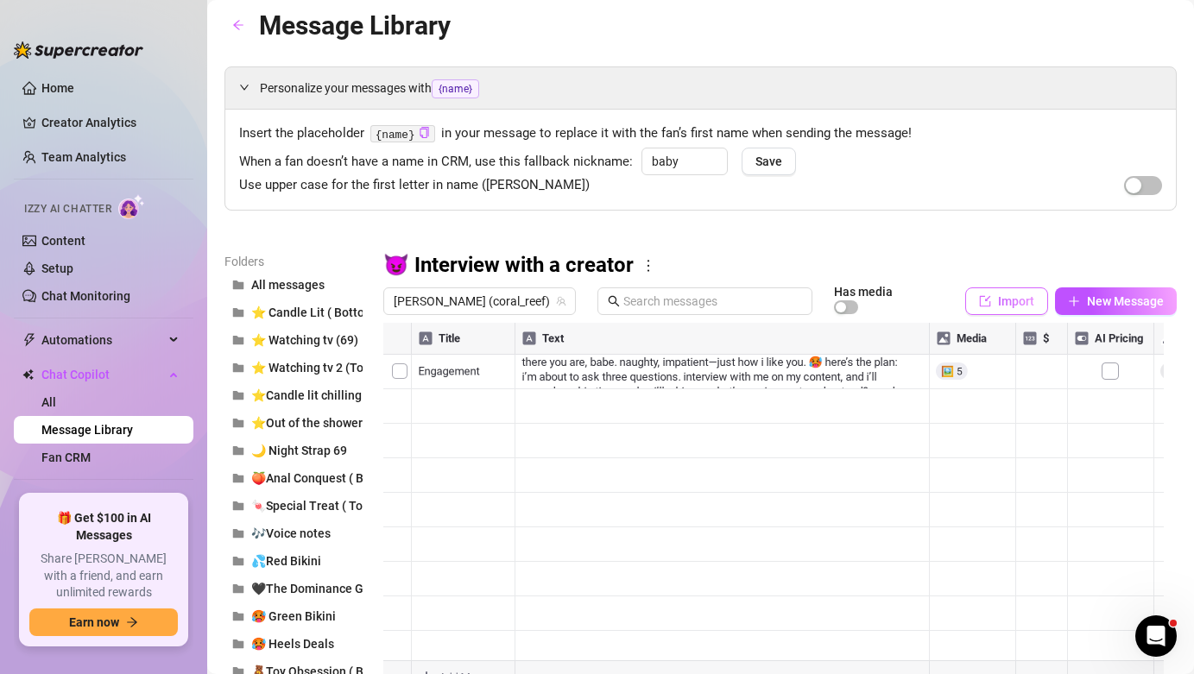
click at [1017, 306] on span "Import" at bounding box center [1016, 301] width 36 height 14
type textarea "Type your message here..."
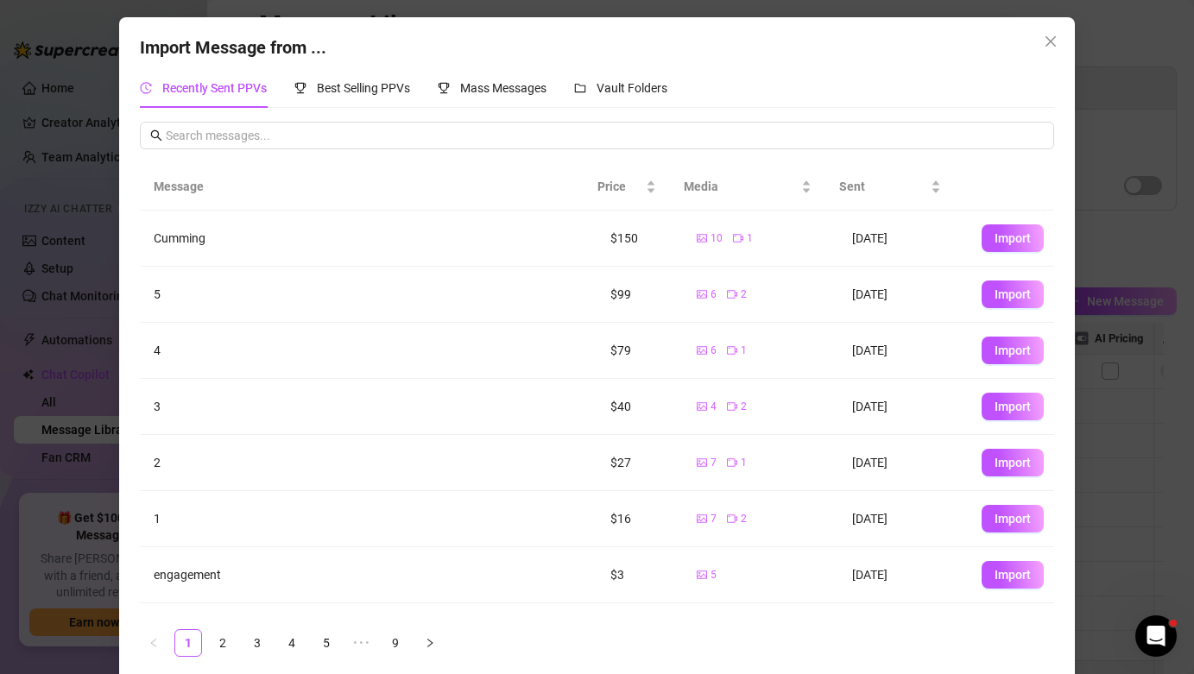
drag, startPoint x: 1038, startPoint y: 45, endPoint x: 1113, endPoint y: 270, distance: 237.2
click at [1045, 50] on button "Close" at bounding box center [1051, 42] width 28 height 28
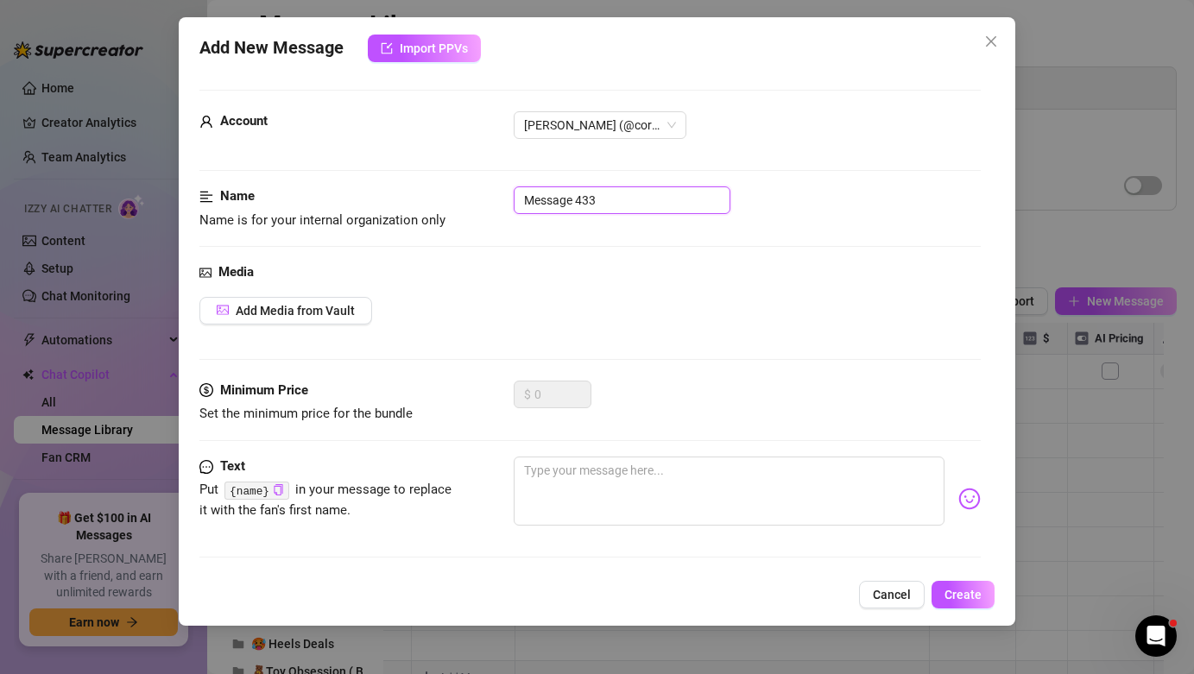
drag, startPoint x: 637, startPoint y: 202, endPoint x: 398, endPoint y: 162, distance: 242.4
click at [398, 162] on form "Account [PERSON_NAME] (@coral_reef) Name Name is for your internal organization…" at bounding box center [589, 369] width 780 height 559
type input "Bump"
click at [596, 496] on textarea at bounding box center [729, 491] width 430 height 69
paste textarea "do you really think you can leave without your rewards? answer me. 🎁🔊"
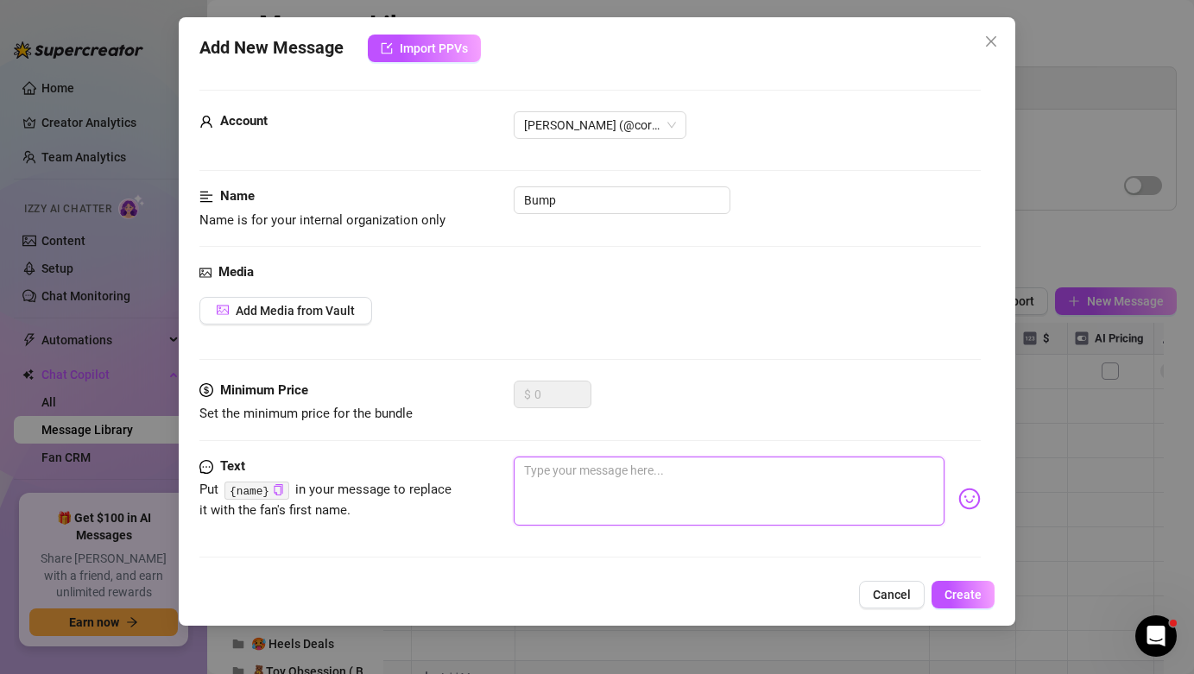
type textarea "do you really think you can leave without your rewards? answer me. 🎁🔊"
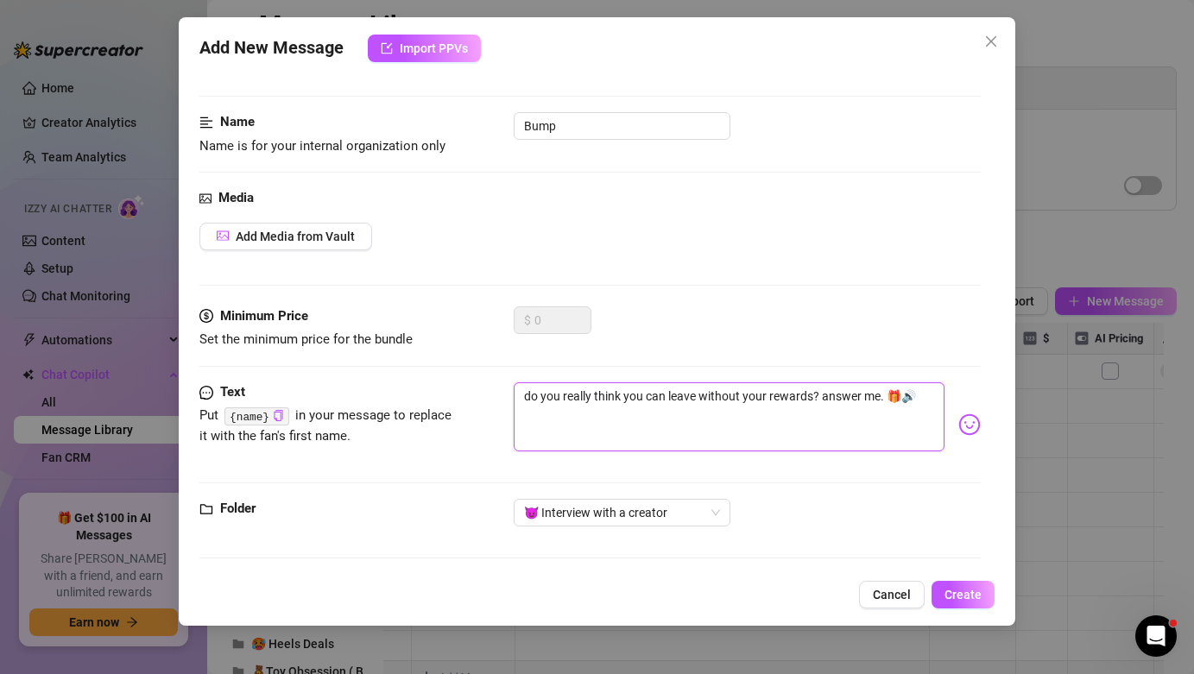
scroll to position [78, 0]
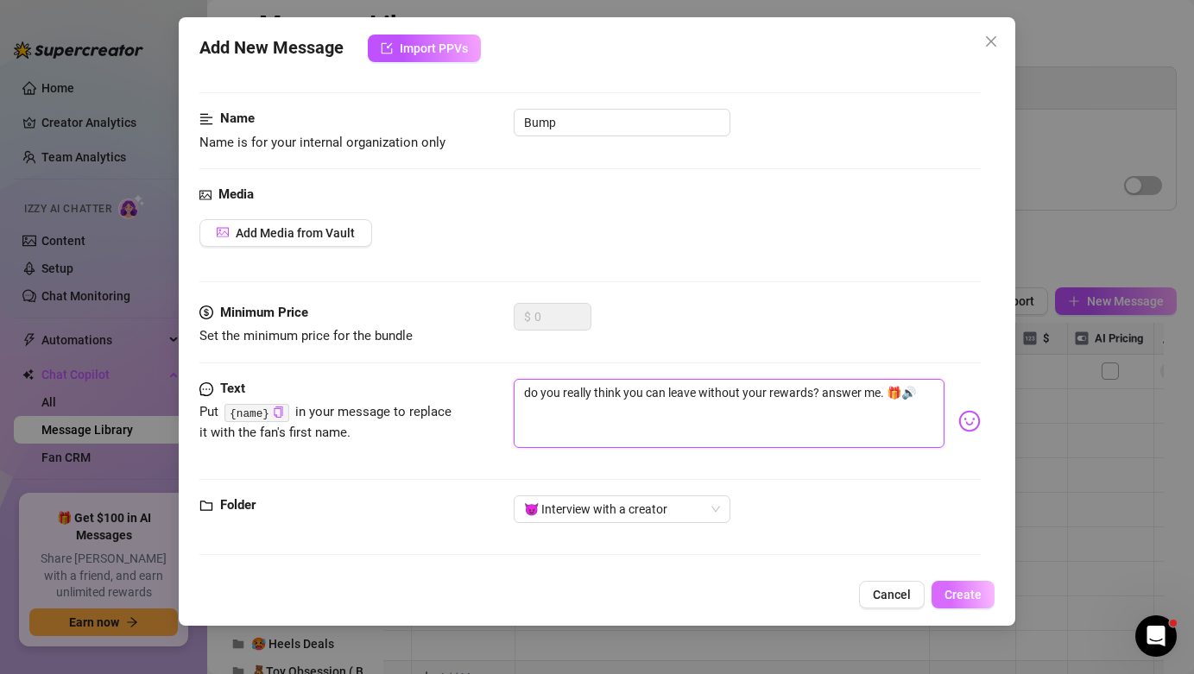
type textarea "do you really think you can leave without your rewards? answer me. 🎁🔊"
click at [963, 586] on button "Create" at bounding box center [962, 595] width 63 height 28
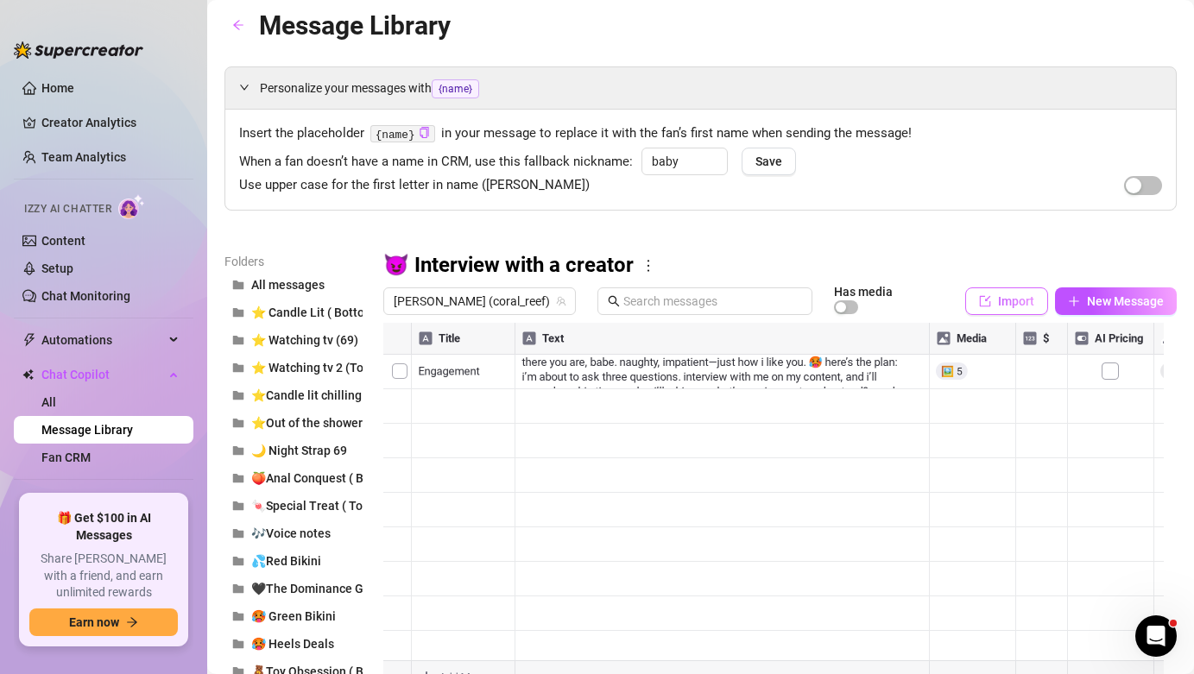
click at [979, 299] on icon "import" at bounding box center [985, 301] width 12 height 12
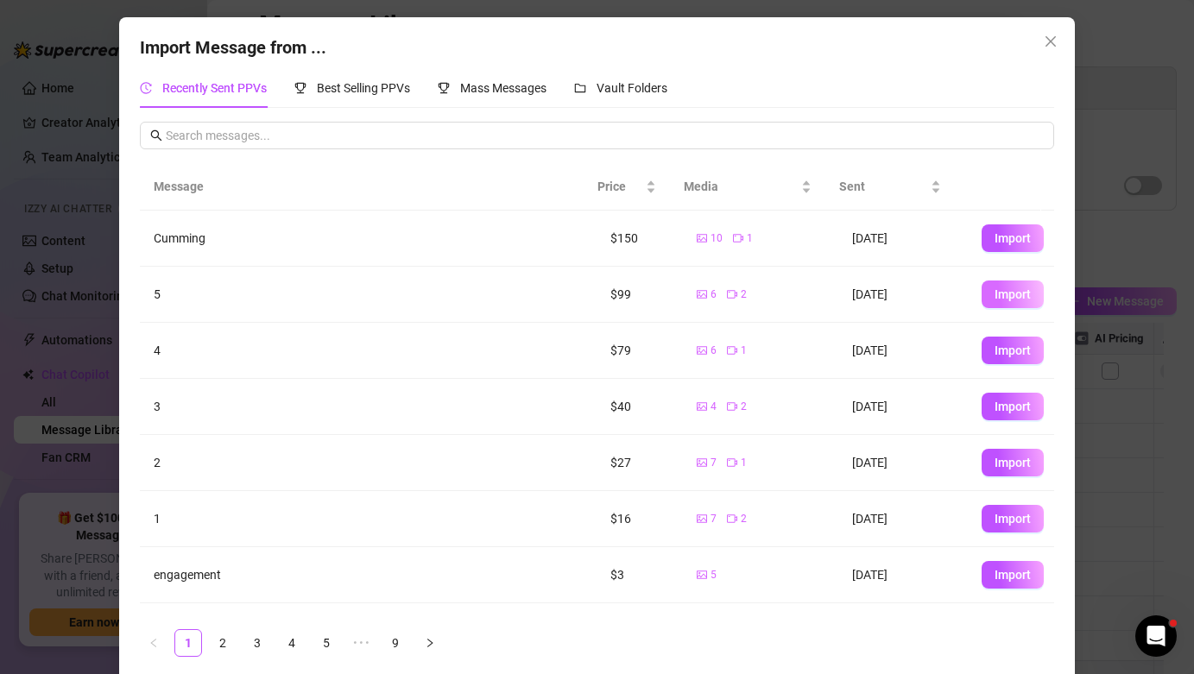
click at [982, 297] on button "Import" at bounding box center [1013, 295] width 62 height 28
type textarea "5"
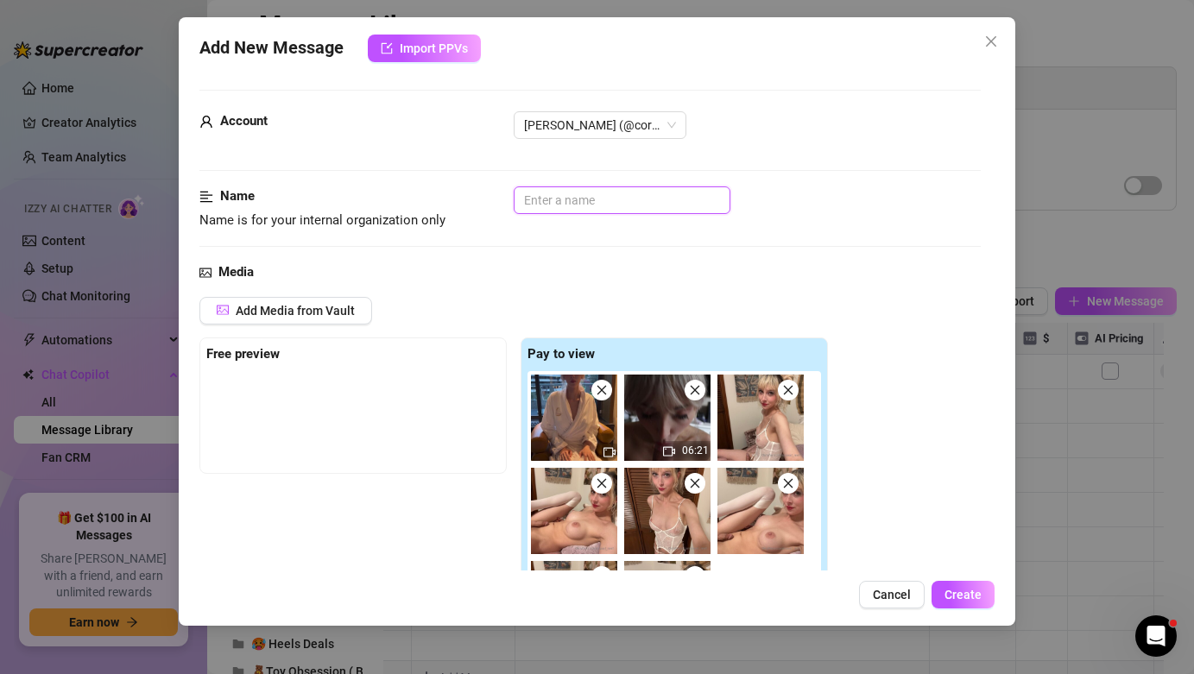
click at [661, 208] on input "text" at bounding box center [622, 200] width 217 height 28
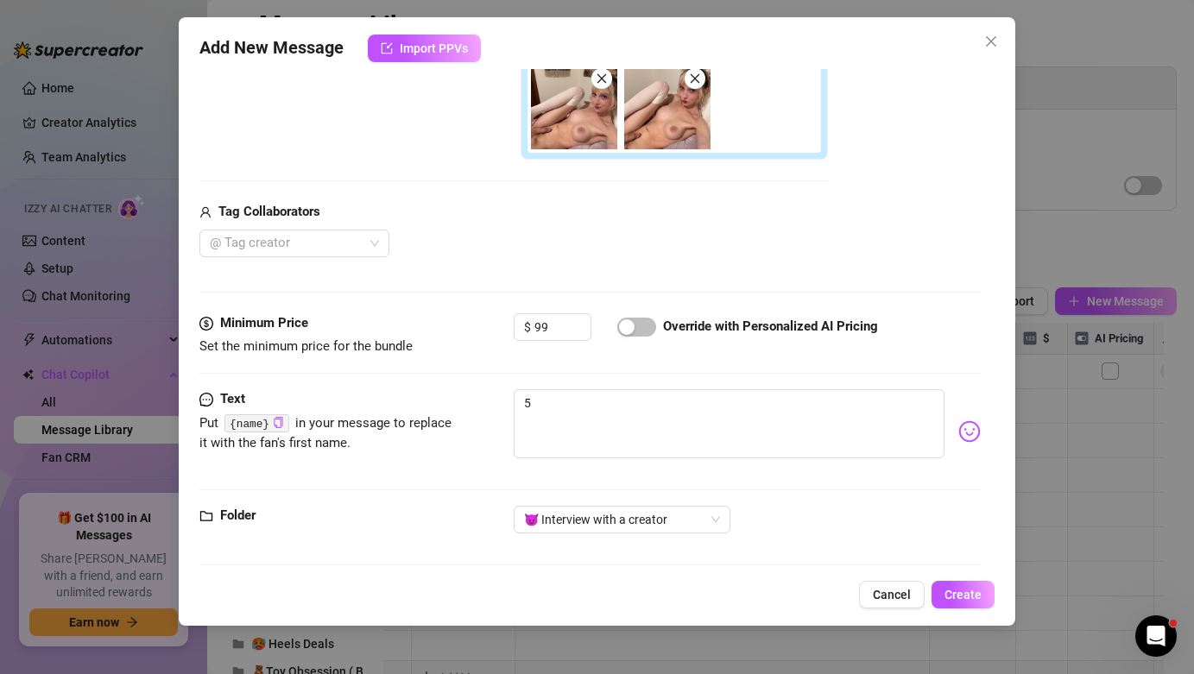
scroll to position [508, 0]
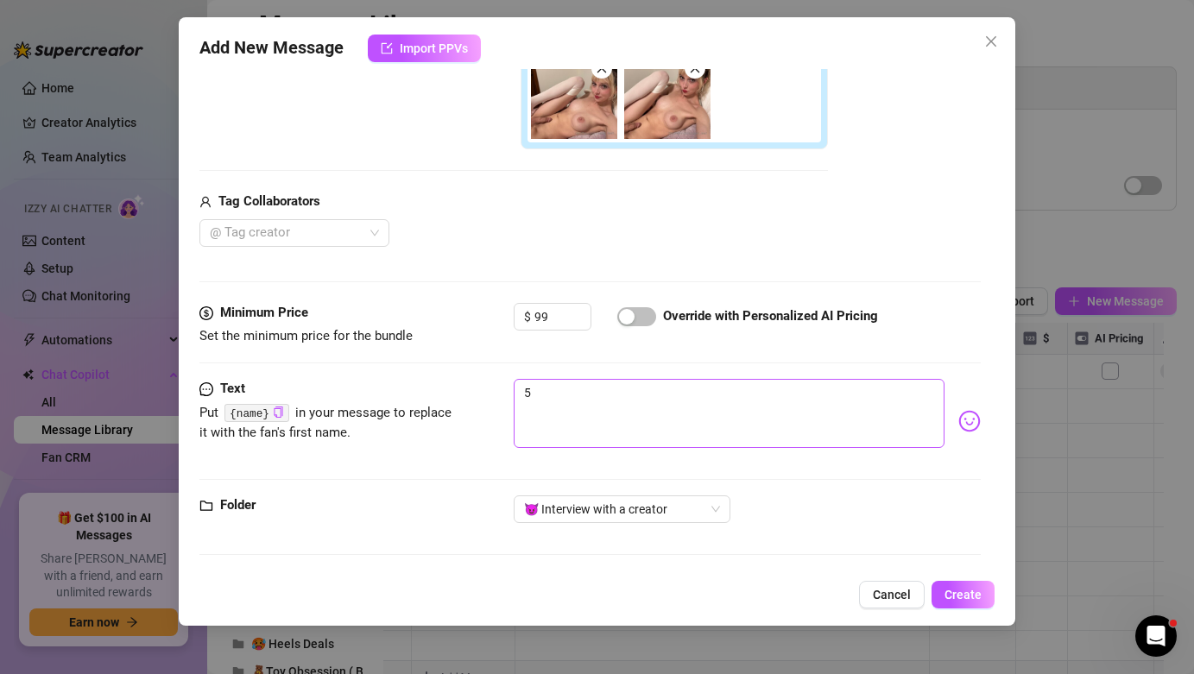
type input "5th"
click at [640, 393] on textarea "5" at bounding box center [729, 413] width 430 height 69
paste textarea "I know you’re barely holding on — show me you’re worthy and we’ll go to the fin…"
type textarea "I know you’re barely holding on — show me you’re worthy and we’ll go to the fin…"
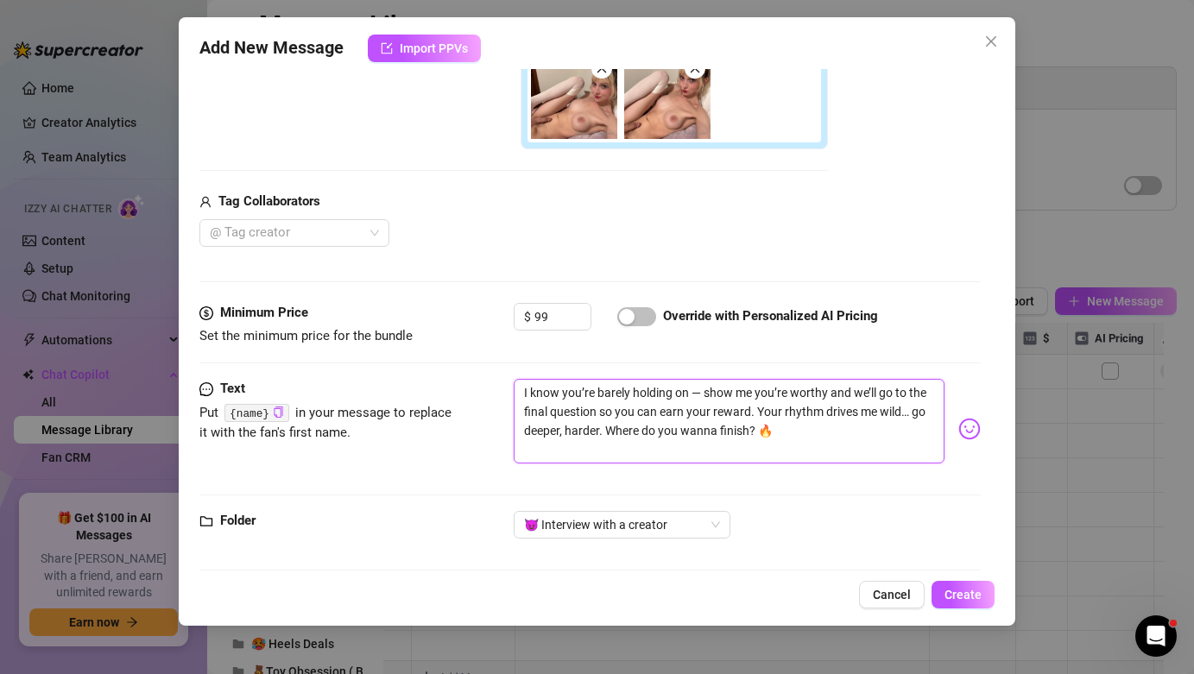
scroll to position [0, 0]
type textarea "I know you’re barely holding on — show me you’re worthy and we’ll go to the fin…"
drag, startPoint x: 638, startPoint y: 411, endPoint x: 524, endPoint y: 408, distance: 114.0
click at [524, 408] on textarea "I know you’re barely holding on — show me you’re worthy and we’ll go to the fin…" at bounding box center [729, 413] width 430 height 69
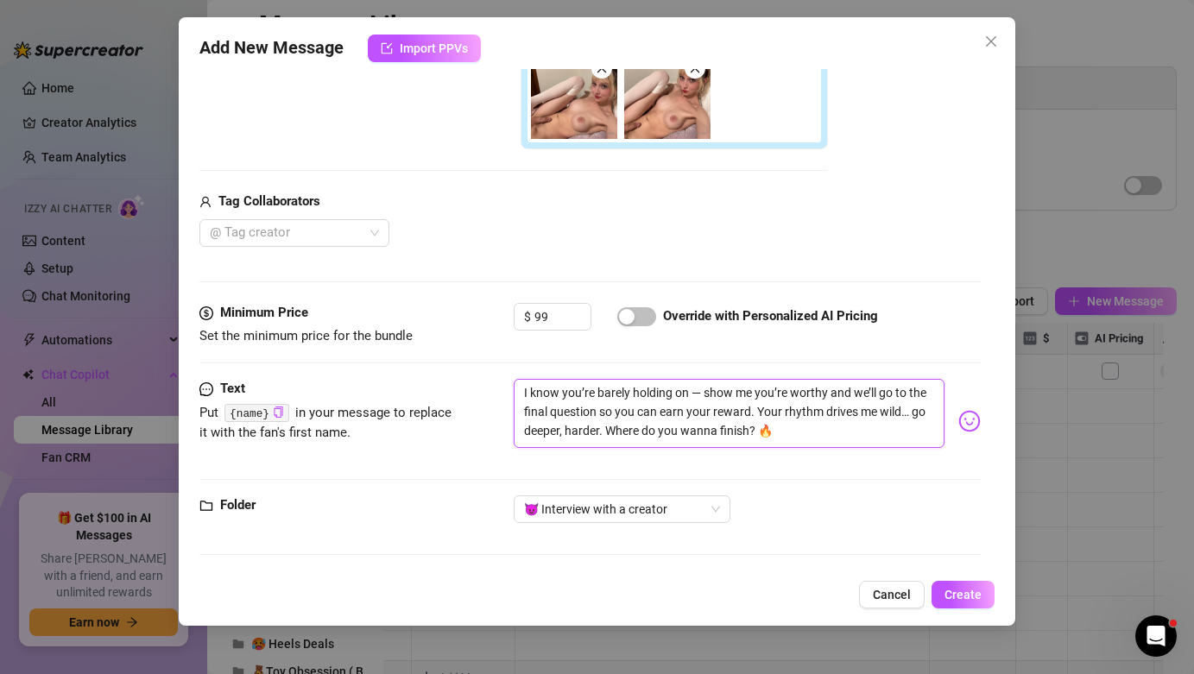
type textarea "I know you’re barely holding on — show me you’re worthy and we’ll go to you can…"
type textarea "I know you’re barely holding on — show me you’re worthy and we’ll go toyou can …"
type textarea "I know you’re barely holding on — show me you’re worthy and we’ll go tyou can e…"
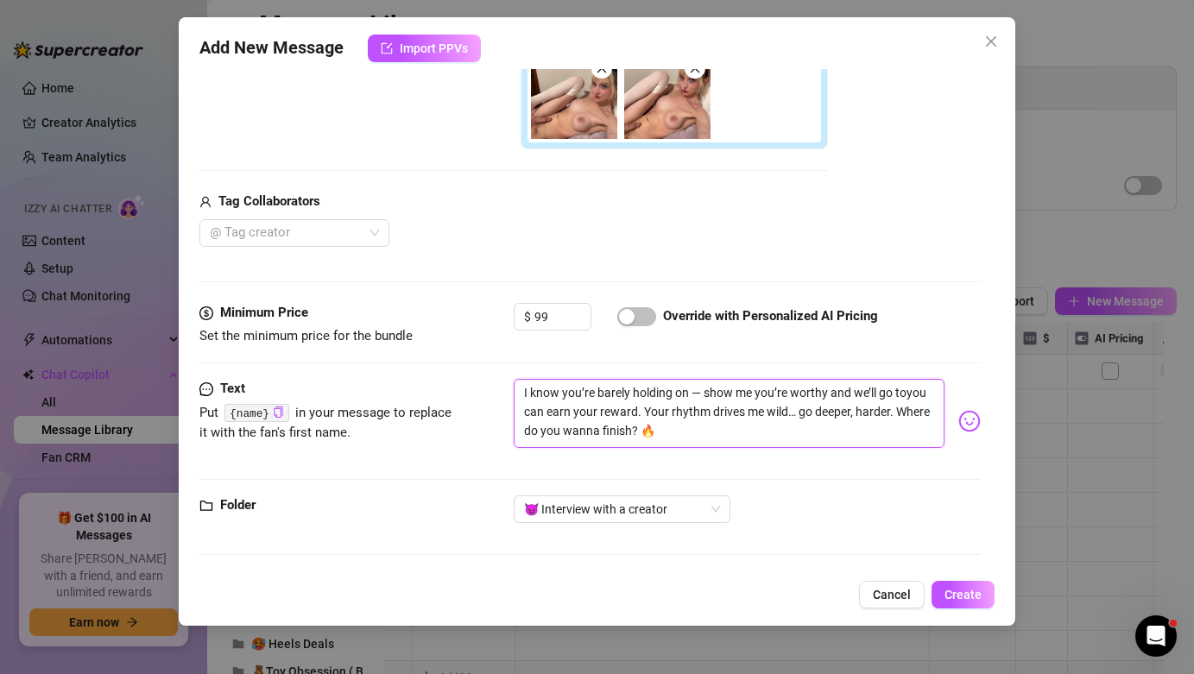
type textarea "I know you’re barely holding on — show me you’re worthy and we’ll go tyou can e…"
type textarea "I know you’re barely holding on — show me you’re worthy and we’ll go you can ea…"
type textarea "I know you’re barely holding on — show me you’re worthy and we’ll goyou can ear…"
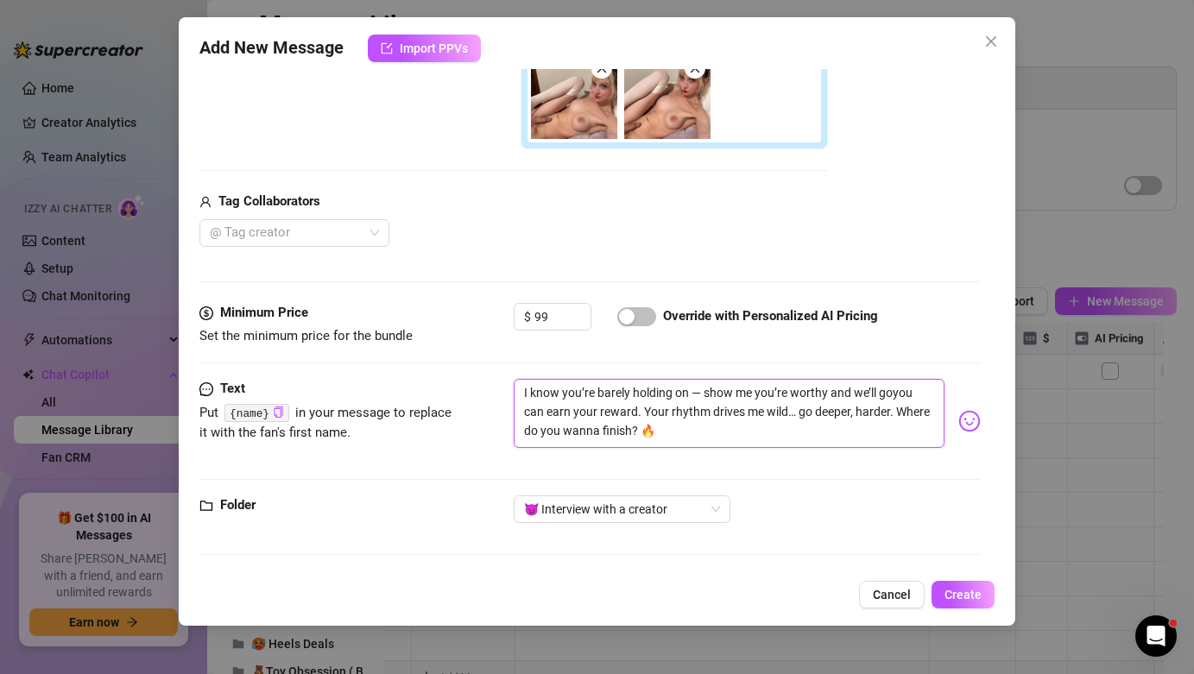
type textarea "I know you’re barely holding on — show me you’re worthy and we’ll gyou can earn…"
type textarea "I know you’re barely holding on — show me you’re worthy and we’ll you can earn …"
type textarea "I know you’re barely holding on — show me you’re worthy and we’llyou can earn y…"
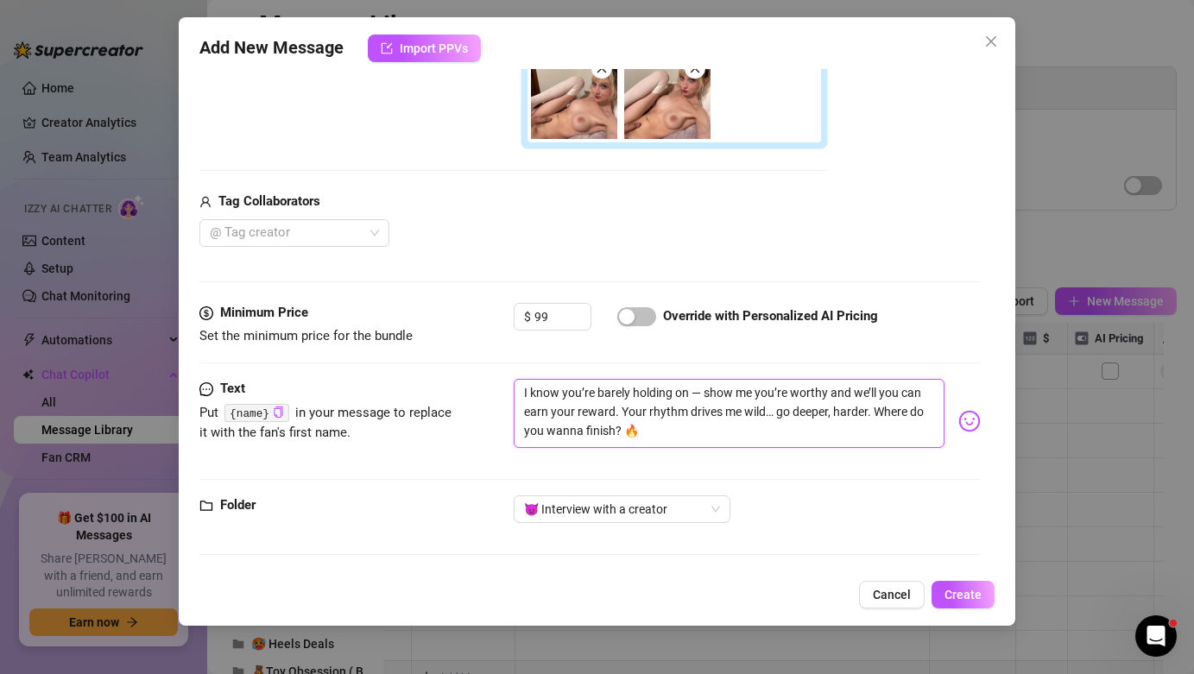
type textarea "I know you’re barely holding on — show me you’re worthy and we’llyou can earn y…"
type textarea "I know you’re barely holding on — show me you’re worthy and we’lyou can earn yo…"
type textarea "I know you’re barely holding on — show me you’re worthy and we’you can earn you…"
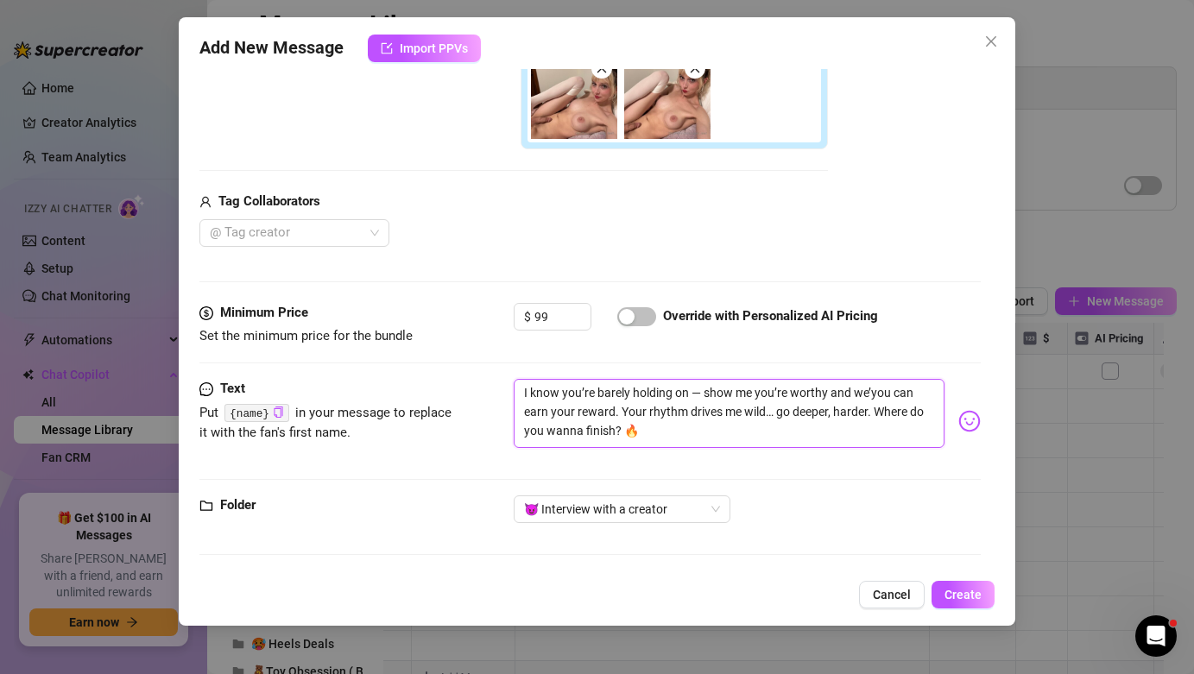
type textarea "I know you’re barely holding on — show me you’re worthy and weyou can earn your…"
type textarea "I know you’re barely holding on — show me you’re worthy and wyou can earn your …"
type textarea "I know you’re barely holding on — show me you’re worthy and you can earn your r…"
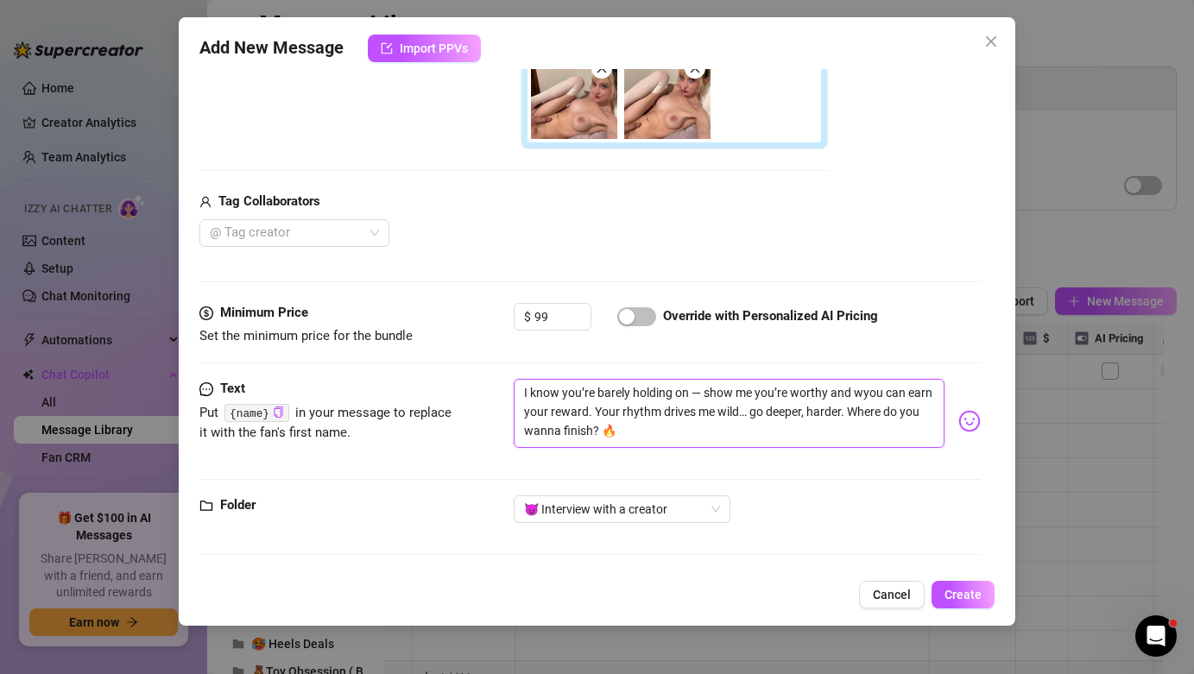
type textarea "I know you’re barely holding on — show me you’re worthy and you can earn your r…"
click at [681, 435] on textarea "I know you’re barely holding on — show me you’re worthy and you can earn your r…" at bounding box center [729, 413] width 430 height 69
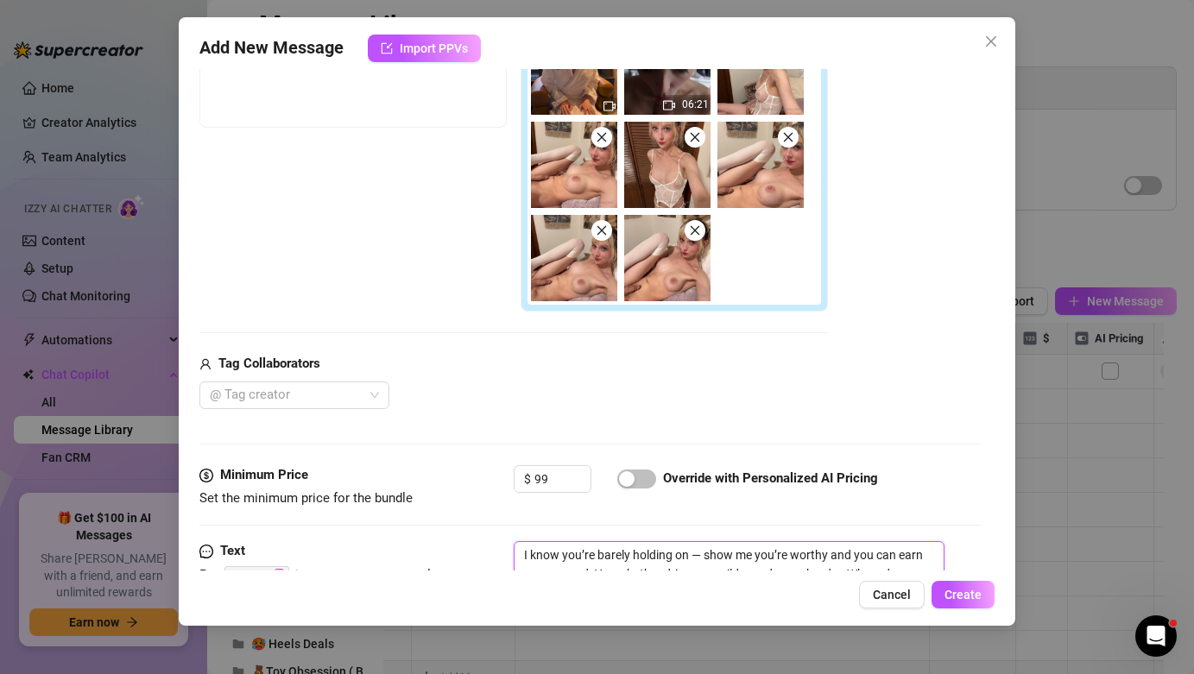
scroll to position [508, 0]
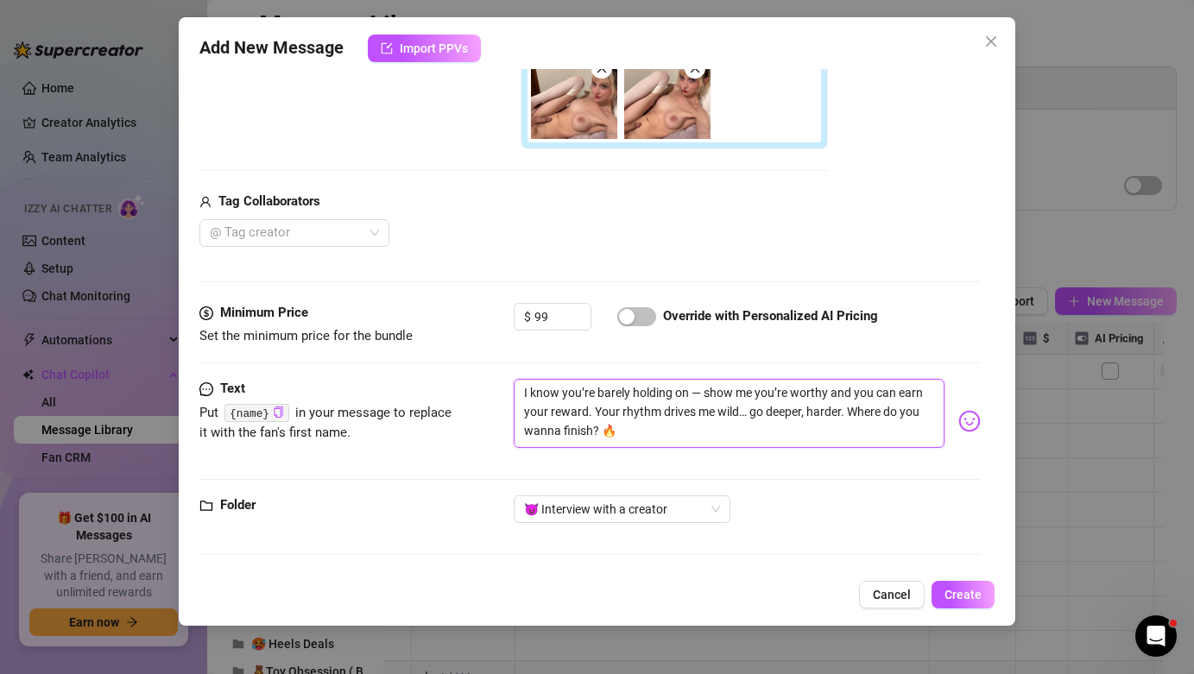
click at [689, 429] on textarea "I know you’re barely holding on — show me you’re worthy and you can earn your r…" at bounding box center [729, 413] width 430 height 69
drag, startPoint x: 632, startPoint y: 429, endPoint x: 871, endPoint y: 416, distance: 239.5
click at [871, 416] on textarea "I know you’re barely holding on — show me you’re worthy and you can earn your r…" at bounding box center [729, 413] width 430 height 69
type textarea "I know you’re barely holding on — show me you’re worthy and you can earn your r…"
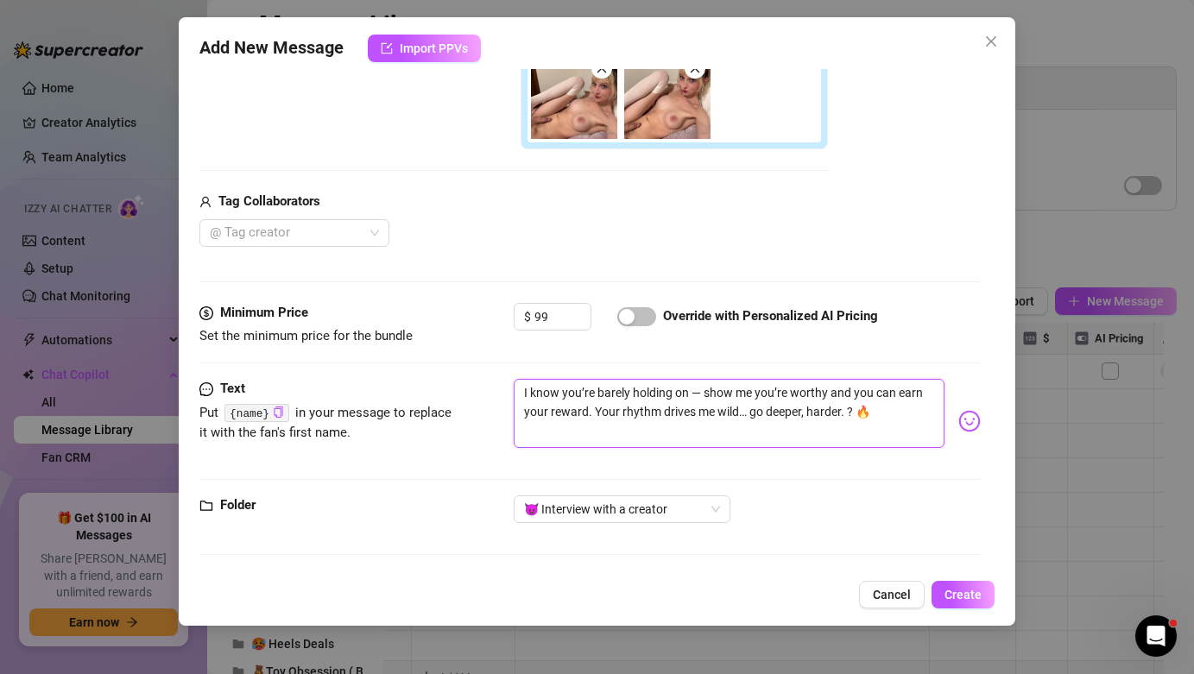
type textarea "I know you’re barely holding on — show me you’re worthy and you can earn your r…"
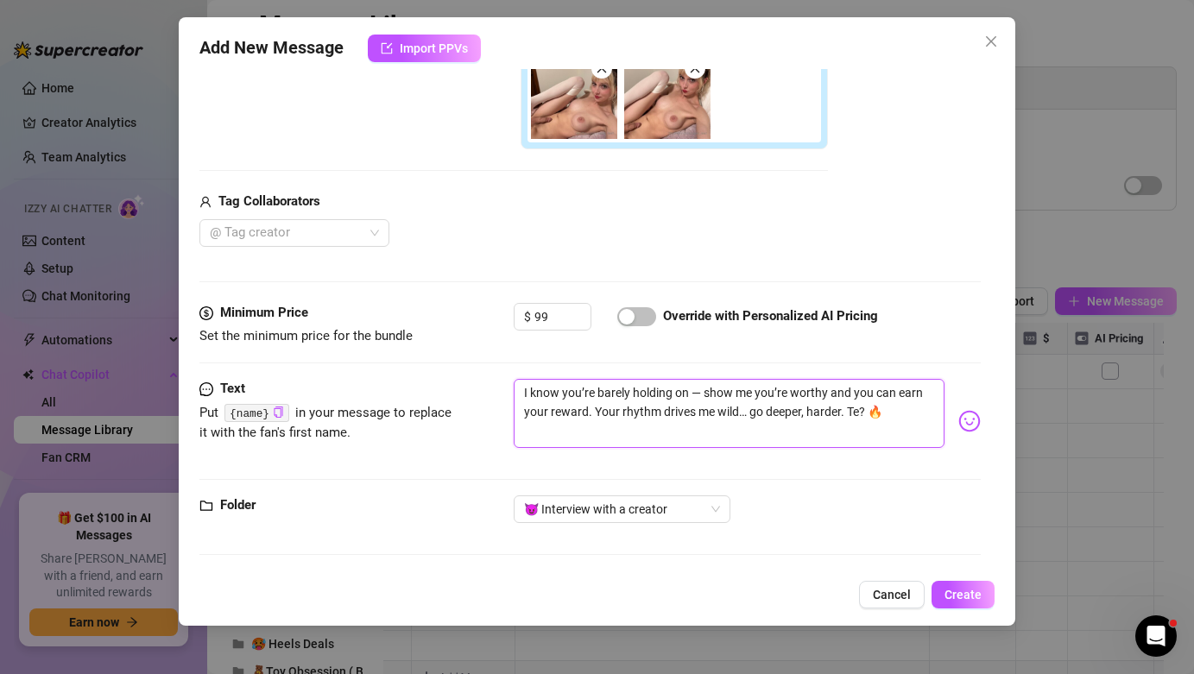
type textarea "I know you’re barely holding on — show me you’re worthy and you can earn your r…"
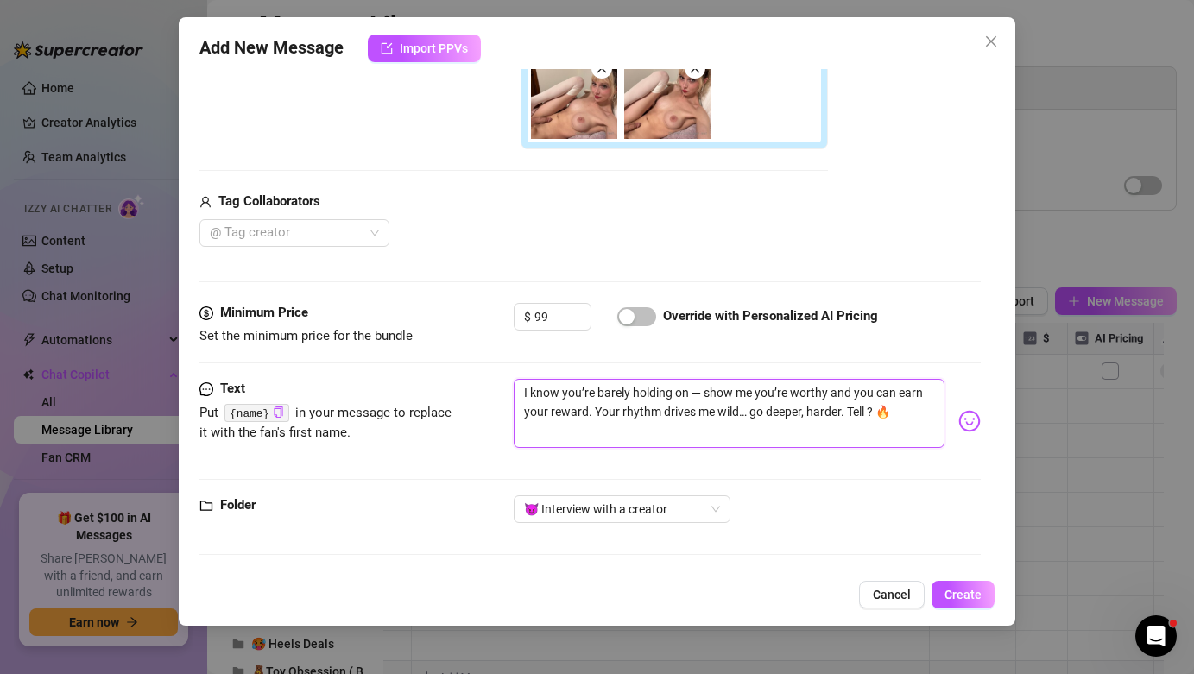
type textarea "I know you’re barely holding on — show me you’re worthy and you can earn your r…"
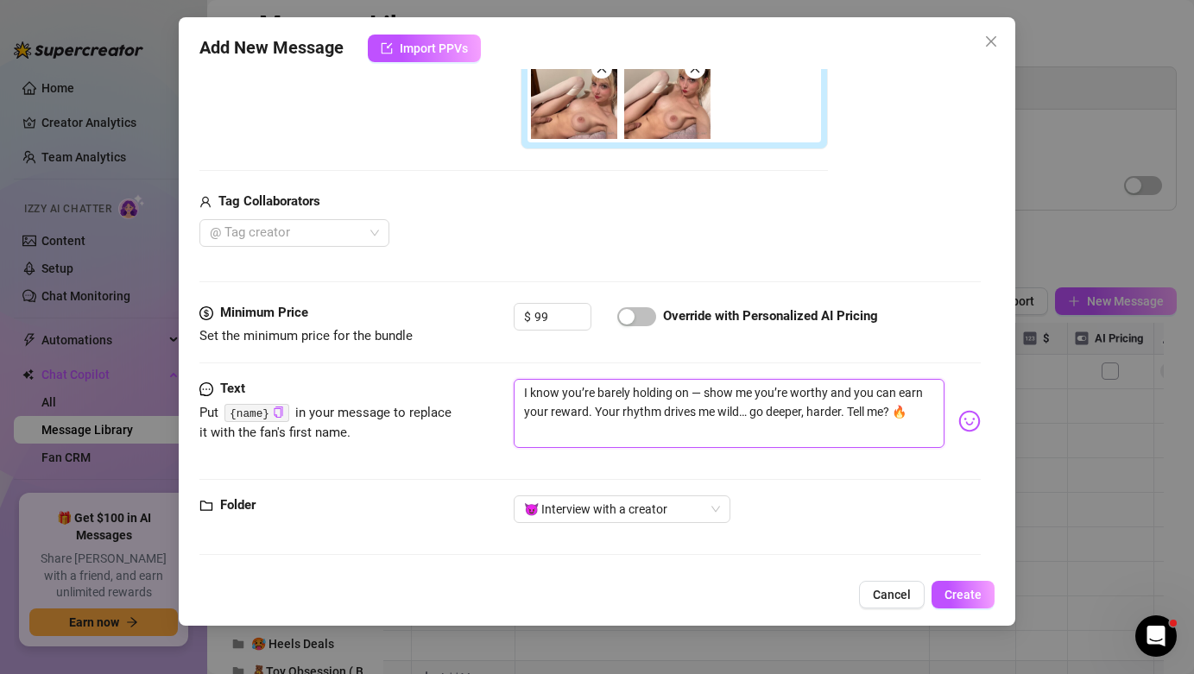
type textarea "I know you’re barely holding on — show me you’re worthy and you can earn your r…"
click at [586, 429] on textarea "I know you’re barely holding on — show me you’re worthy and you can earn your r…" at bounding box center [729, 413] width 430 height 69
click at [764, 434] on textarea "I know you’re barely holding on — show me you’re worthy and you can earn your r…" at bounding box center [729, 413] width 430 height 69
click at [952, 585] on button "Create" at bounding box center [962, 595] width 63 height 28
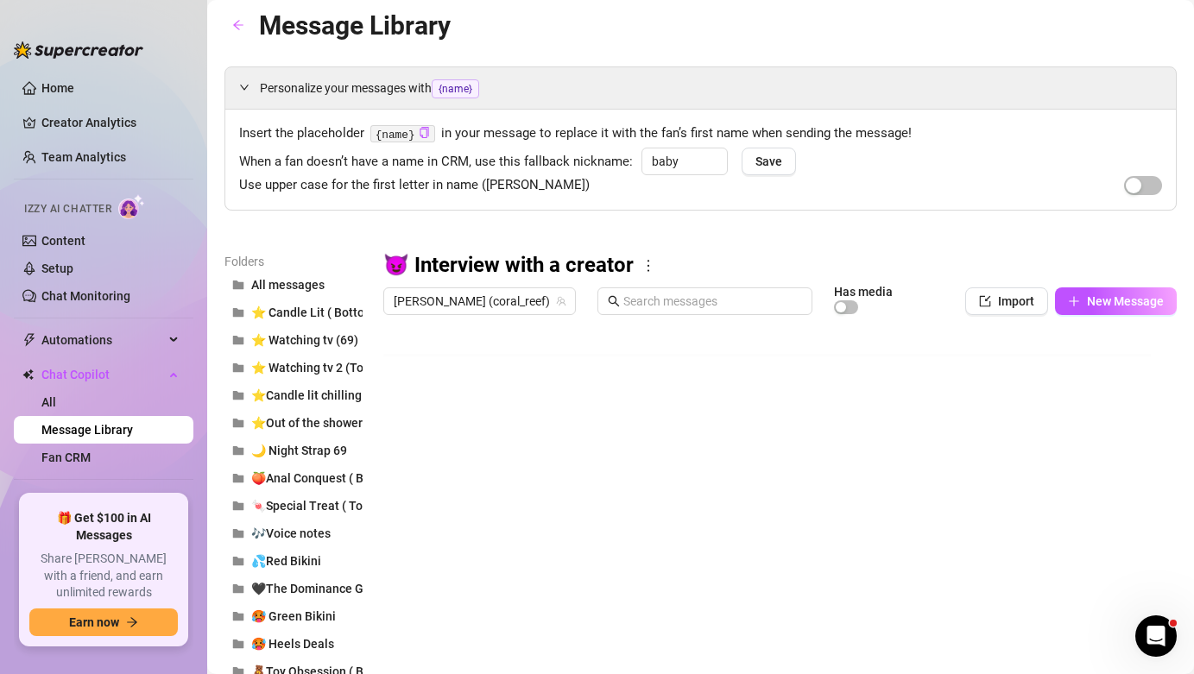
scroll to position [0, 0]
click at [753, 369] on div at bounding box center [773, 515] width 780 height 385
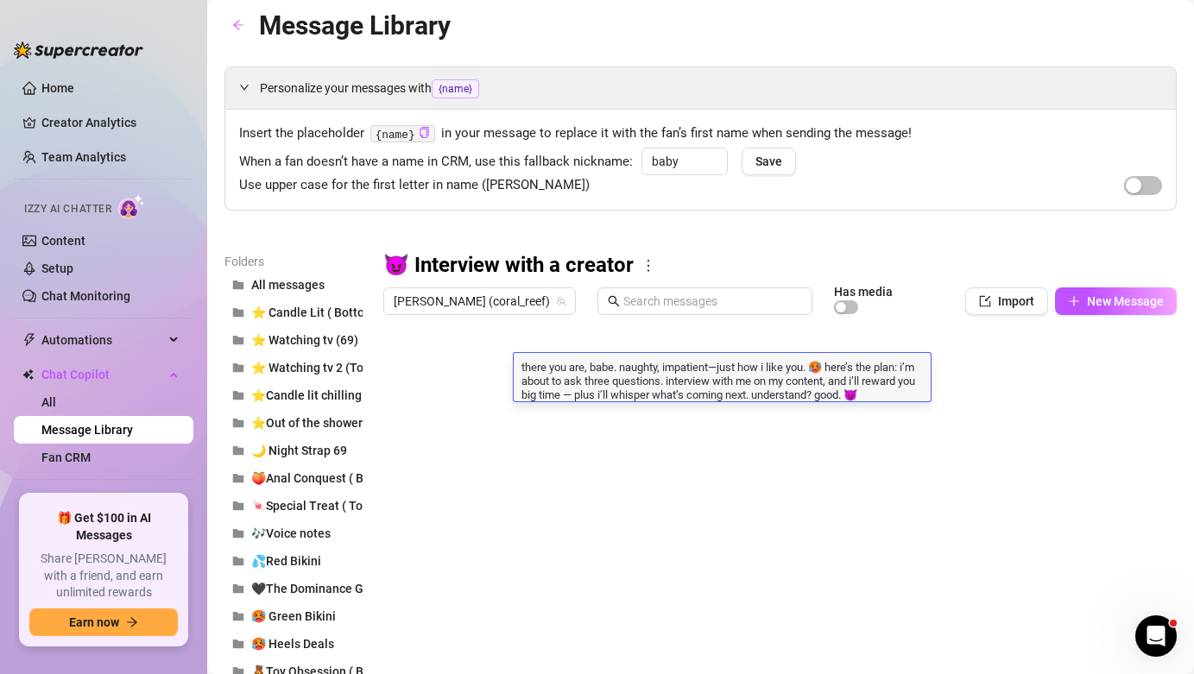
click at [870, 388] on textarea "there you are, babe. naughty, impatient—just how i like you. 🥵 here’s the plan:…" at bounding box center [722, 379] width 417 height 43
click at [584, 395] on textarea "there you are, babe. naughty, impatient—just how i like you. 🥵 here’s the plan:…" at bounding box center [722, 379] width 417 height 43
click at [595, 395] on textarea "there you are, babe. naughty, impatient—just how i like you. 🥵 here’s the plan:…" at bounding box center [722, 379] width 417 height 43
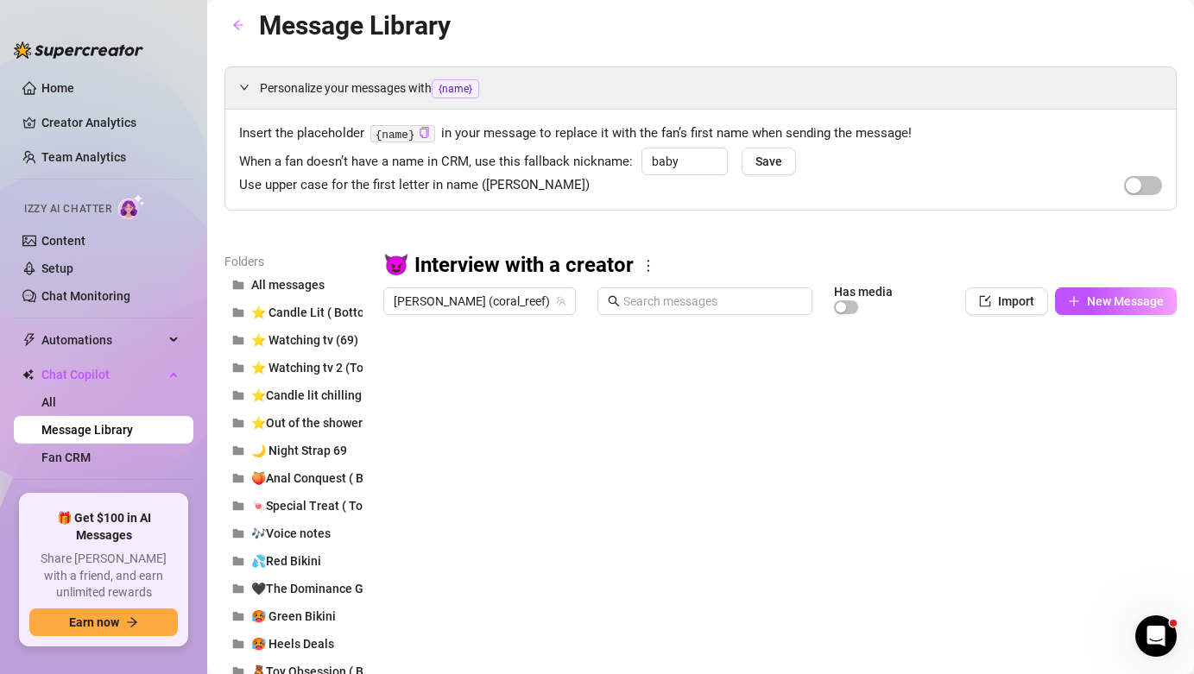
click at [1005, 311] on button "Import" at bounding box center [1006, 301] width 83 height 28
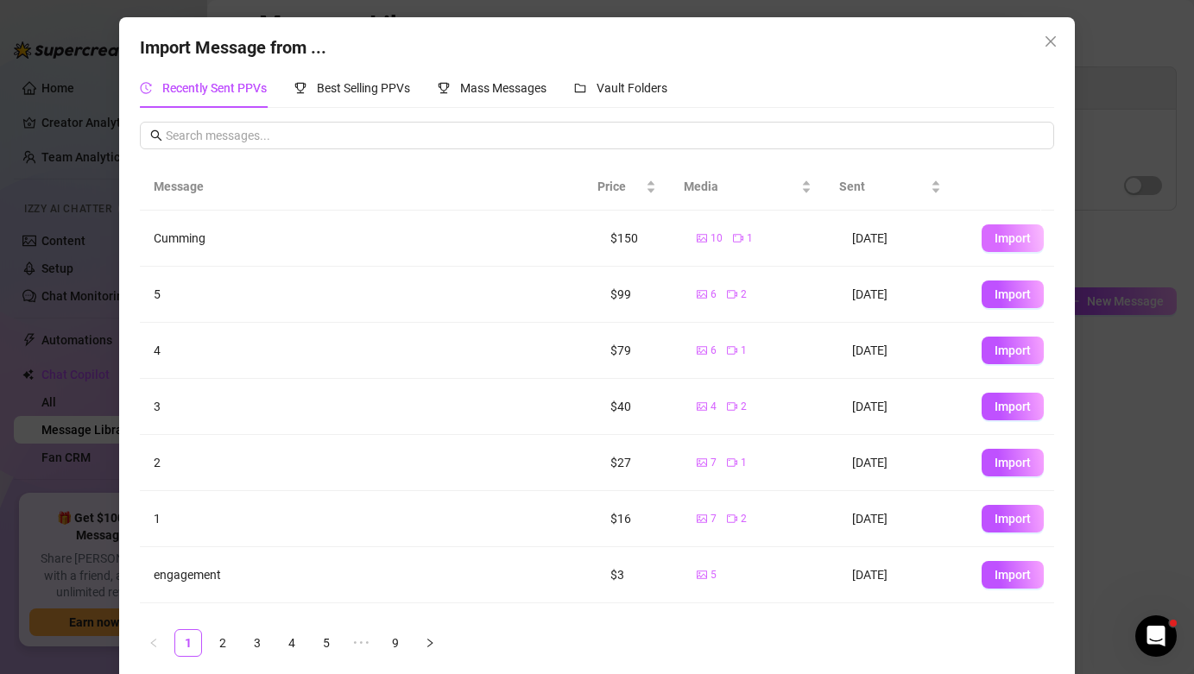
click at [994, 242] on span "Import" at bounding box center [1012, 238] width 36 height 14
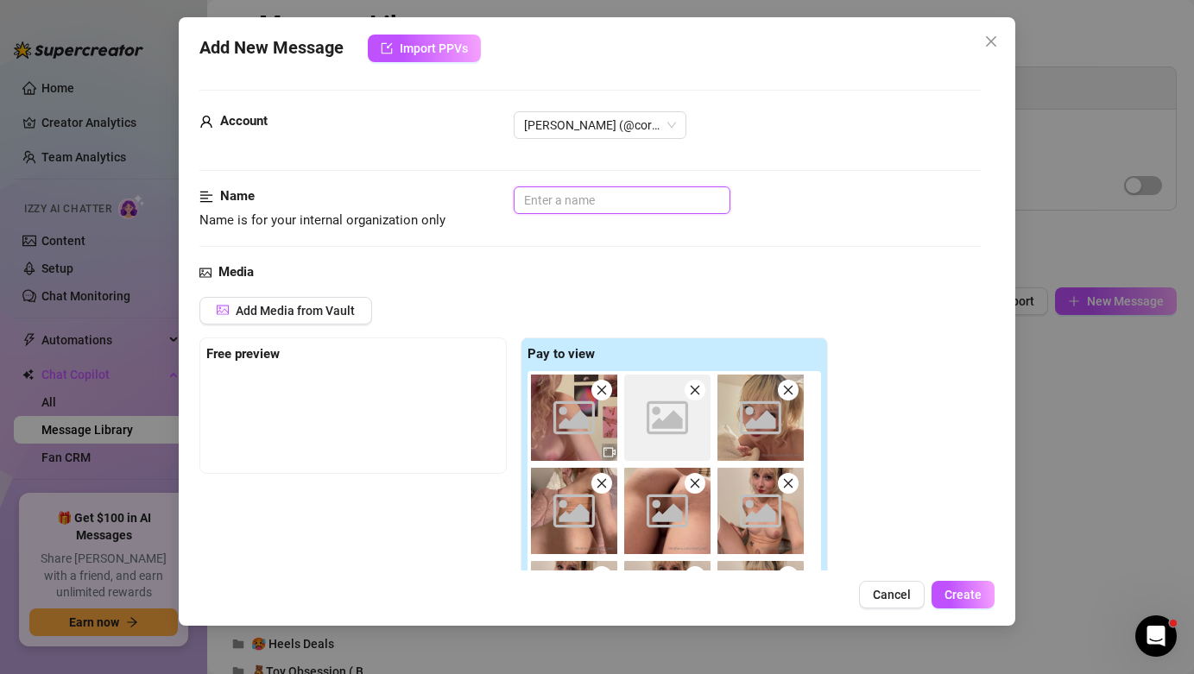
click at [591, 199] on input "text" at bounding box center [622, 200] width 217 height 28
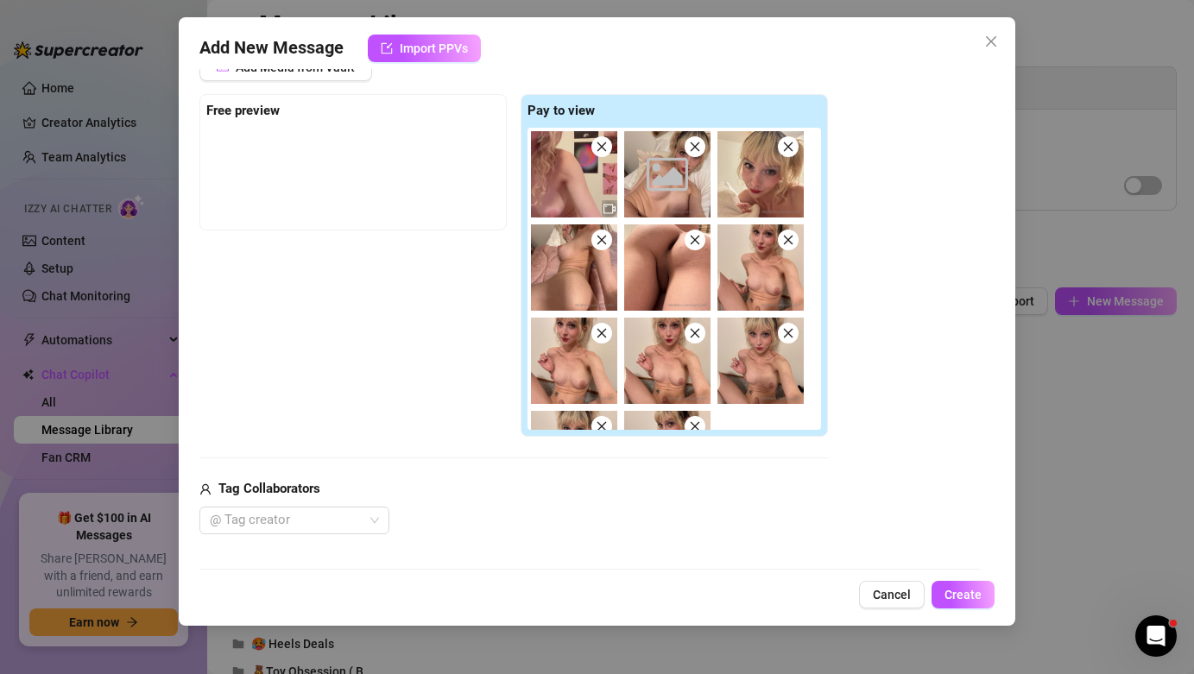
scroll to position [531, 0]
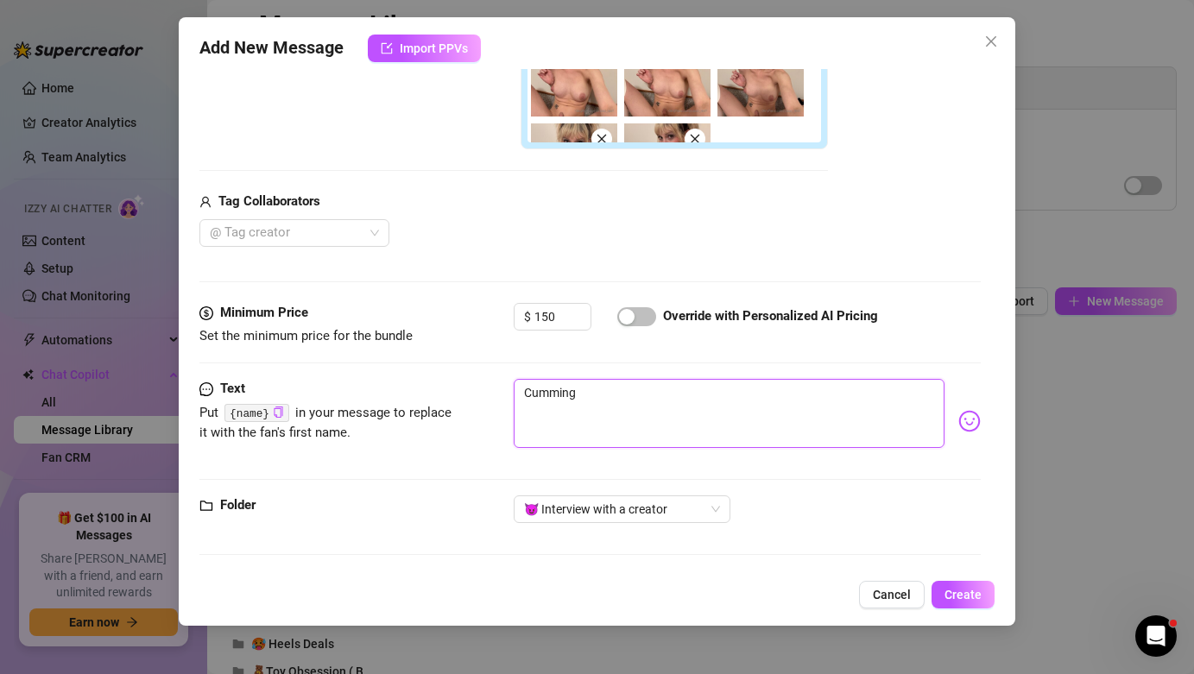
click at [616, 391] on textarea "Cumming" at bounding box center [729, 413] width 430 height 69
paste textarea "I can’t hold back — I’m cumming hard, legs shaking, mouth full of you. Your rhy…"
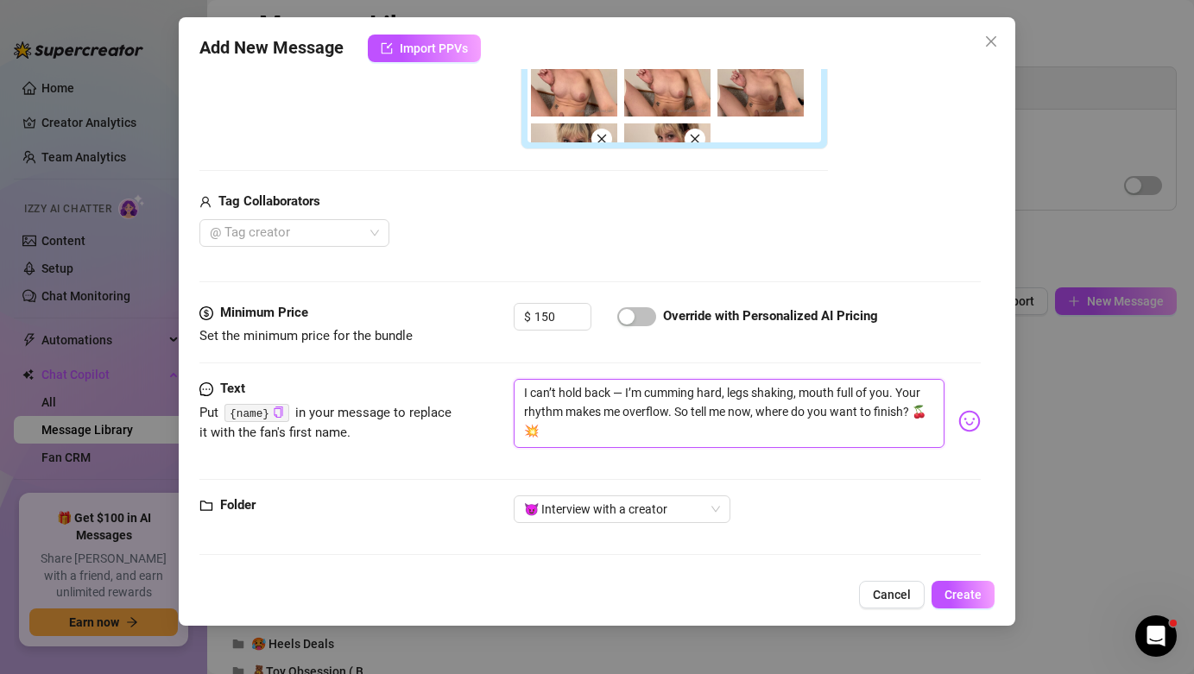
drag, startPoint x: 603, startPoint y: 431, endPoint x: 701, endPoint y: 416, distance: 98.6
click at [701, 416] on textarea "I can’t hold back — I’m cumming hard, legs shaking, mouth full of you. Your rhy…" at bounding box center [729, 413] width 430 height 69
click at [815, 411] on textarea "I can’t hold back — I’m cumming hard, legs shaking, mouth full of you. Your rhy…" at bounding box center [729, 413] width 430 height 69
click at [835, 413] on textarea "I can’t hold back — I’m cumming hard, legs shaking, mouth full of you. Your rhy…" at bounding box center [729, 413] width 430 height 69
paste textarea "💦"
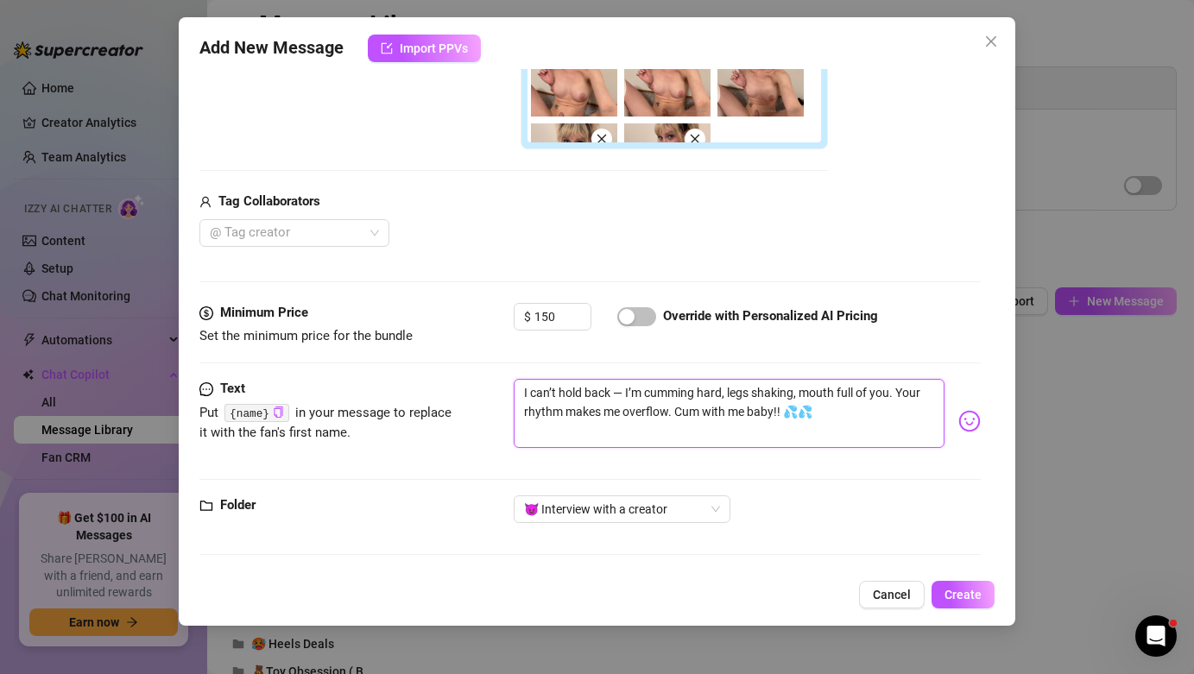
paste textarea "💦"
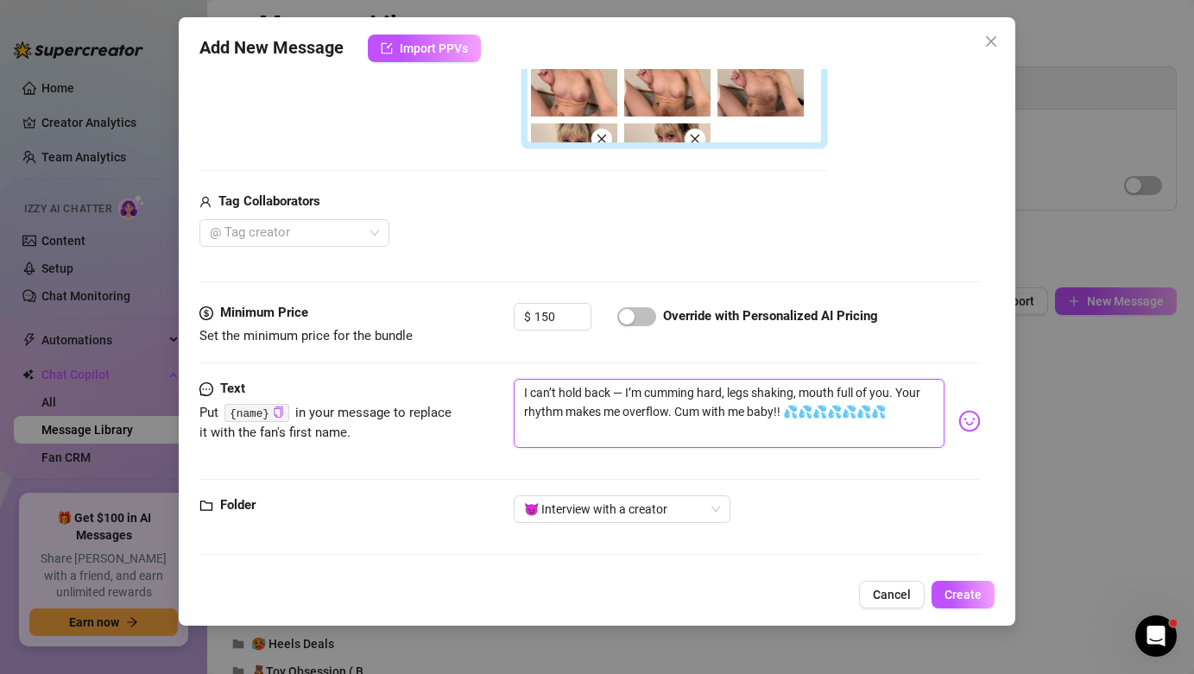
click at [698, 392] on textarea "I can’t hold back — I’m cumming hard, legs shaking, mouth full of you. Your rhy…" at bounding box center [729, 413] width 430 height 69
paste textarea "💦"
click at [622, 394] on textarea "I can’t hold back — I’m cumming 💦💦💦 hard, legs shaking, mouth full of you. Your…" at bounding box center [729, 413] width 430 height 69
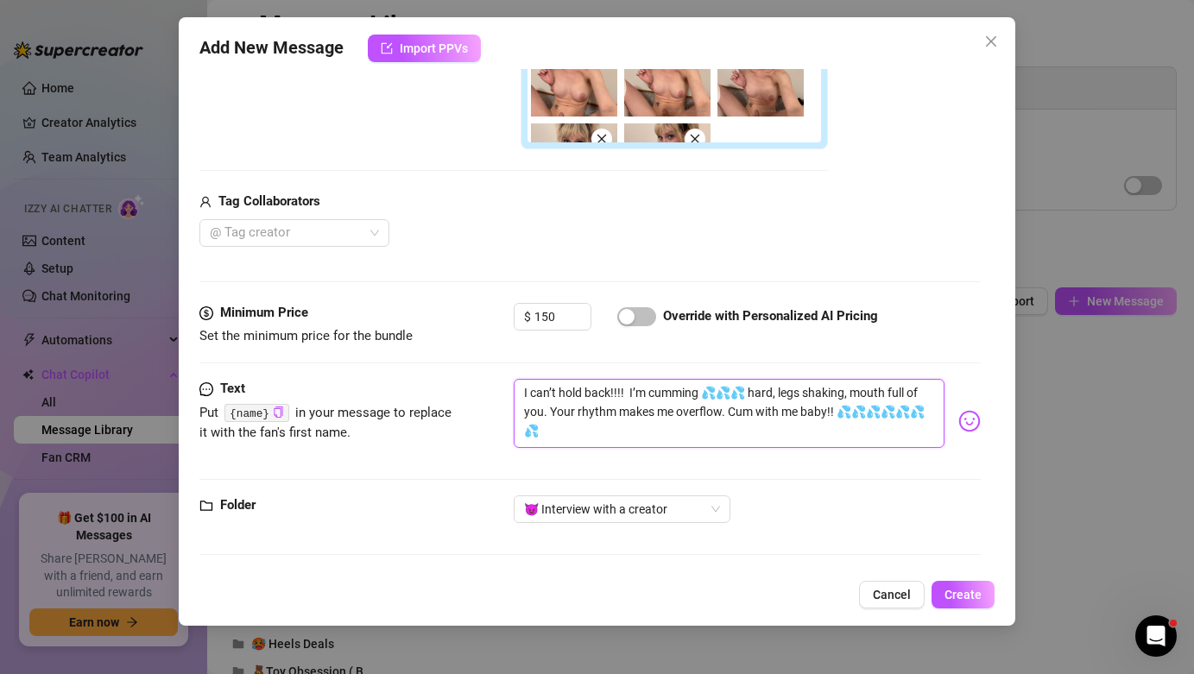
paste textarea "💦"
click at [702, 395] on textarea "I can’t hold back!!!! 💦💦💦 I’m cumming 💦💦💦 hard, legs shaking, mouth full of you…" at bounding box center [729, 413] width 430 height 69
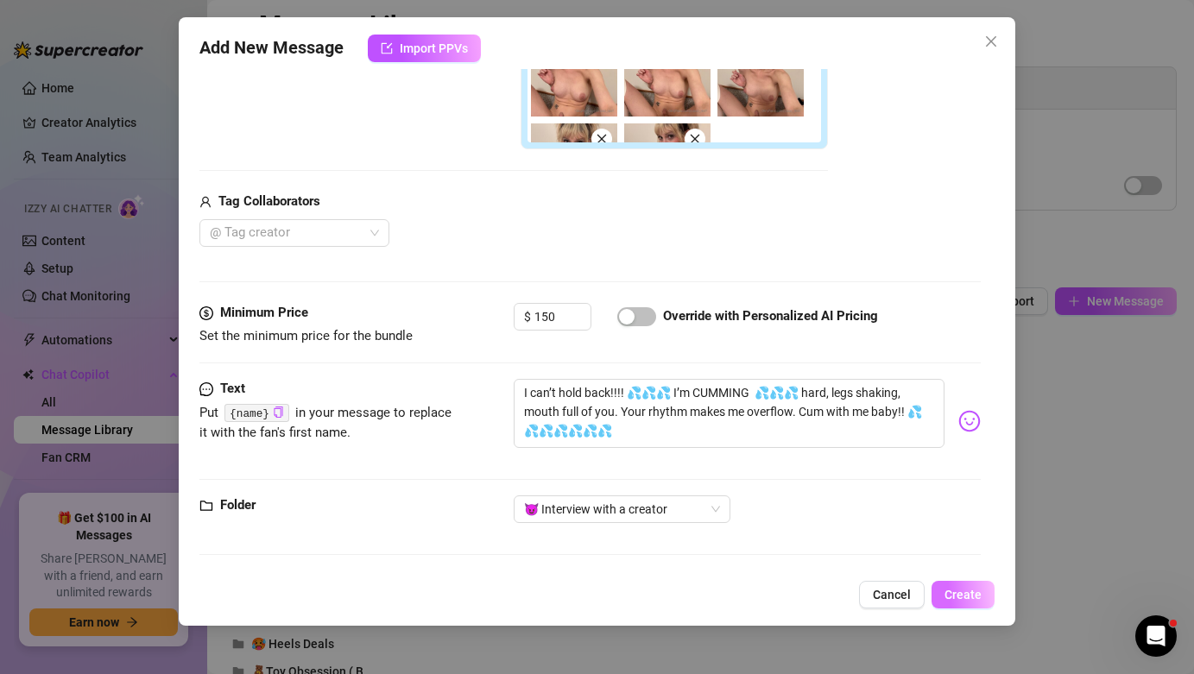
click at [952, 595] on span "Create" at bounding box center [962, 595] width 37 height 14
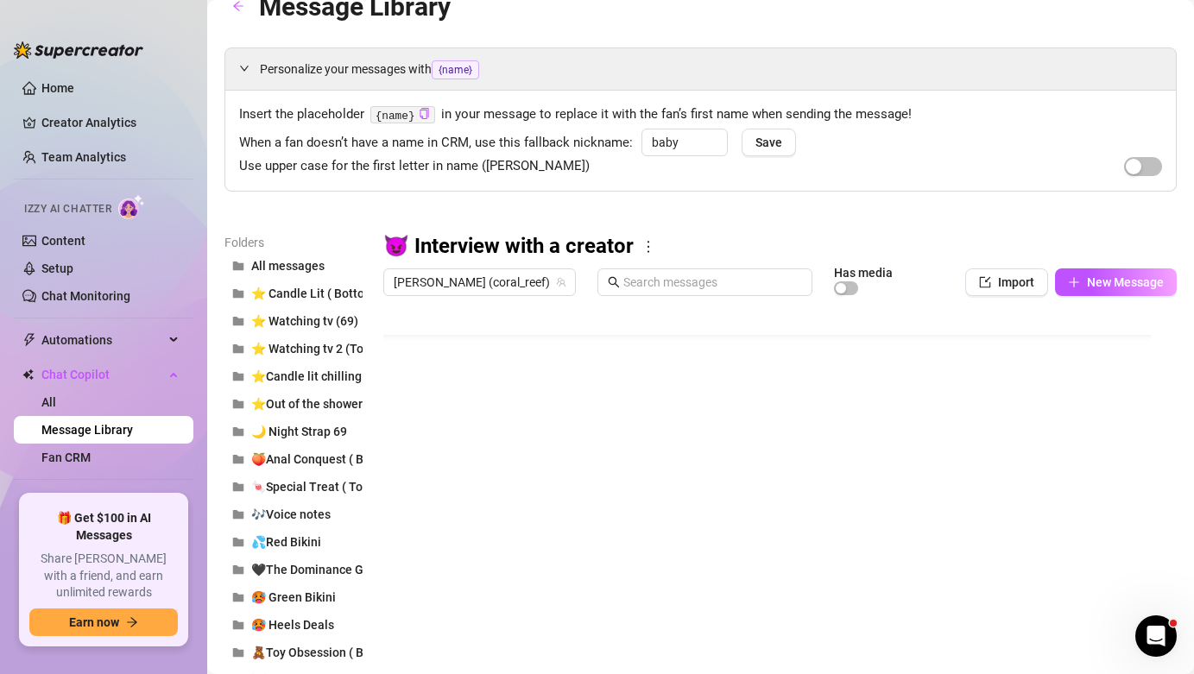
scroll to position [0, 0]
click at [734, 387] on div at bounding box center [773, 496] width 780 height 385
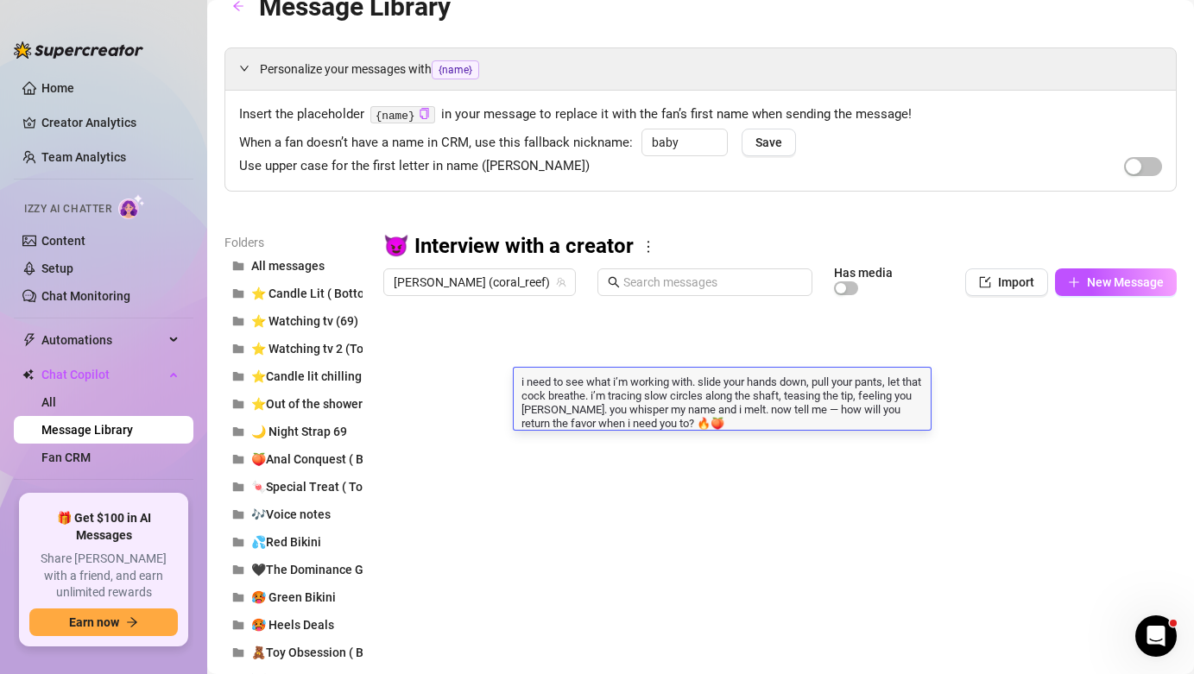
click at [744, 425] on textarea "i need to see what i’m working with. slide your hands down, pull your pants, le…" at bounding box center [722, 401] width 417 height 57
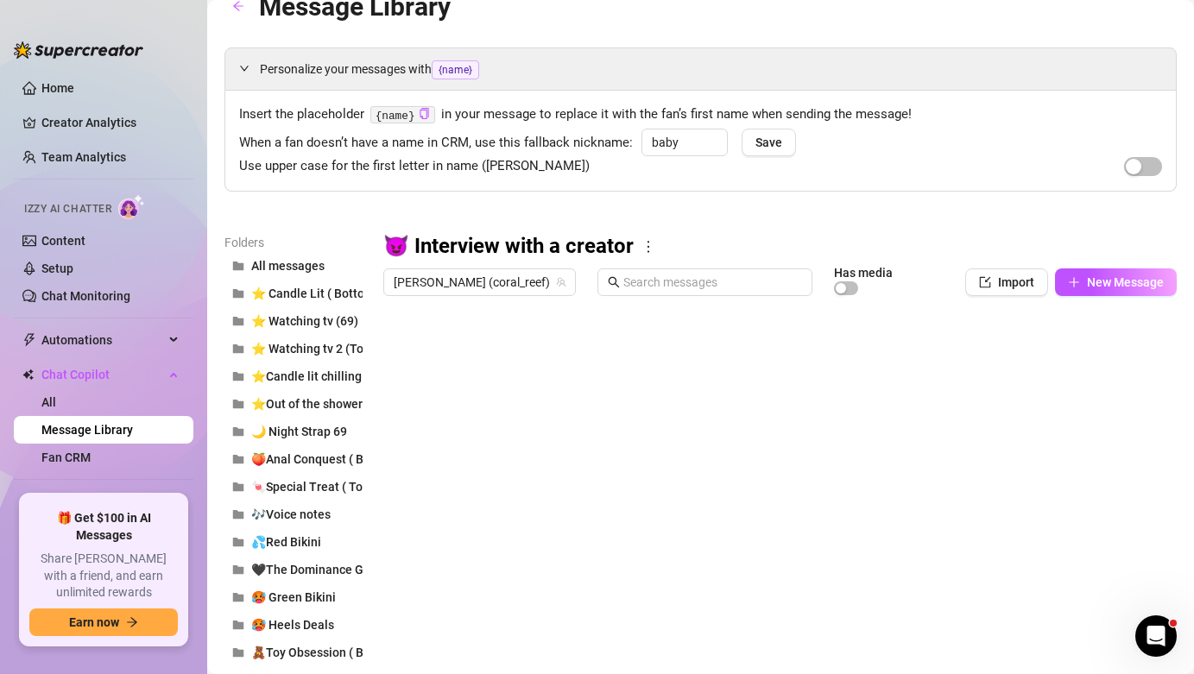
click at [786, 451] on div at bounding box center [773, 496] width 780 height 385
click at [1100, 291] on button "New Message" at bounding box center [1116, 282] width 122 height 28
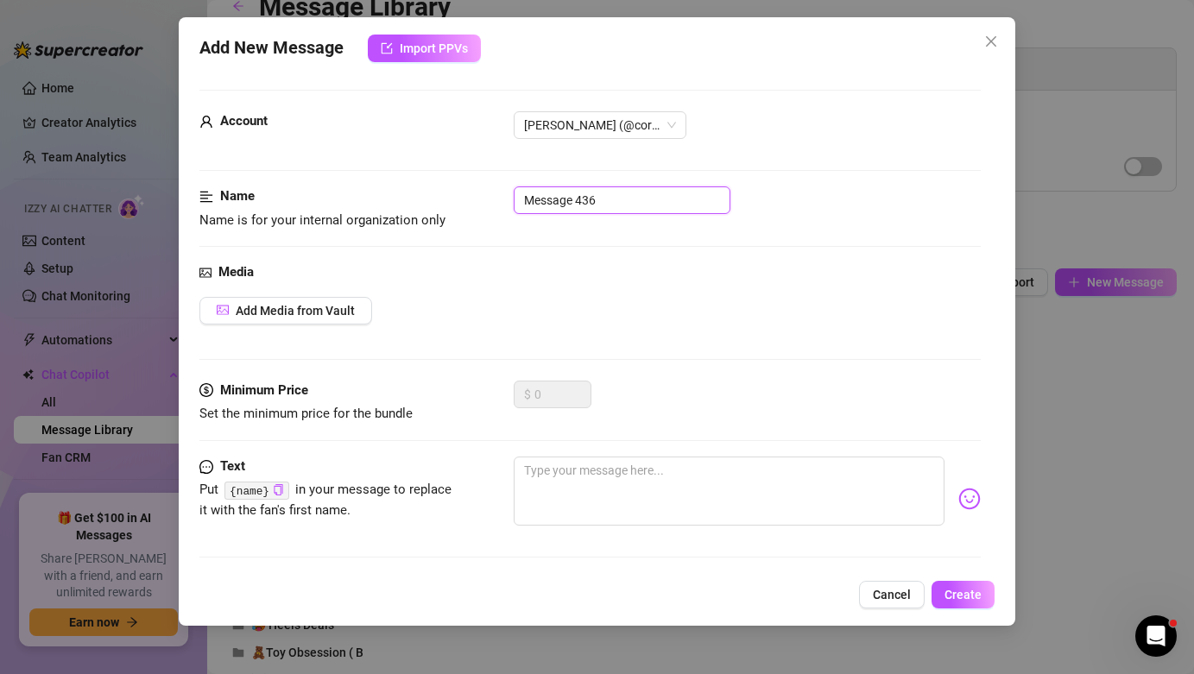
drag, startPoint x: 642, startPoint y: 193, endPoint x: 123, endPoint y: 128, distance: 523.7
click at [123, 128] on div "Add New Message Import PPVs Account [PERSON_NAME] (@coral_reef) Name Name is fo…" at bounding box center [597, 337] width 1194 height 674
click at [629, 507] on textarea at bounding box center [729, 491] width 430 height 69
click at [979, 609] on div "Add New Message Import PPVs Account [PERSON_NAME] (@coral_reef) Name Name is fo…" at bounding box center [597, 321] width 836 height 609
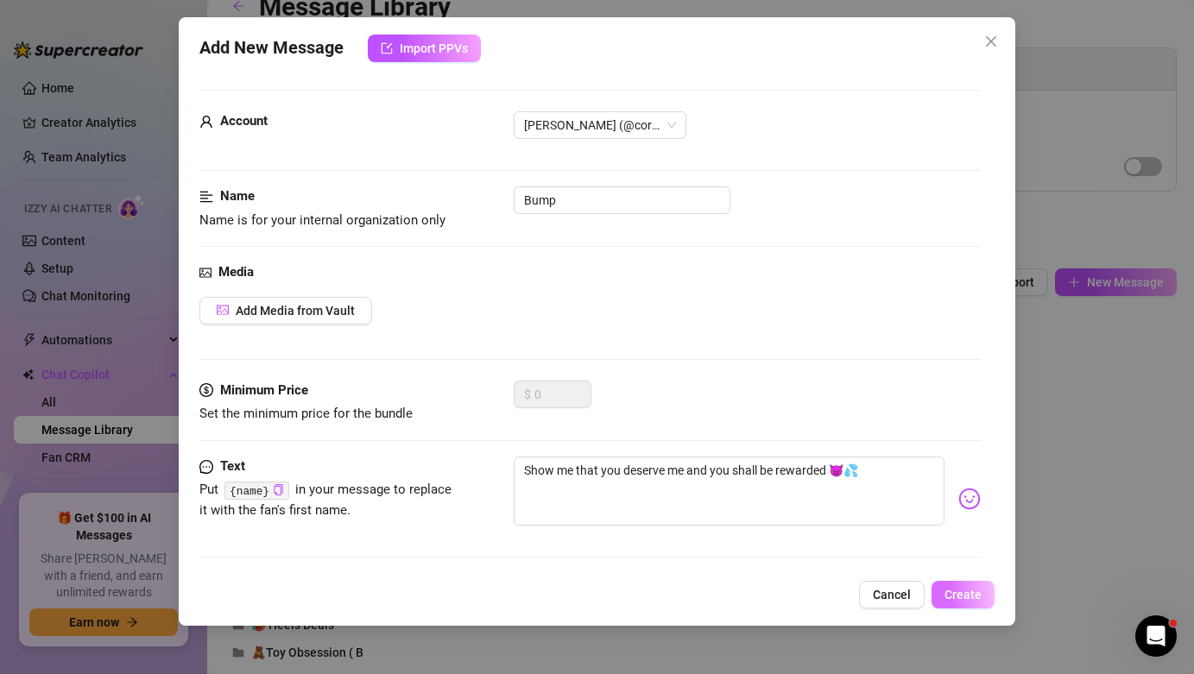
click at [963, 595] on span "Create" at bounding box center [962, 595] width 37 height 14
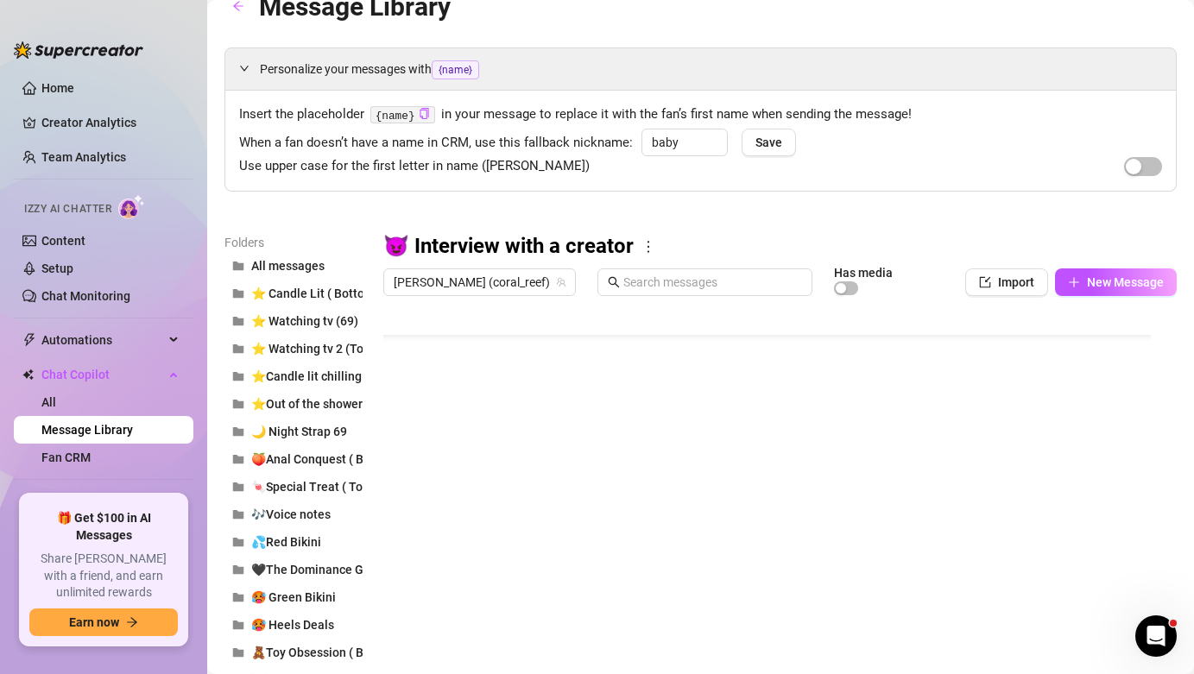
scroll to position [82, 0]
drag, startPoint x: 471, startPoint y: 573, endPoint x: 472, endPoint y: 544, distance: 29.4
click at [472, 543] on div at bounding box center [773, 496] width 780 height 385
click at [399, 582] on div at bounding box center [773, 496] width 780 height 385
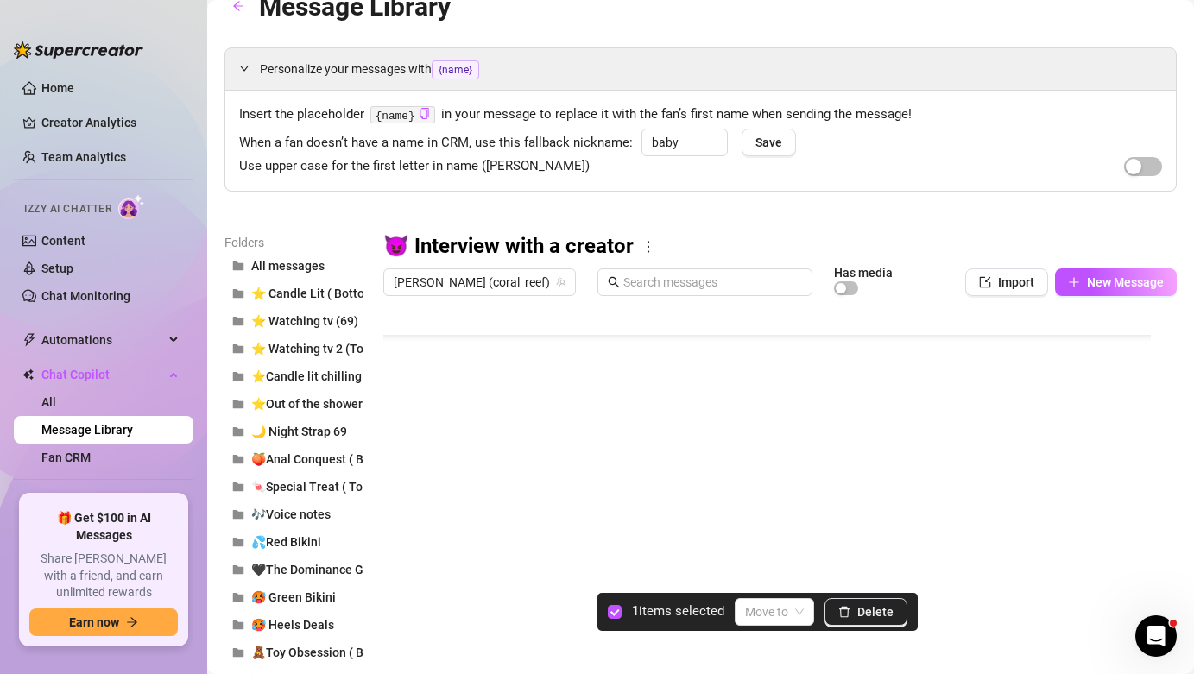
drag, startPoint x: 384, startPoint y: 584, endPoint x: 390, endPoint y: 420, distance: 164.1
click at [390, 420] on div at bounding box center [773, 496] width 780 height 385
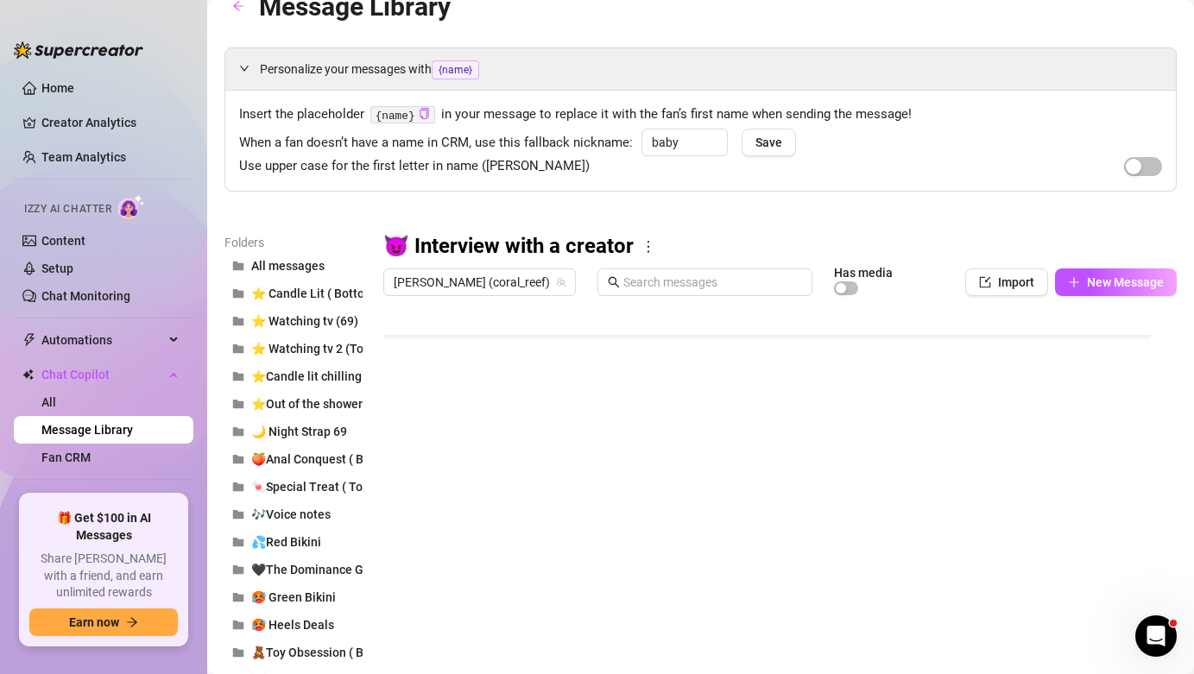
click at [395, 584] on div at bounding box center [773, 496] width 780 height 385
click at [416, 613] on div at bounding box center [773, 496] width 780 height 385
click at [1102, 280] on span "New Message" at bounding box center [1125, 282] width 77 height 14
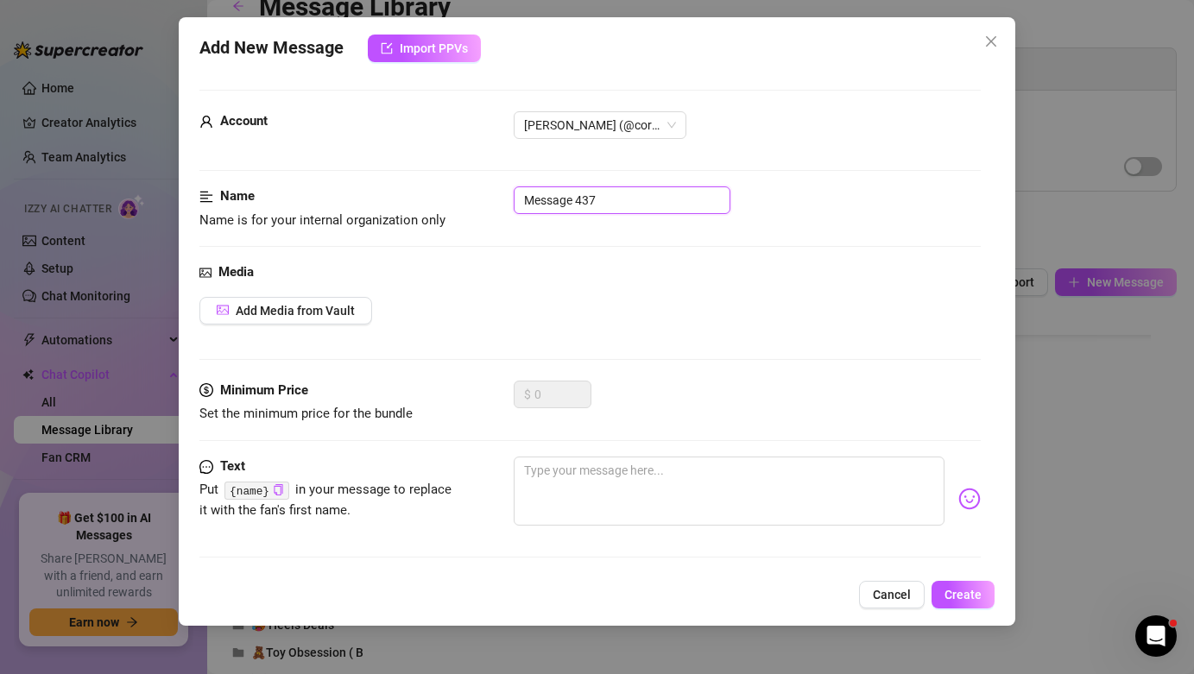
drag, startPoint x: 647, startPoint y: 213, endPoint x: 625, endPoint y: 212, distance: 22.5
click at [625, 212] on input "Message 437" at bounding box center [622, 200] width 217 height 28
click at [710, 473] on textarea at bounding box center [729, 491] width 430 height 69
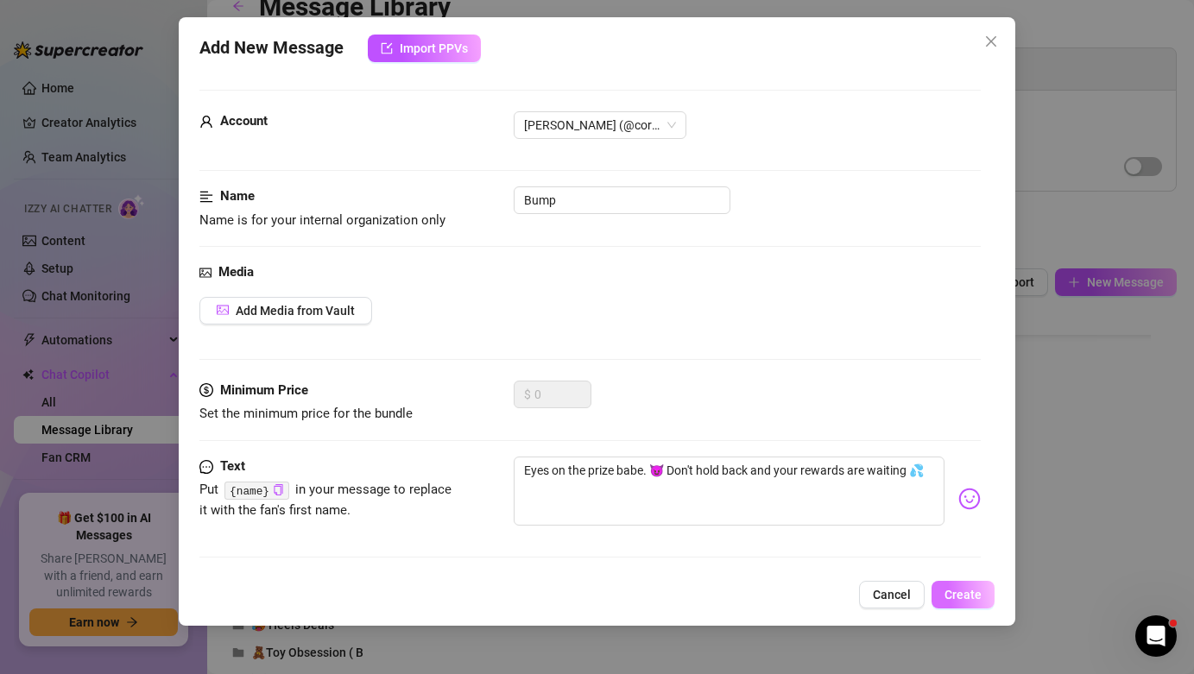
click at [956, 599] on span "Create" at bounding box center [962, 595] width 37 height 14
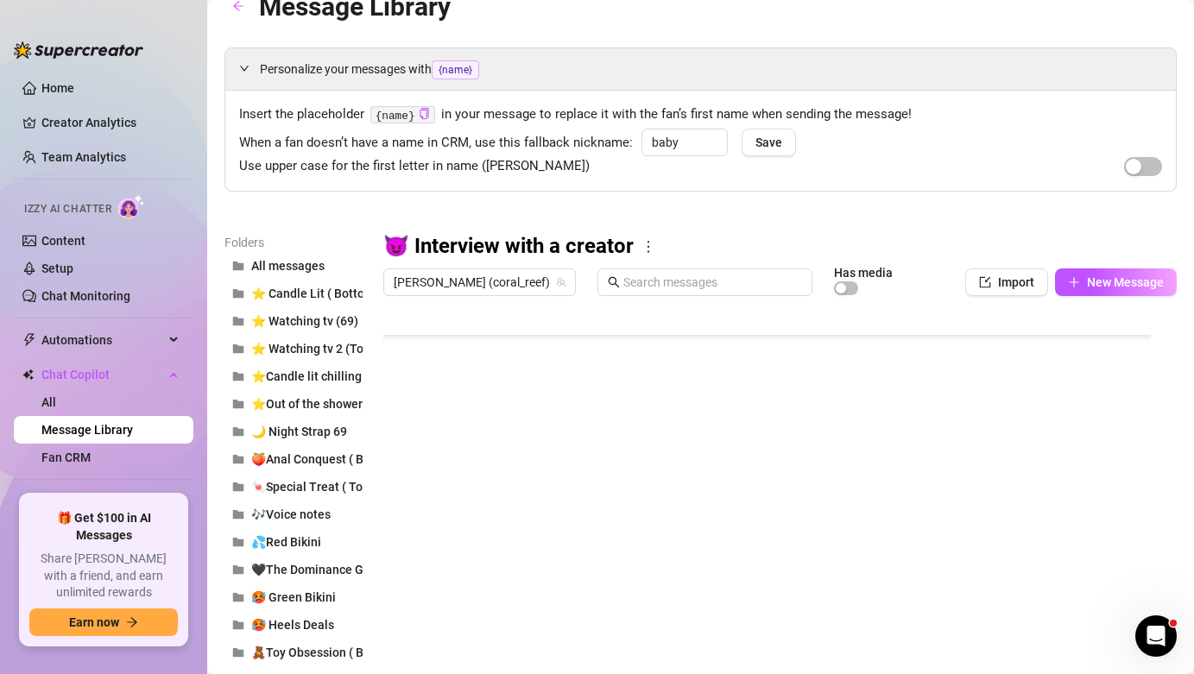
scroll to position [117, 0]
drag, startPoint x: 389, startPoint y: 584, endPoint x: 384, endPoint y: 450, distance: 134.8
click at [384, 450] on div at bounding box center [773, 496] width 780 height 385
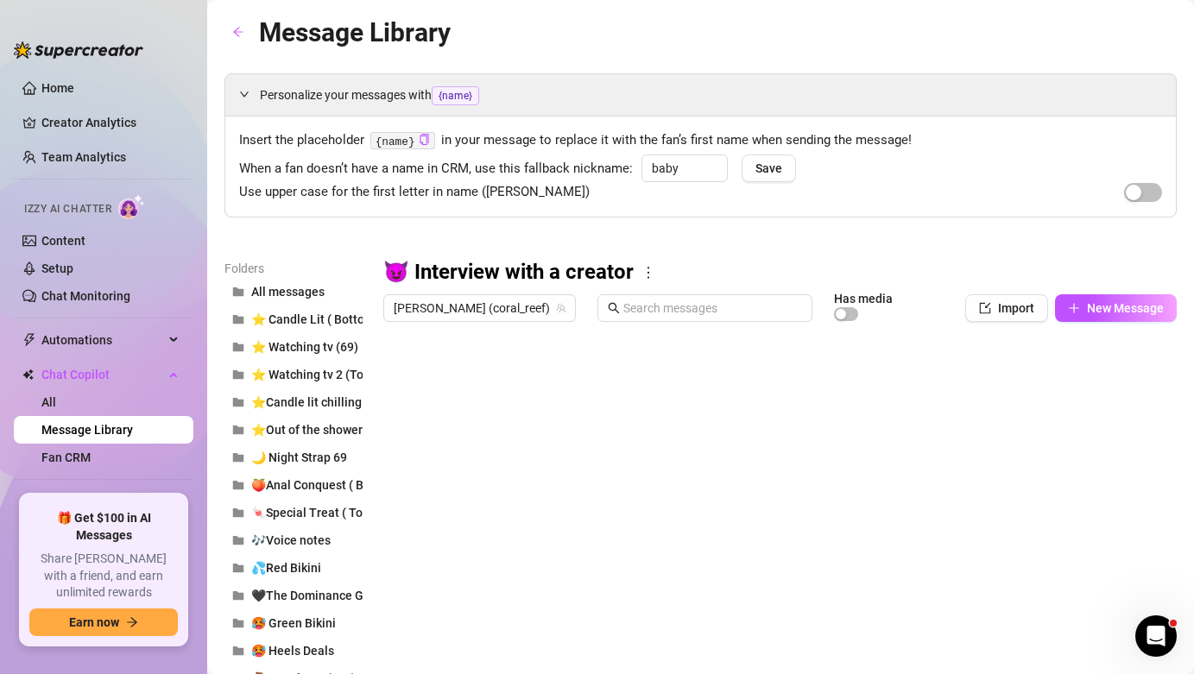
click at [713, 381] on div at bounding box center [773, 522] width 780 height 385
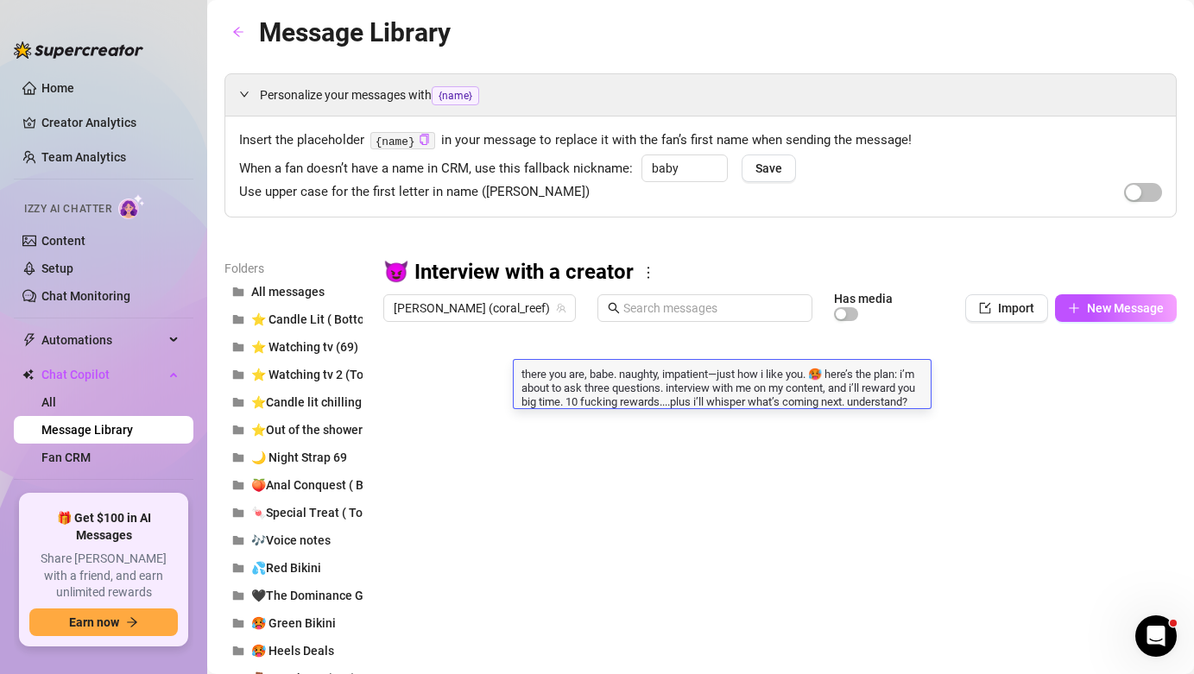
click at [710, 408] on textarea "there you are, babe. naughty, impatient—just how i like you. 🥵 here’s the plan:…" at bounding box center [722, 386] width 417 height 43
click at [642, 273] on icon "more" at bounding box center [649, 273] width 16 height 16
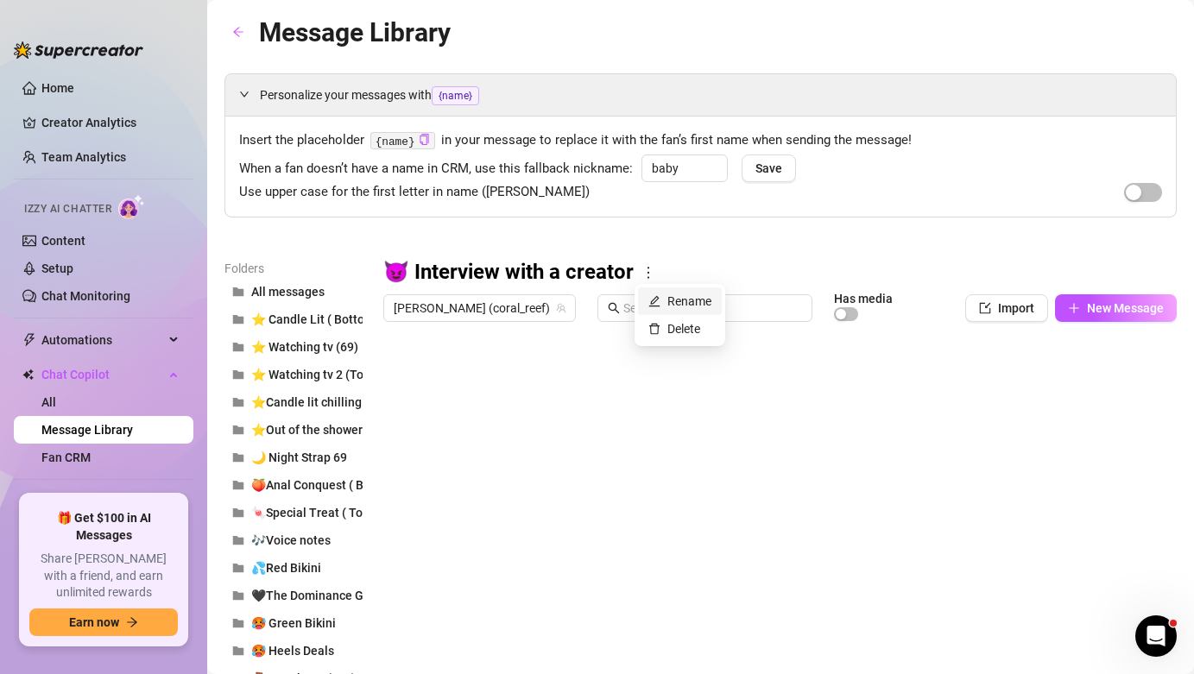
click at [662, 297] on link "Rename" at bounding box center [679, 301] width 63 height 14
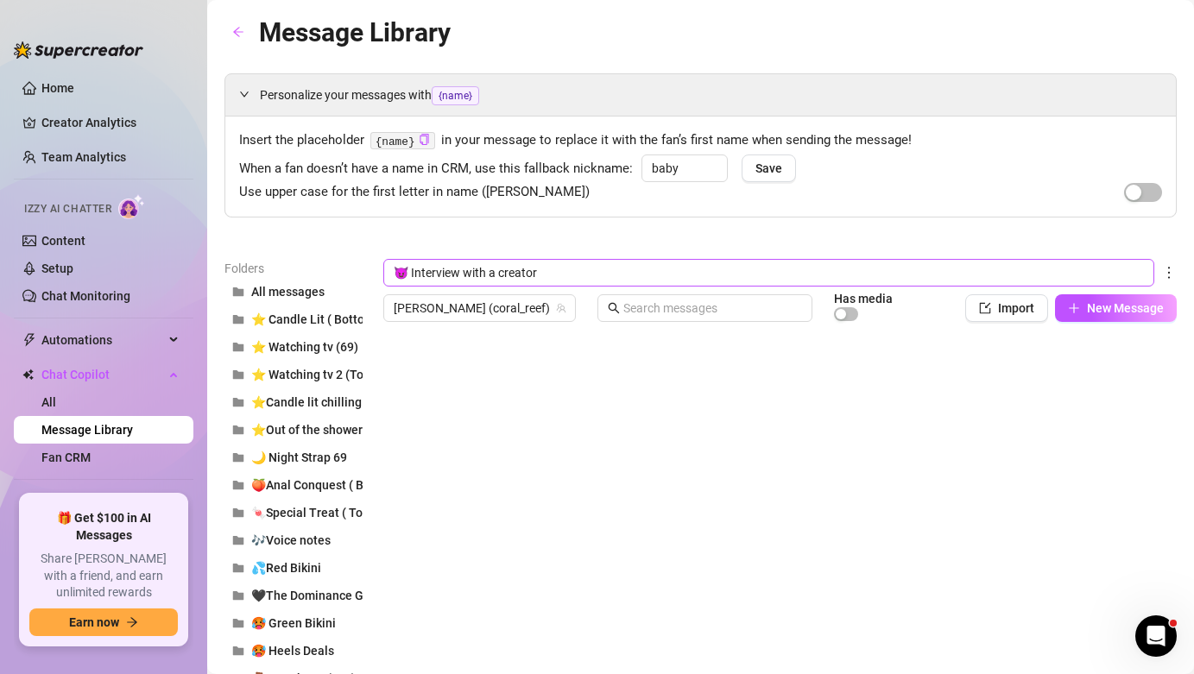
click at [493, 274] on input "😈 Interview with a creator" at bounding box center [768, 273] width 771 height 28
drag, startPoint x: 539, startPoint y: 272, endPoint x: 488, endPoint y: 273, distance: 50.9
click at [488, 273] on input "😈 Interview with a creator" at bounding box center [768, 273] width 771 height 28
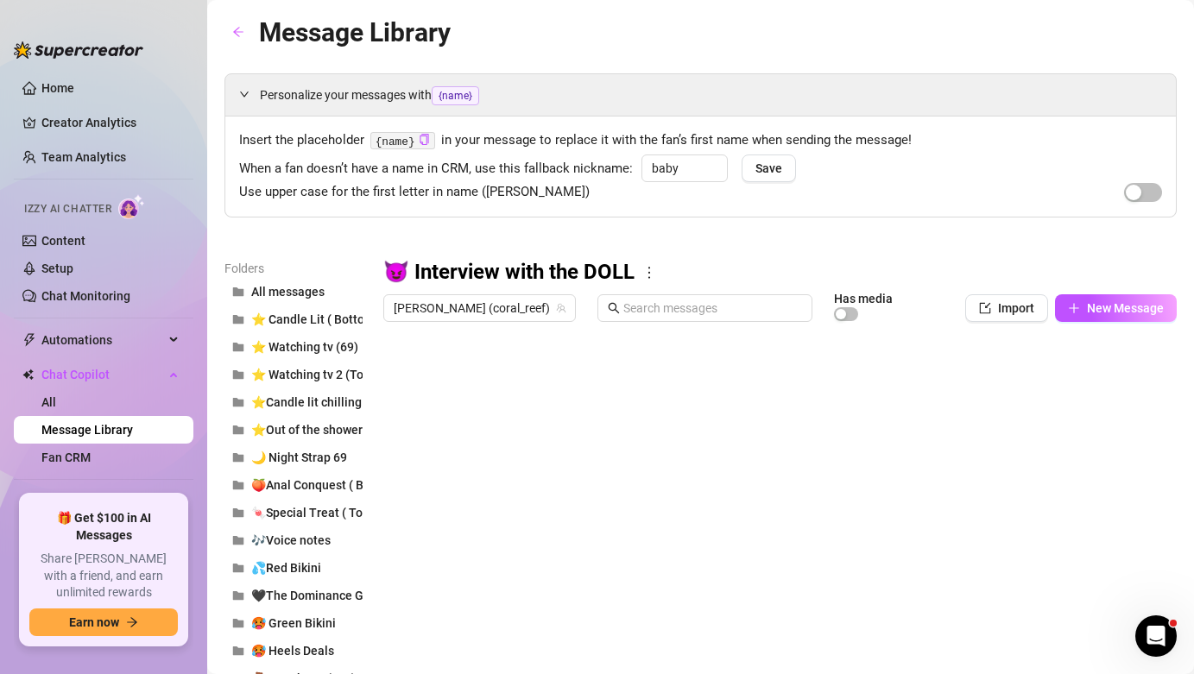
click at [665, 369] on div at bounding box center [773, 522] width 780 height 385
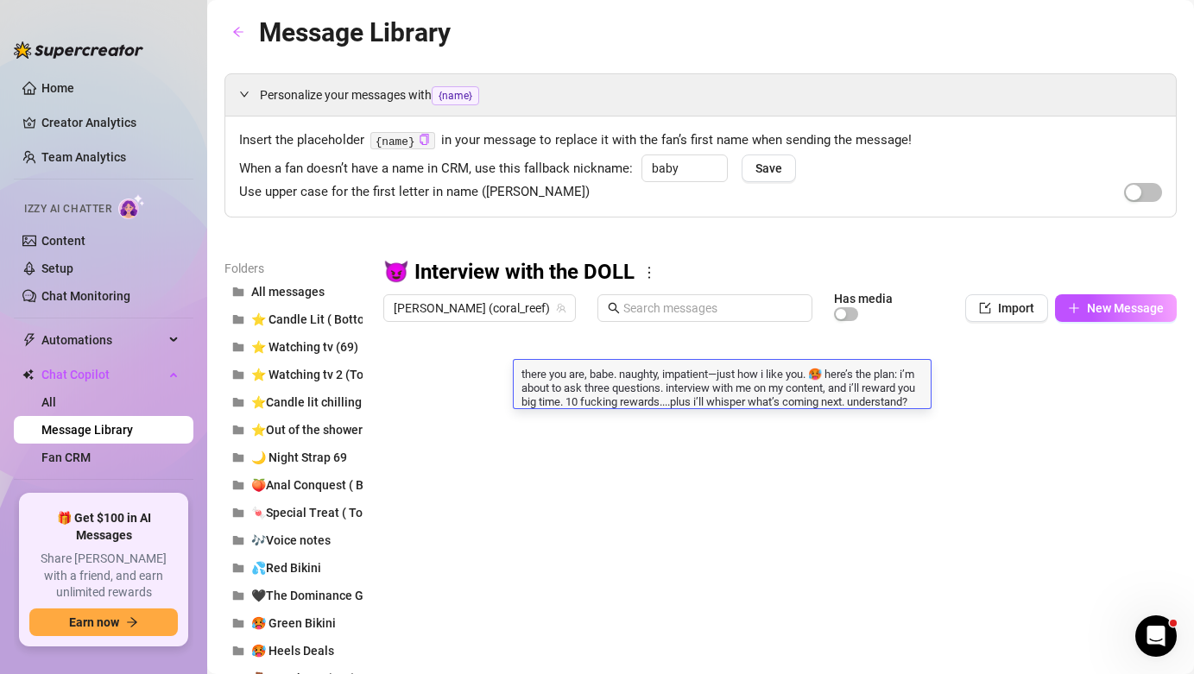
click at [665, 369] on textarea "there you are, babe. naughty, impatient—just how i like you. 🥵 here’s the plan:…" at bounding box center [722, 386] width 417 height 43
click at [649, 408] on textarea "there you are, babe. naughty, impatient—just how i like you. 🥵 here’s the plan:…" at bounding box center [722, 386] width 417 height 43
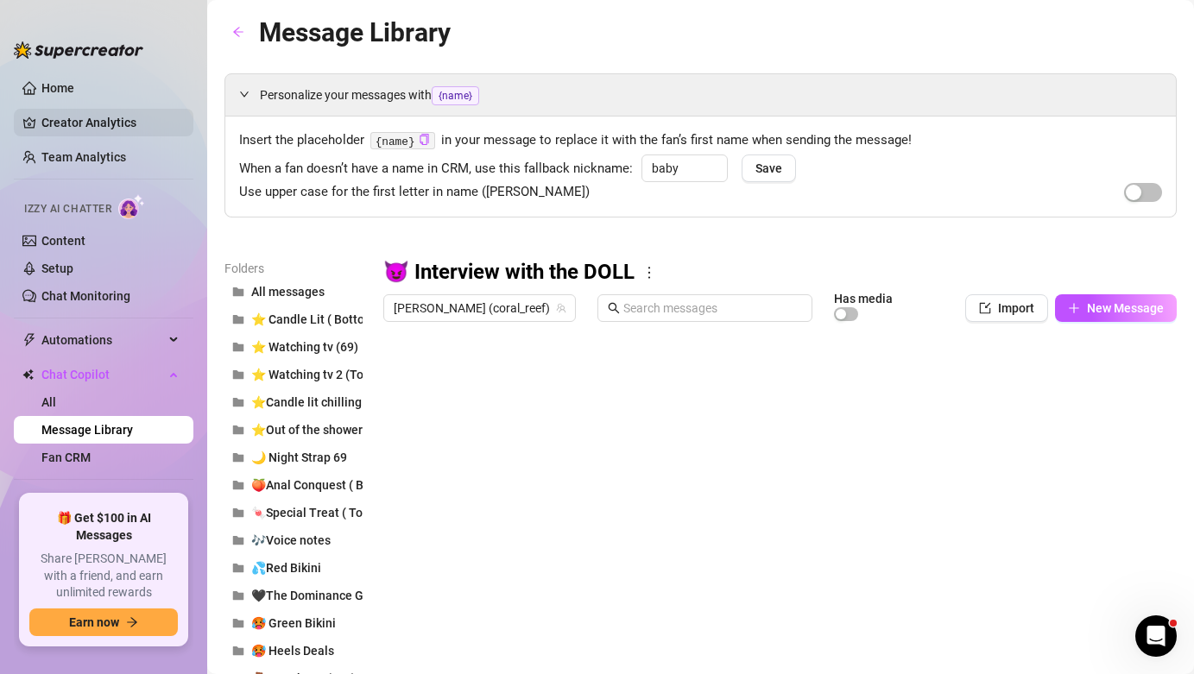
click at [117, 127] on link "Creator Analytics" at bounding box center [110, 123] width 138 height 28
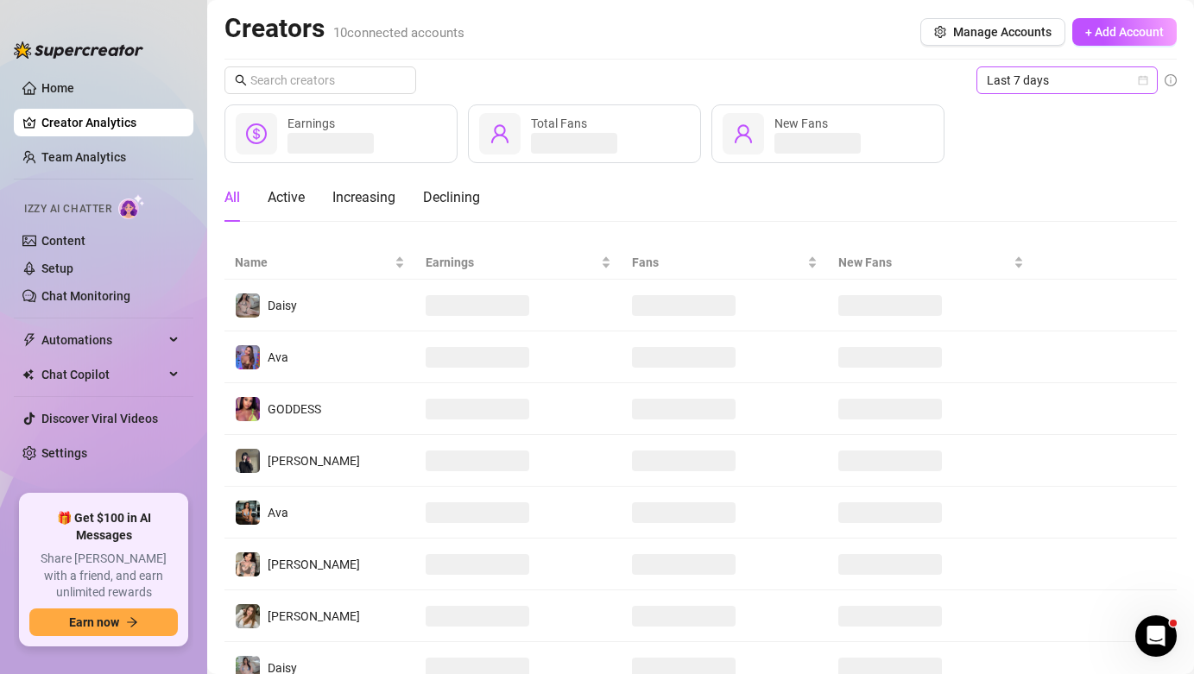
click at [997, 79] on span "Last 7 days" at bounding box center [1067, 80] width 161 height 26
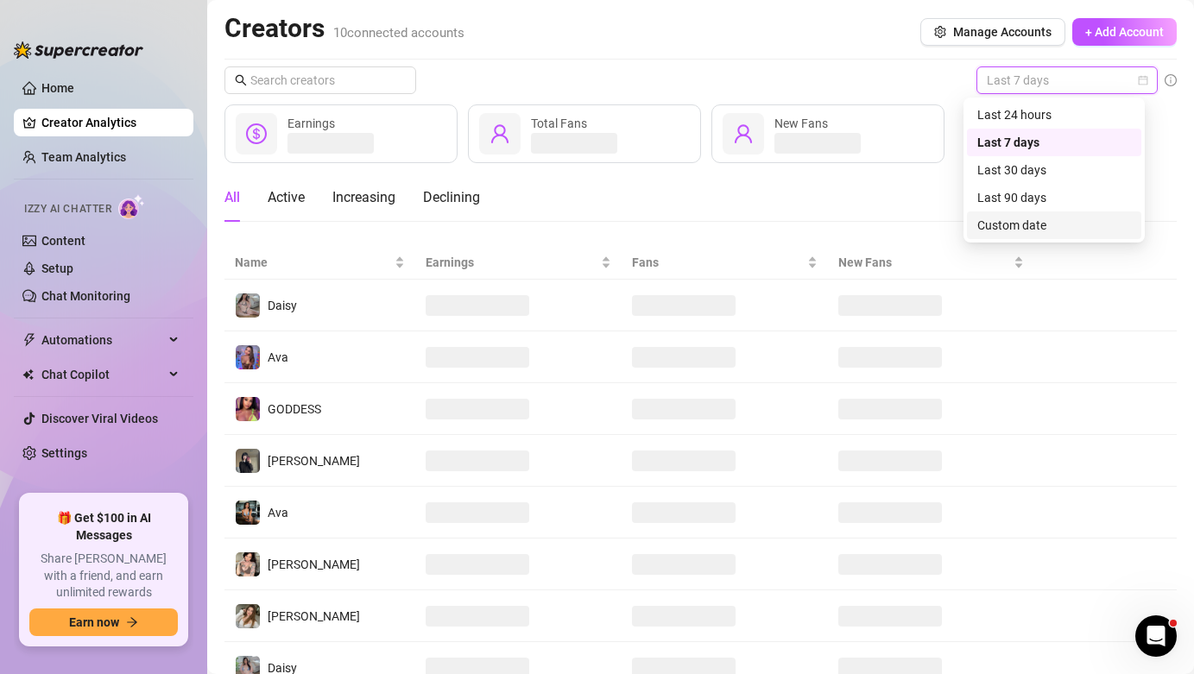
click at [1038, 218] on div "Custom date" at bounding box center [1054, 225] width 154 height 19
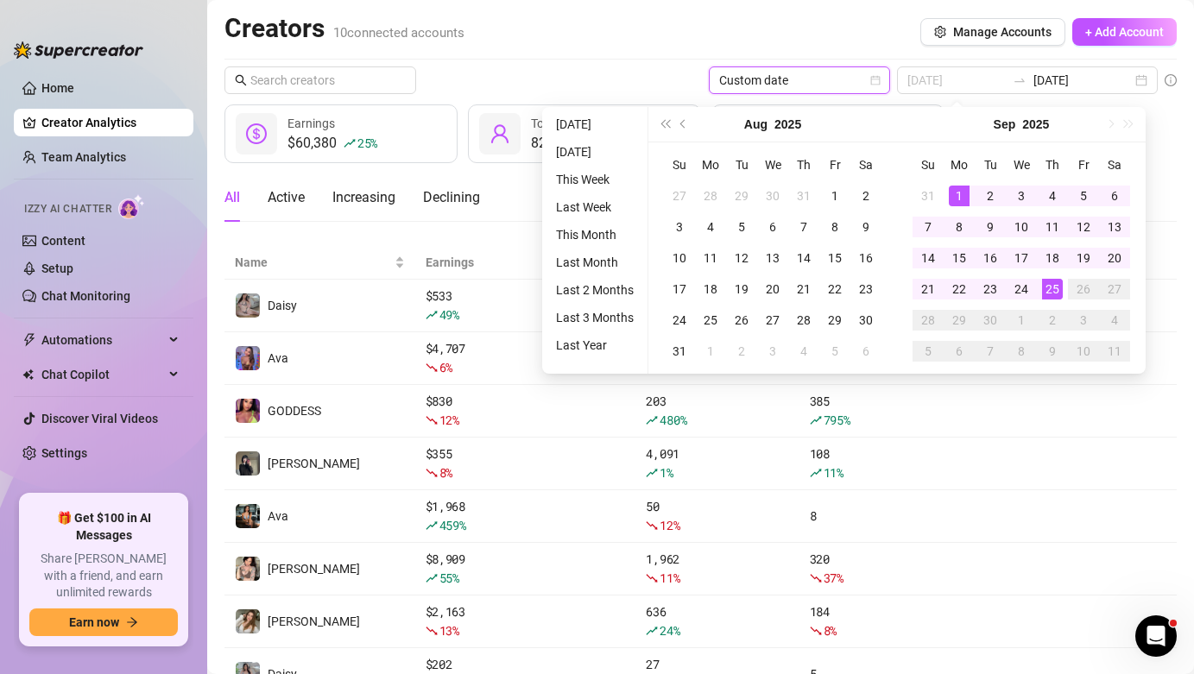
click at [951, 199] on div "1" at bounding box center [959, 196] width 21 height 21
click at [1055, 290] on div "25" at bounding box center [1052, 289] width 21 height 21
